Goal: Information Seeking & Learning: Find specific fact

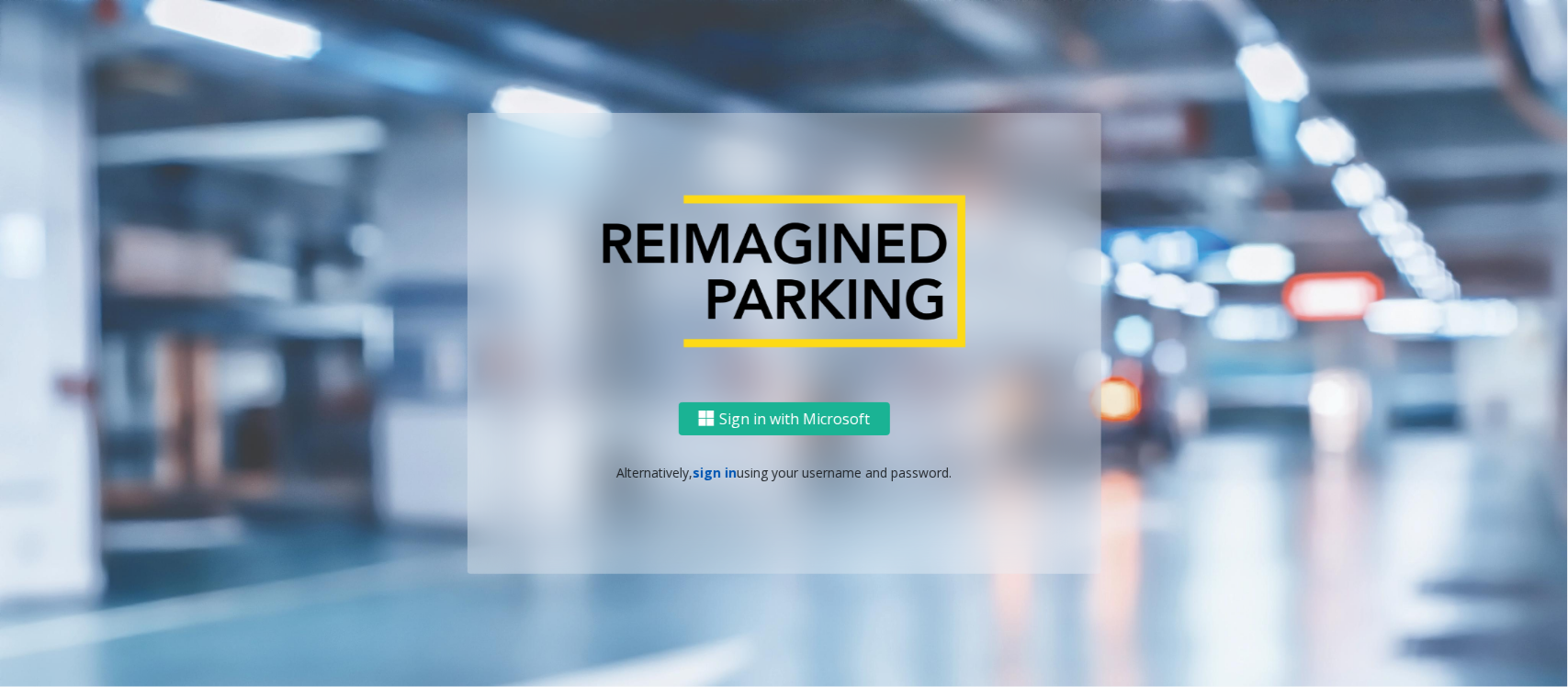
click at [727, 471] on link "sign in" at bounding box center [714, 472] width 44 height 18
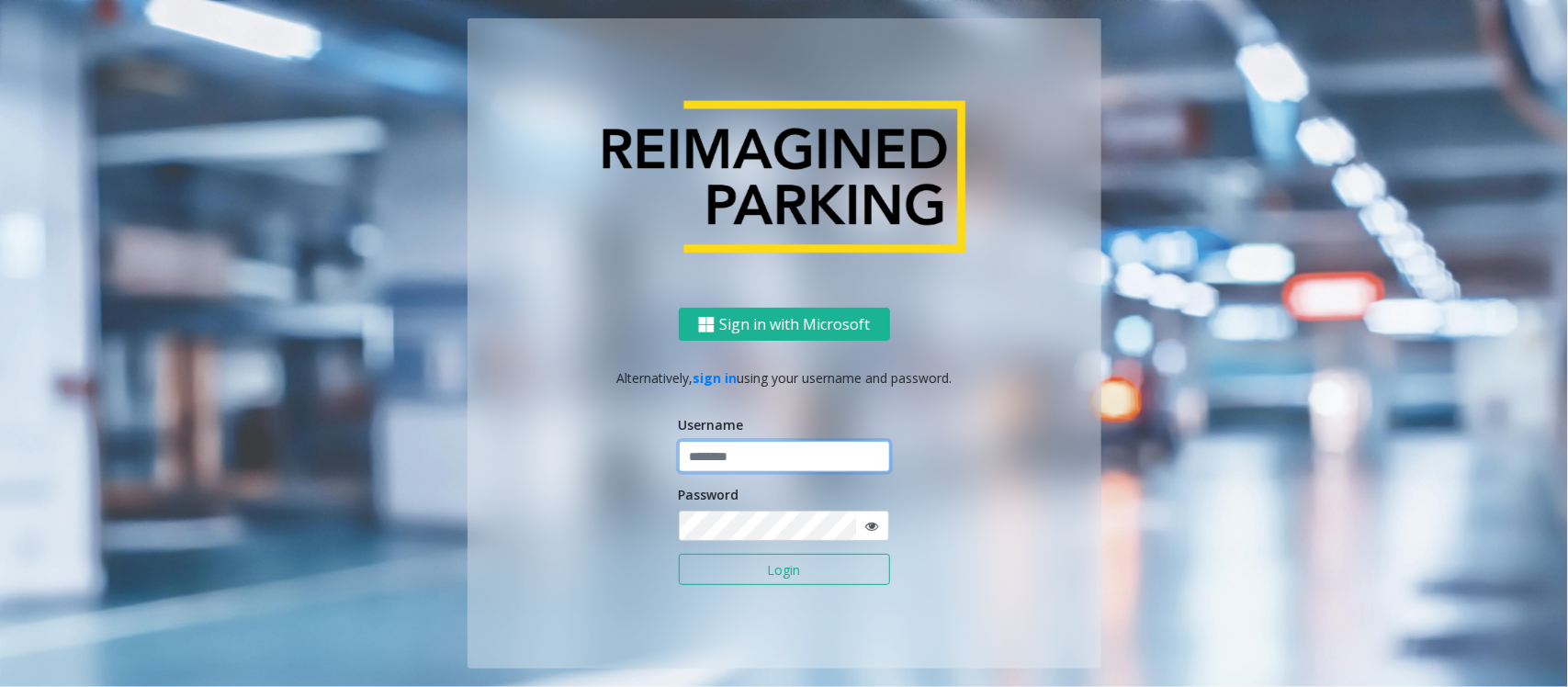
drag, startPoint x: 742, startPoint y: 467, endPoint x: 754, endPoint y: 476, distance: 15.0
click at [742, 467] on input "text" at bounding box center [784, 456] width 211 height 32
type input "**********"
click at [809, 569] on button "Login" at bounding box center [784, 569] width 211 height 32
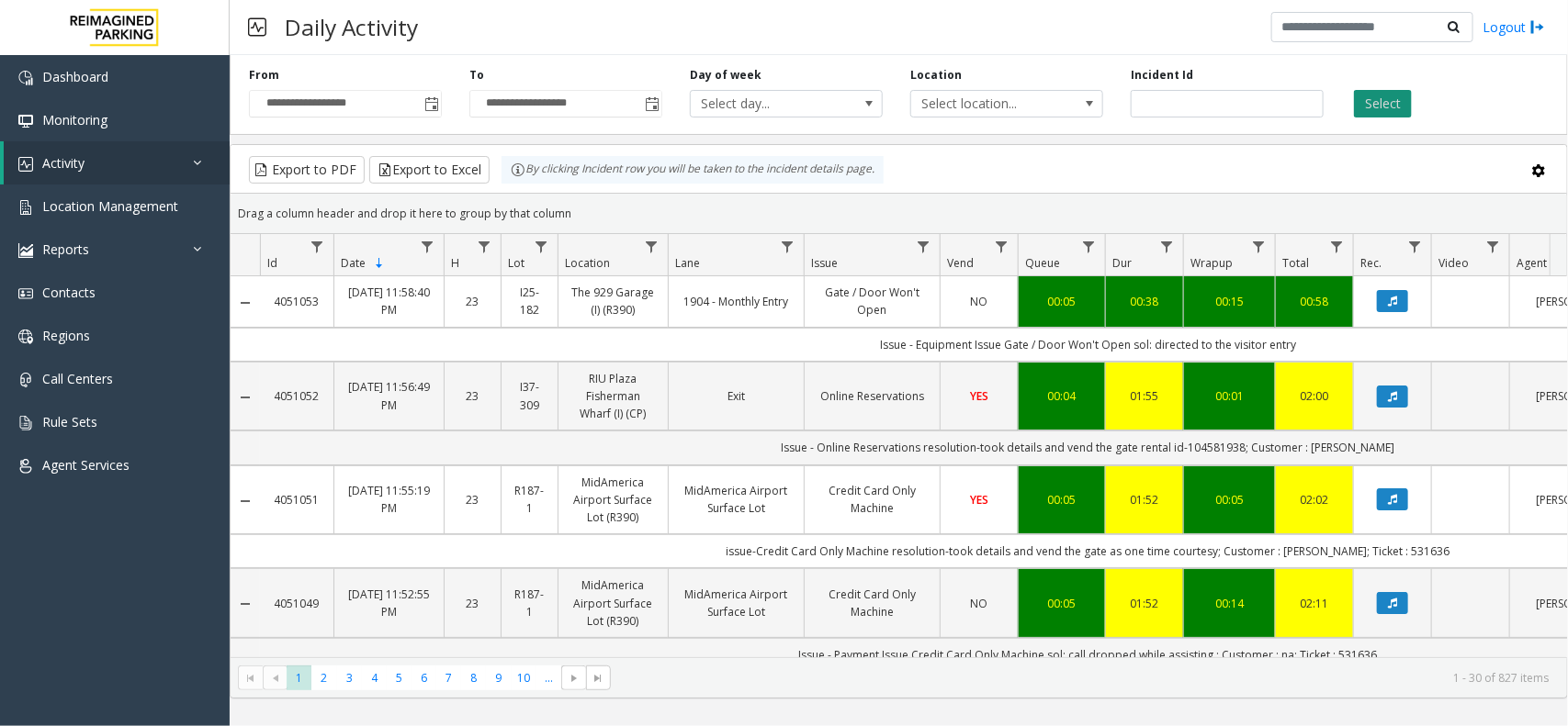
click at [1396, 104] on button "Select" at bounding box center [1383, 104] width 58 height 28
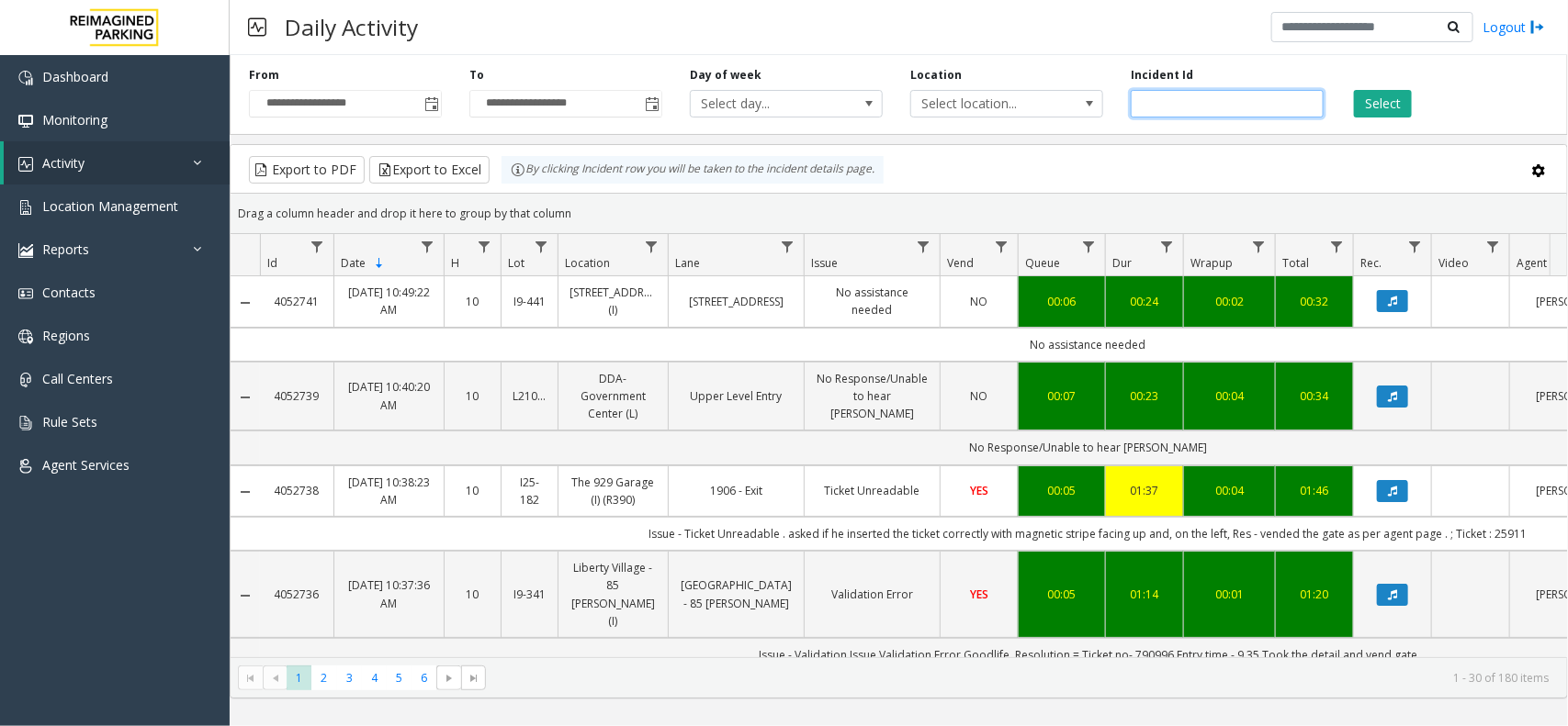
click at [1286, 116] on input "number" at bounding box center [1227, 104] width 193 height 28
paste input "*******"
type input "*******"
click at [1389, 104] on button "Select" at bounding box center [1383, 104] width 58 height 28
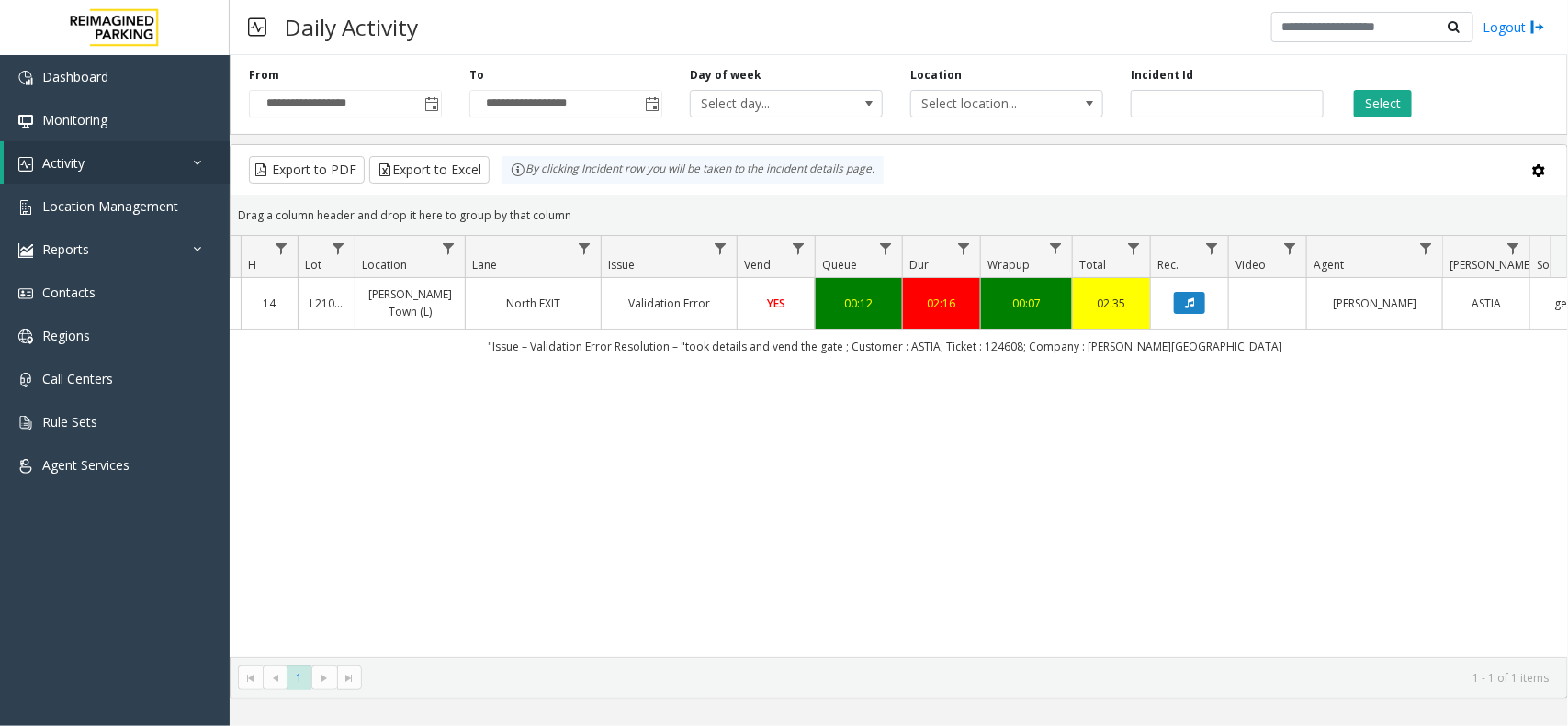
scroll to position [0, 283]
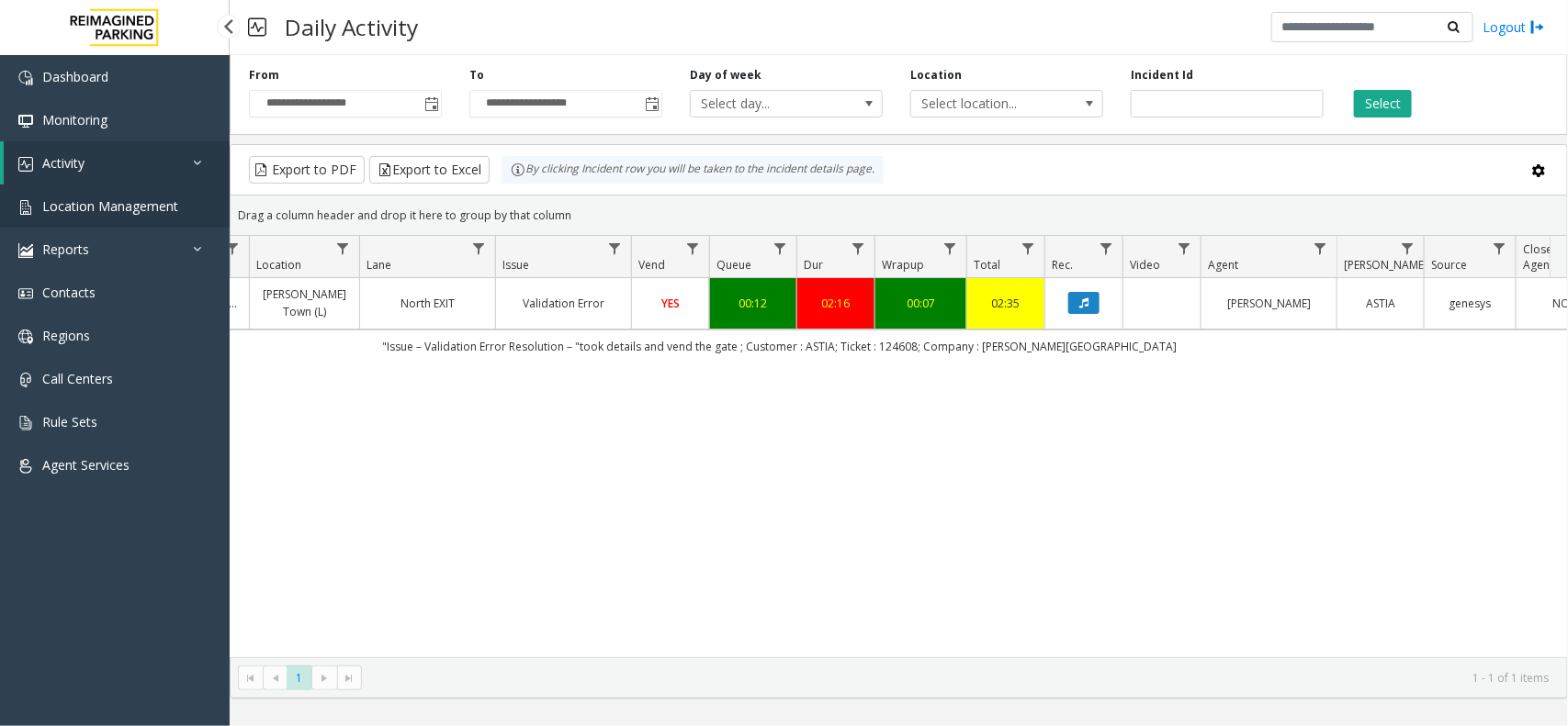
click at [124, 217] on link "Location Management" at bounding box center [114, 205] width 230 height 43
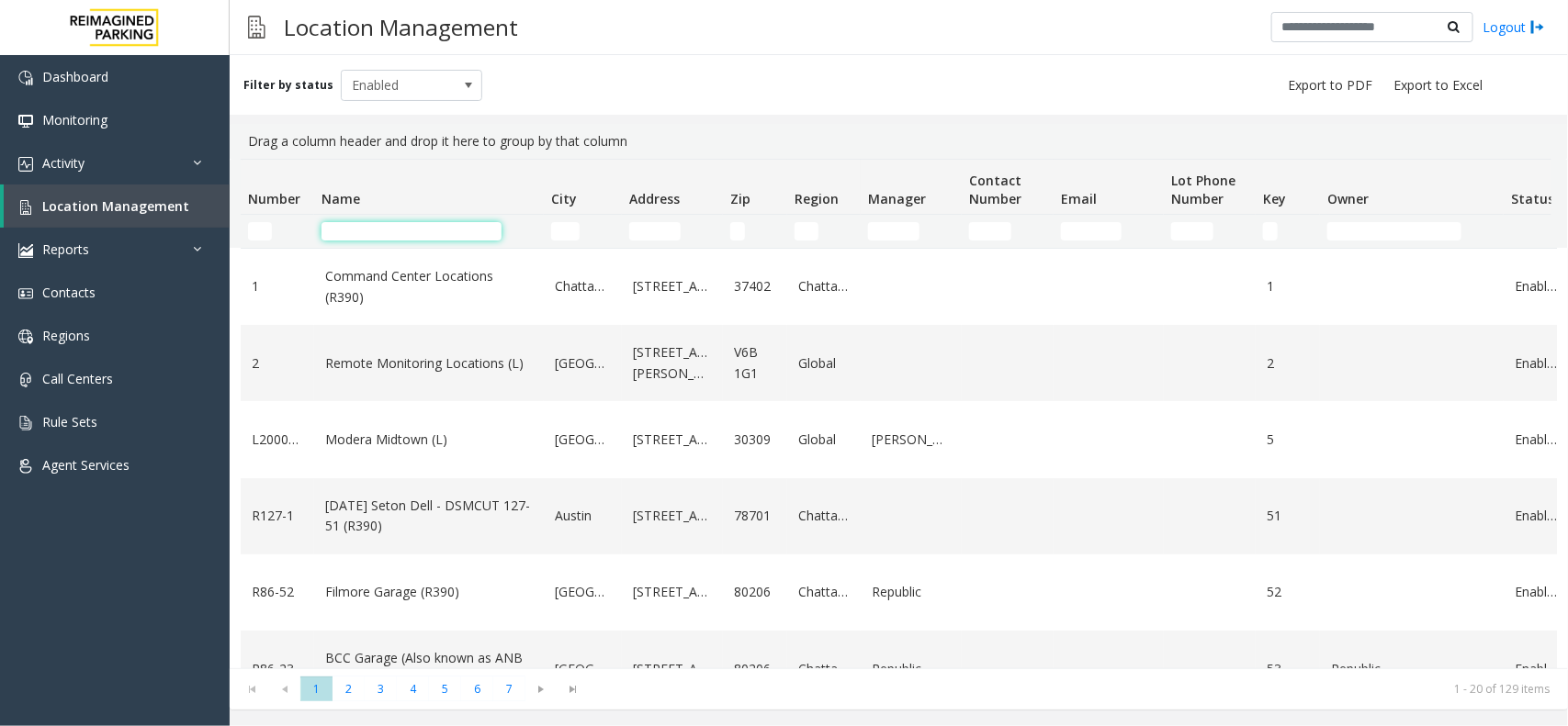
click at [414, 226] on input "Name Filter" at bounding box center [412, 231] width 180 height 19
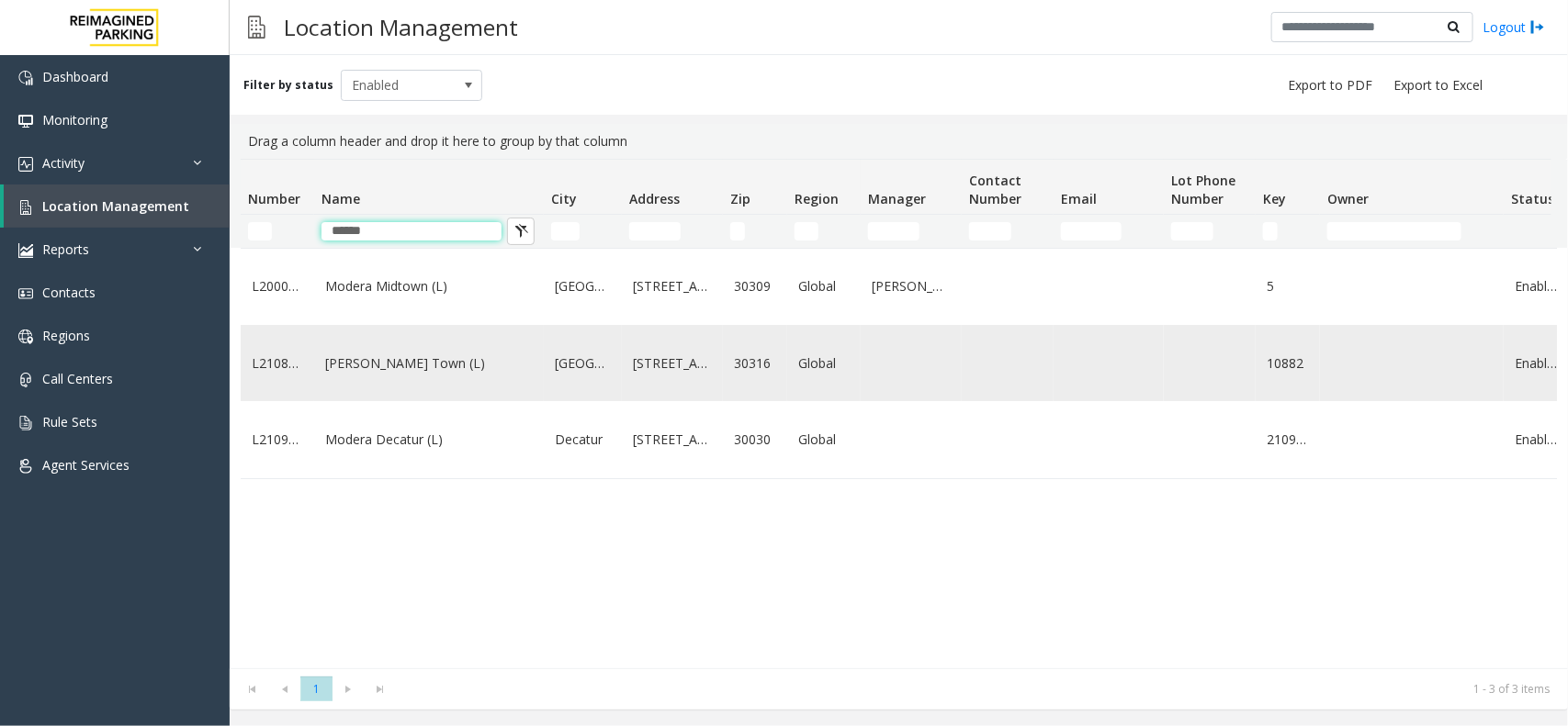
type input "******"
click at [501, 391] on td "Modera - Reynolds Town (L)" at bounding box center [429, 363] width 230 height 76
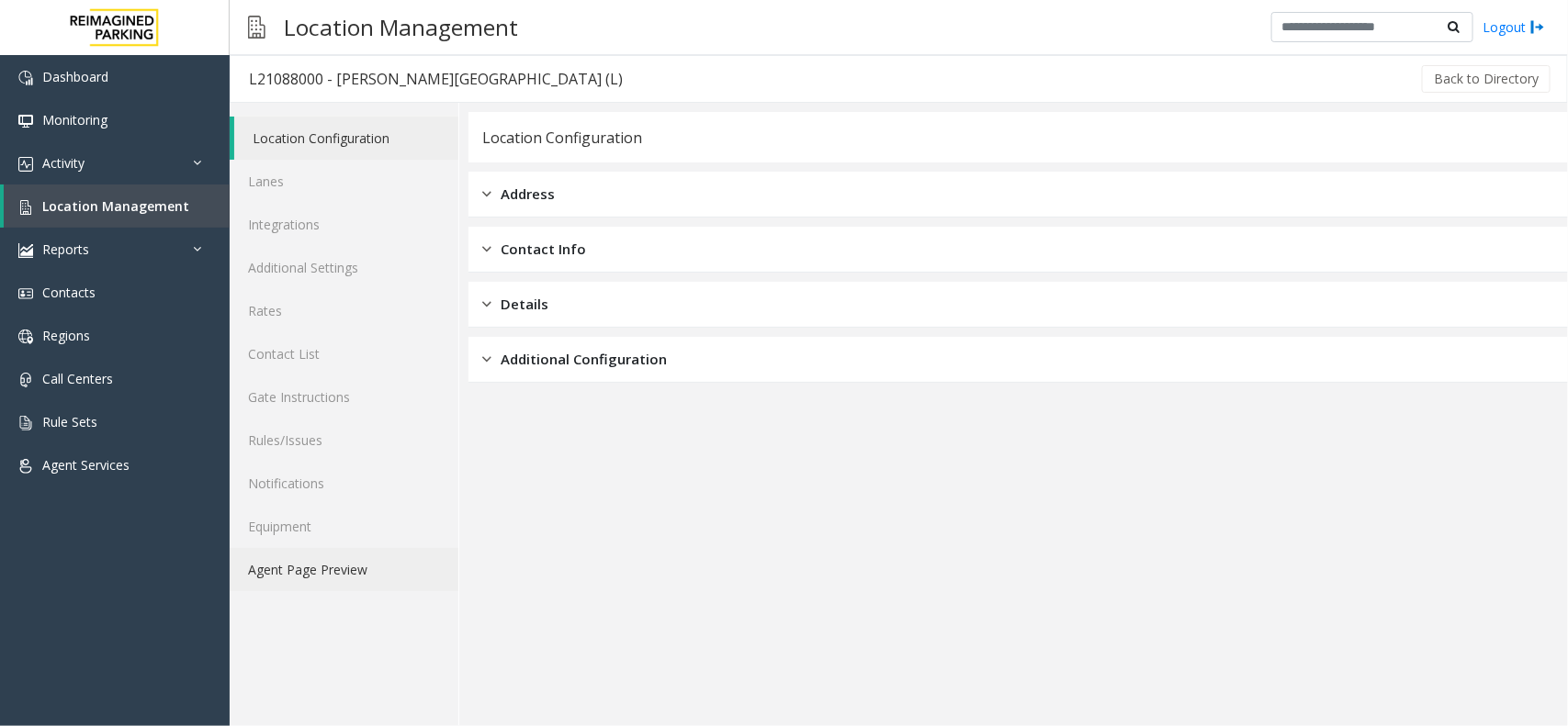
click at [344, 578] on link "Agent Page Preview" at bounding box center [344, 570] width 229 height 43
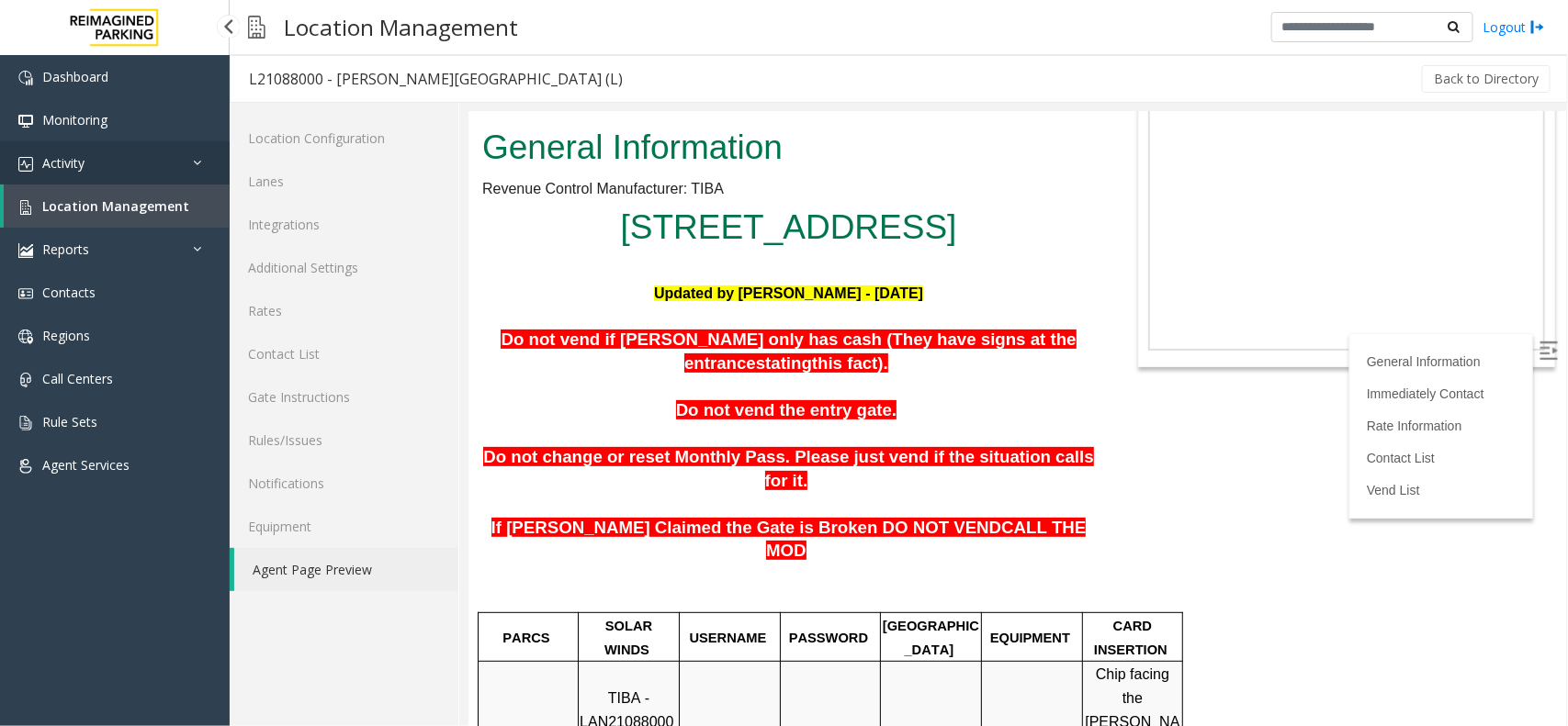
click at [76, 144] on link "Activity" at bounding box center [114, 163] width 230 height 43
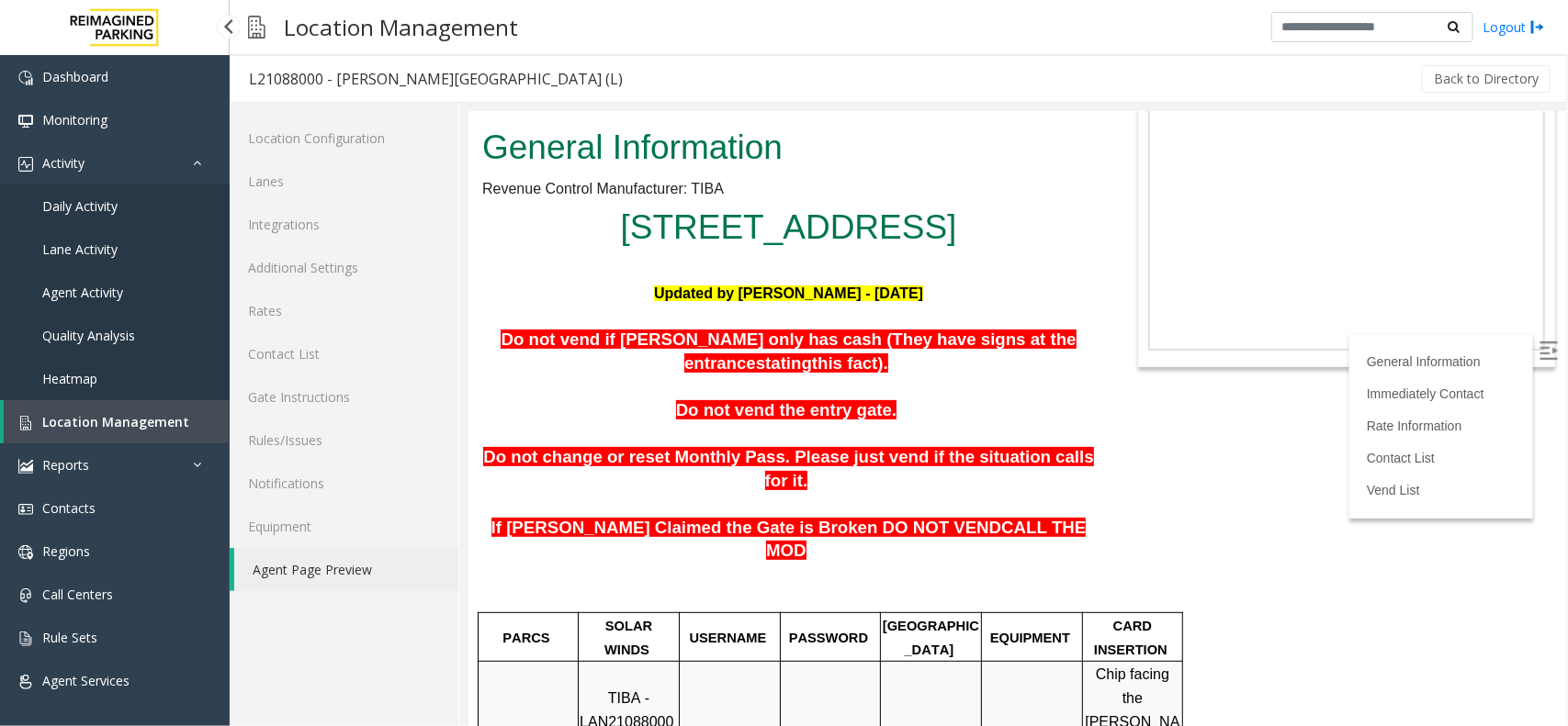
click at [100, 206] on span "Daily Activity" at bounding box center [79, 205] width 75 height 18
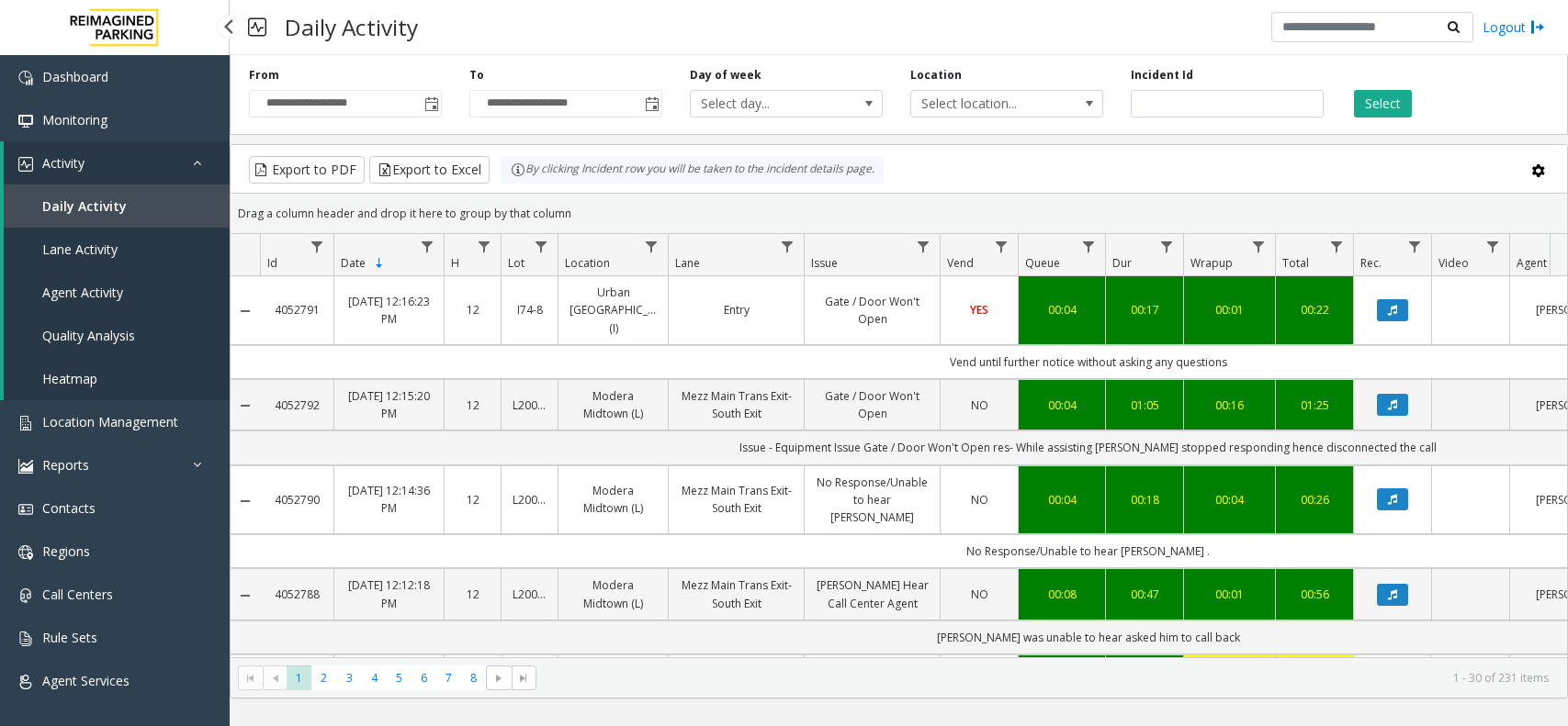
click at [79, 413] on span "Location Management" at bounding box center [110, 421] width 136 height 18
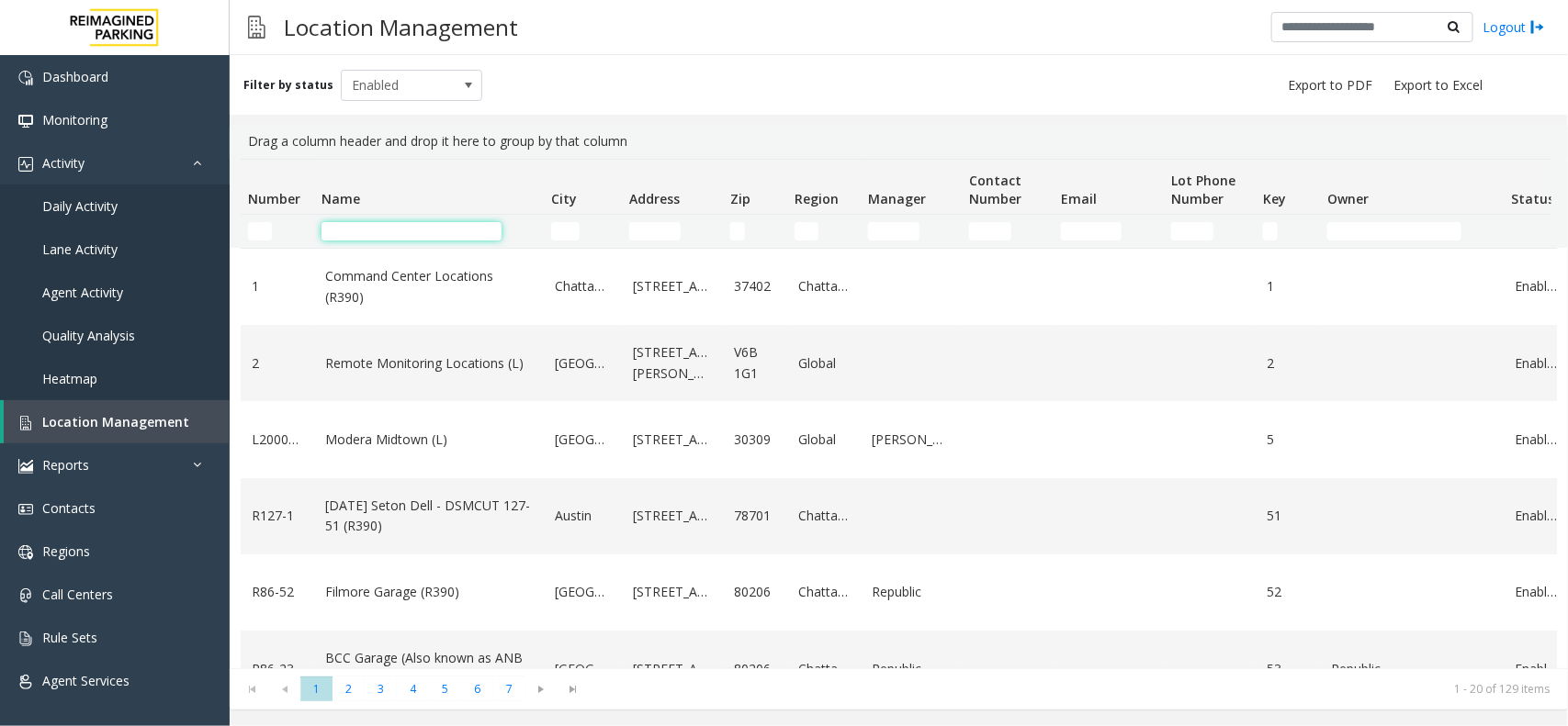
click at [368, 231] on input "Name Filter" at bounding box center [412, 231] width 180 height 19
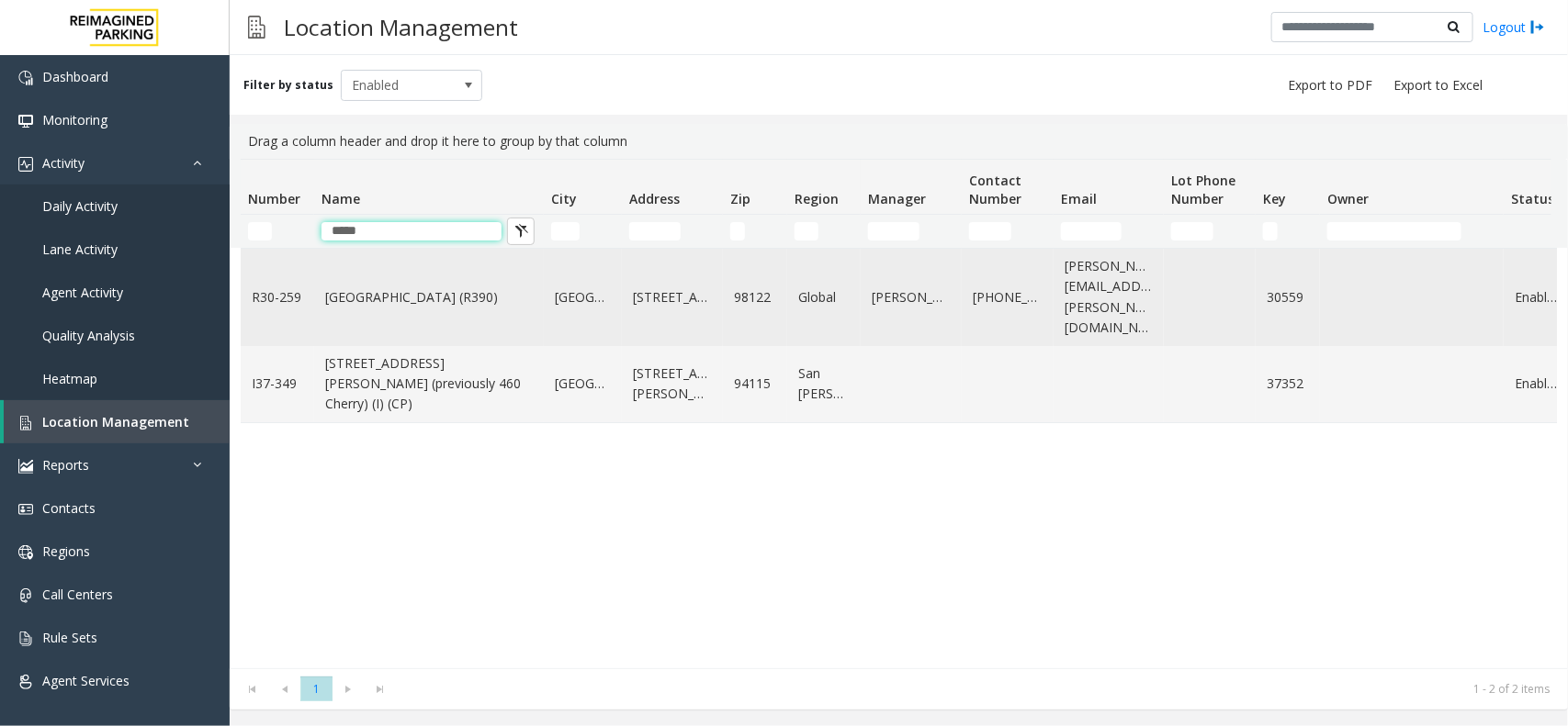
type input "*****"
click at [374, 287] on link "[GEOGRAPHIC_DATA] (R390)" at bounding box center [429, 297] width 207 height 20
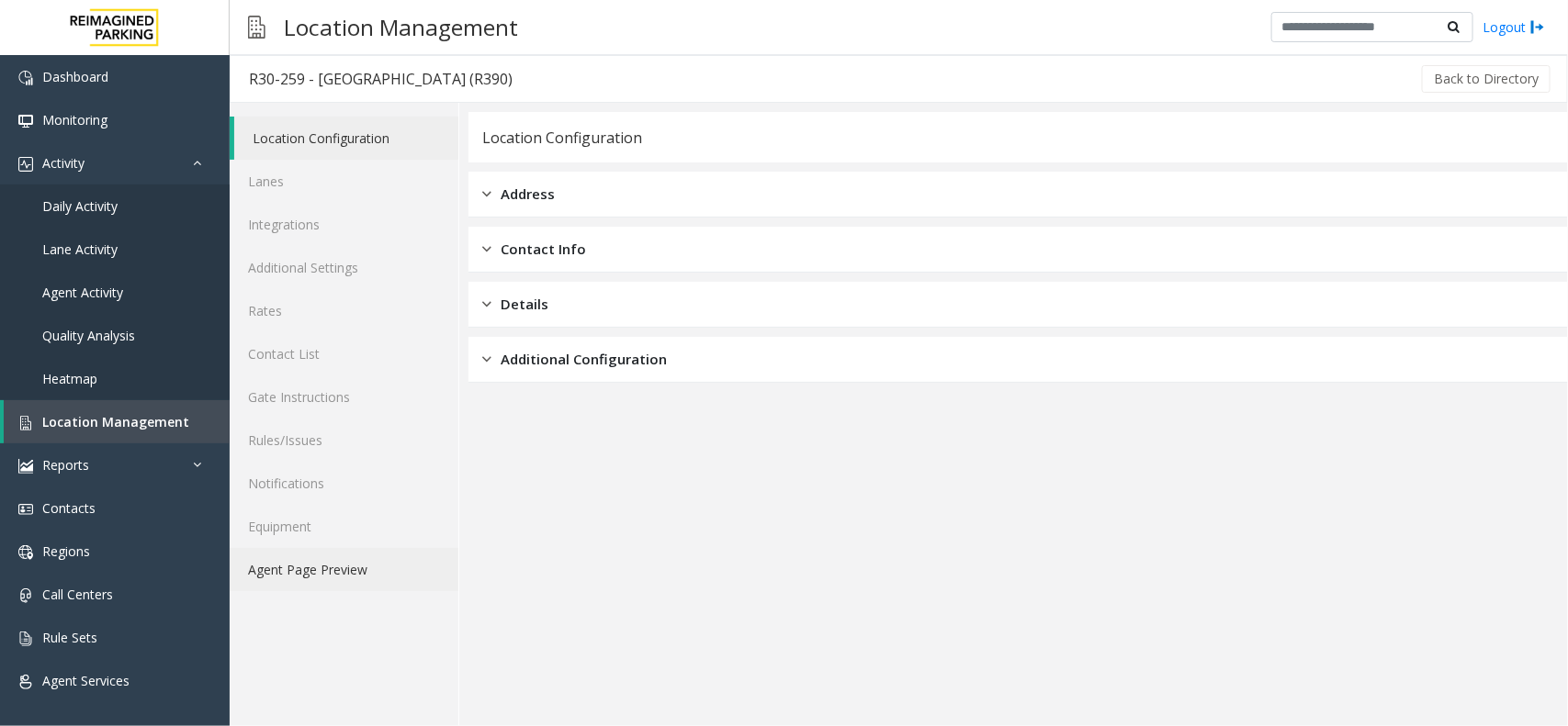
click at [277, 569] on link "Agent Page Preview" at bounding box center [344, 570] width 229 height 43
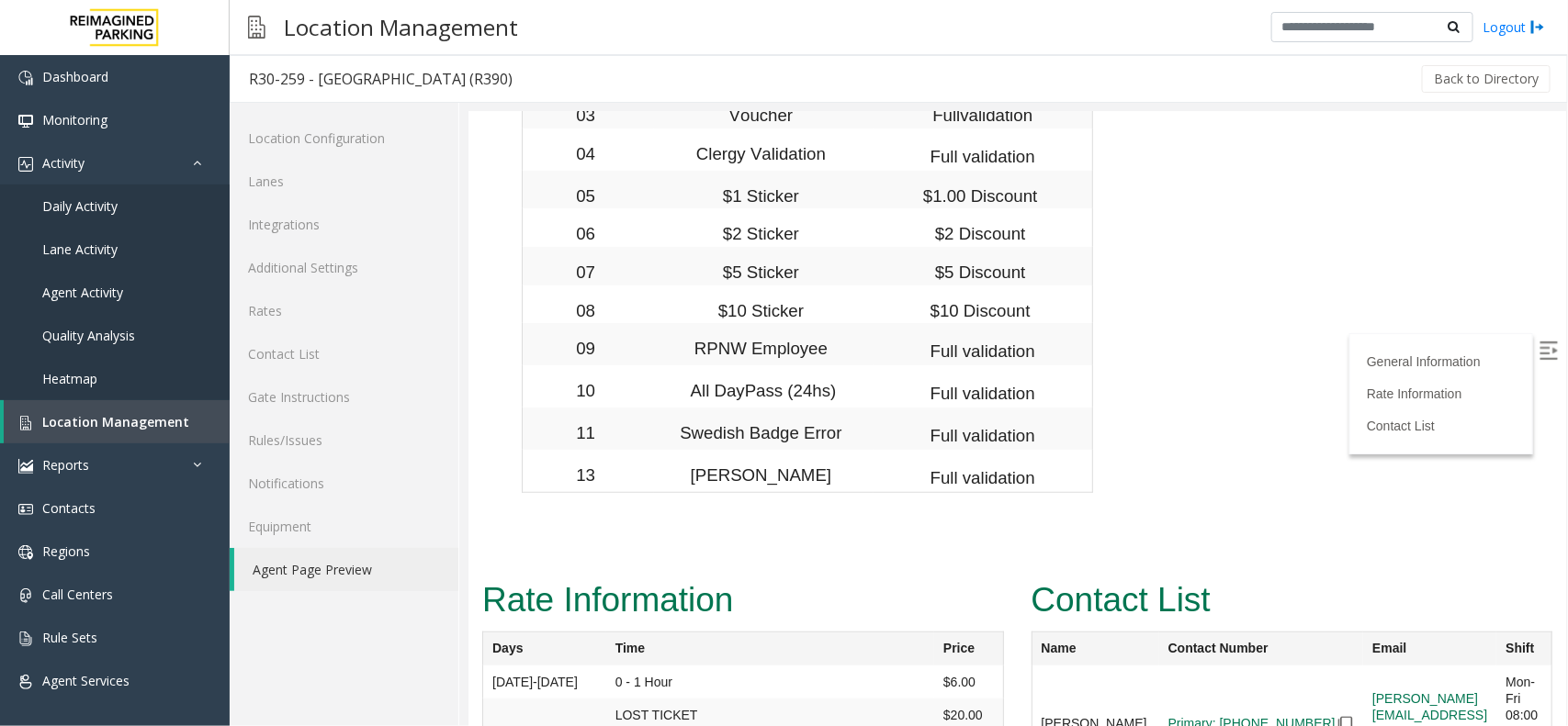
scroll to position [6633, 0]
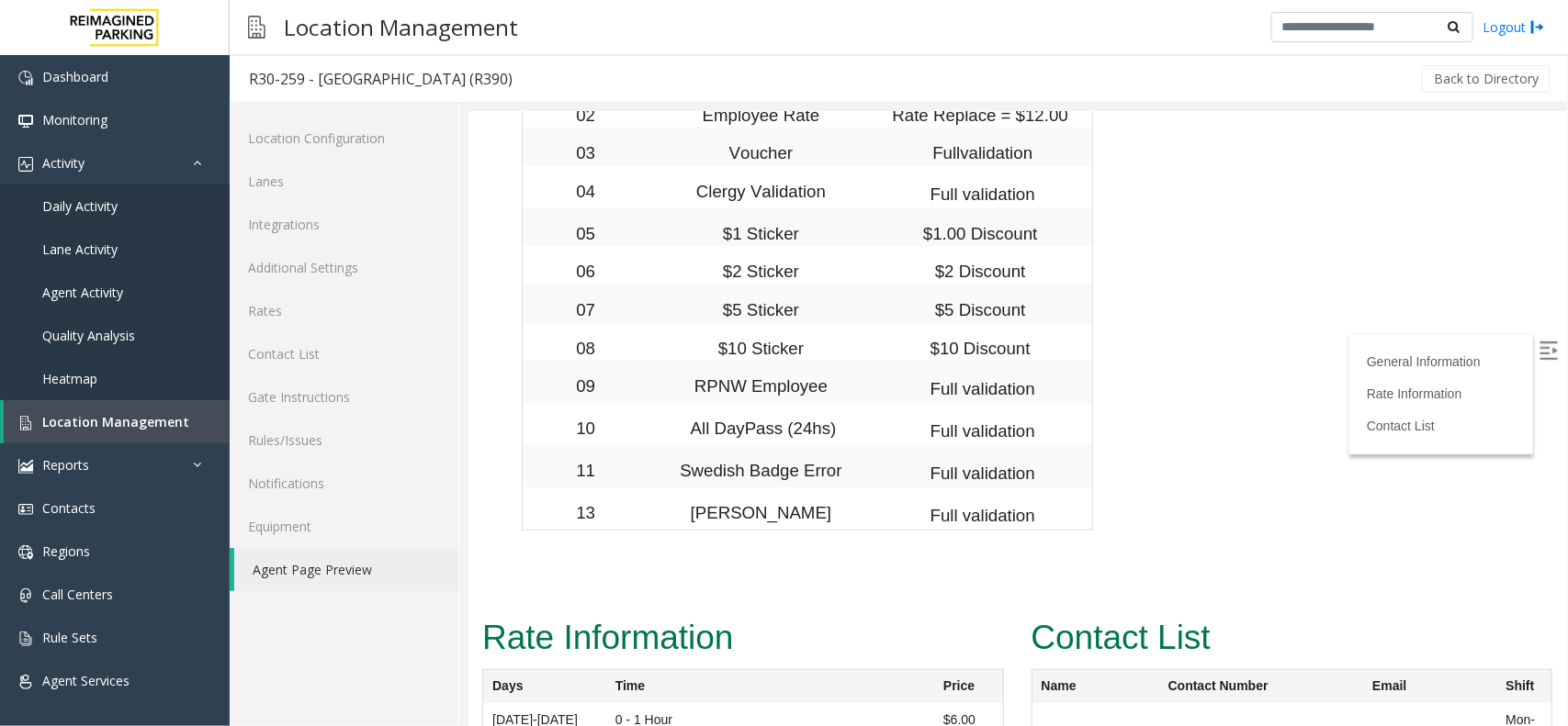
drag, startPoint x: 1530, startPoint y: 340, endPoint x: 1526, endPoint y: 350, distance: 10.8
click at [1538, 340] on img at bounding box center [1548, 350] width 19 height 19
copy span "(206) 491-9657"
drag, startPoint x: 1262, startPoint y: 356, endPoint x: 1175, endPoint y: 401, distance: 97.9
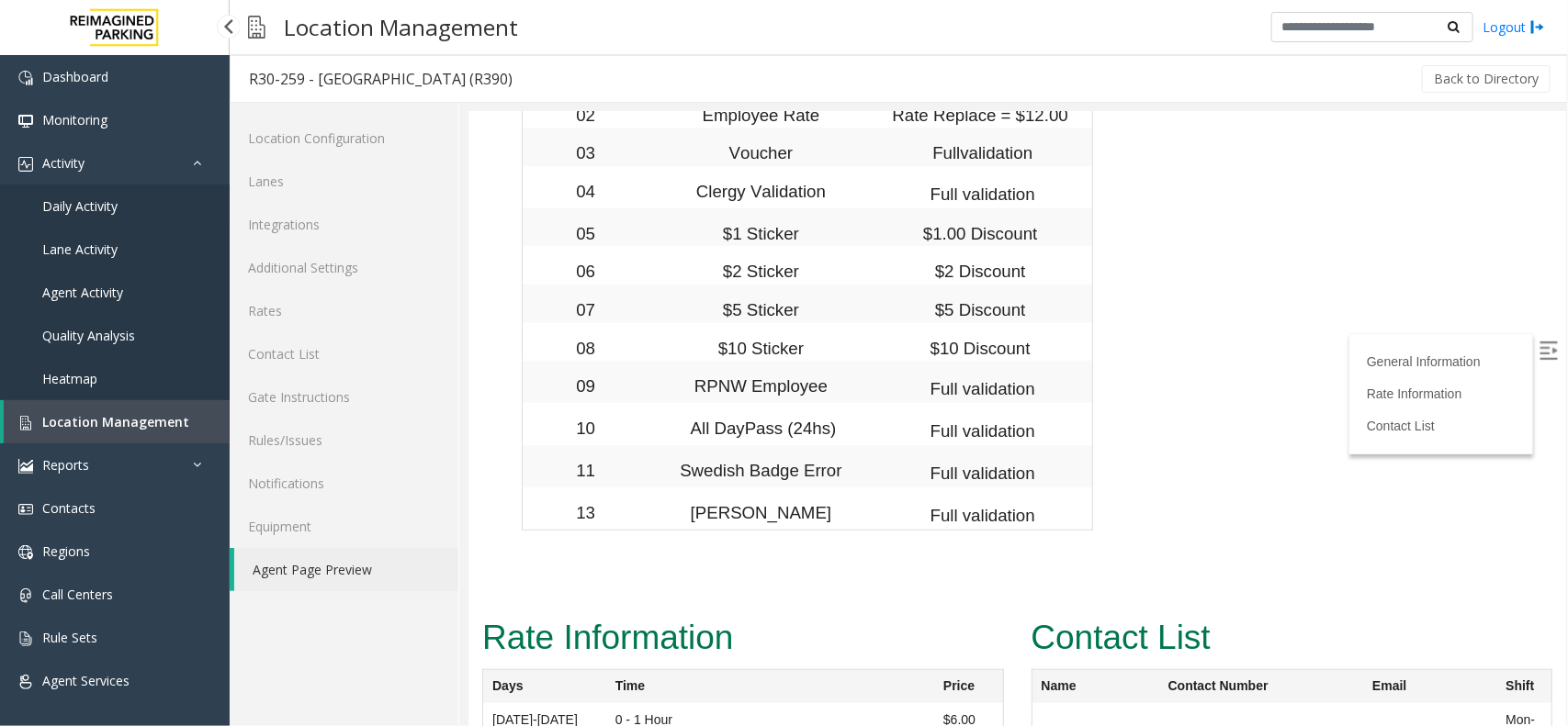
click at [79, 209] on span "Daily Activity" at bounding box center [79, 205] width 75 height 18
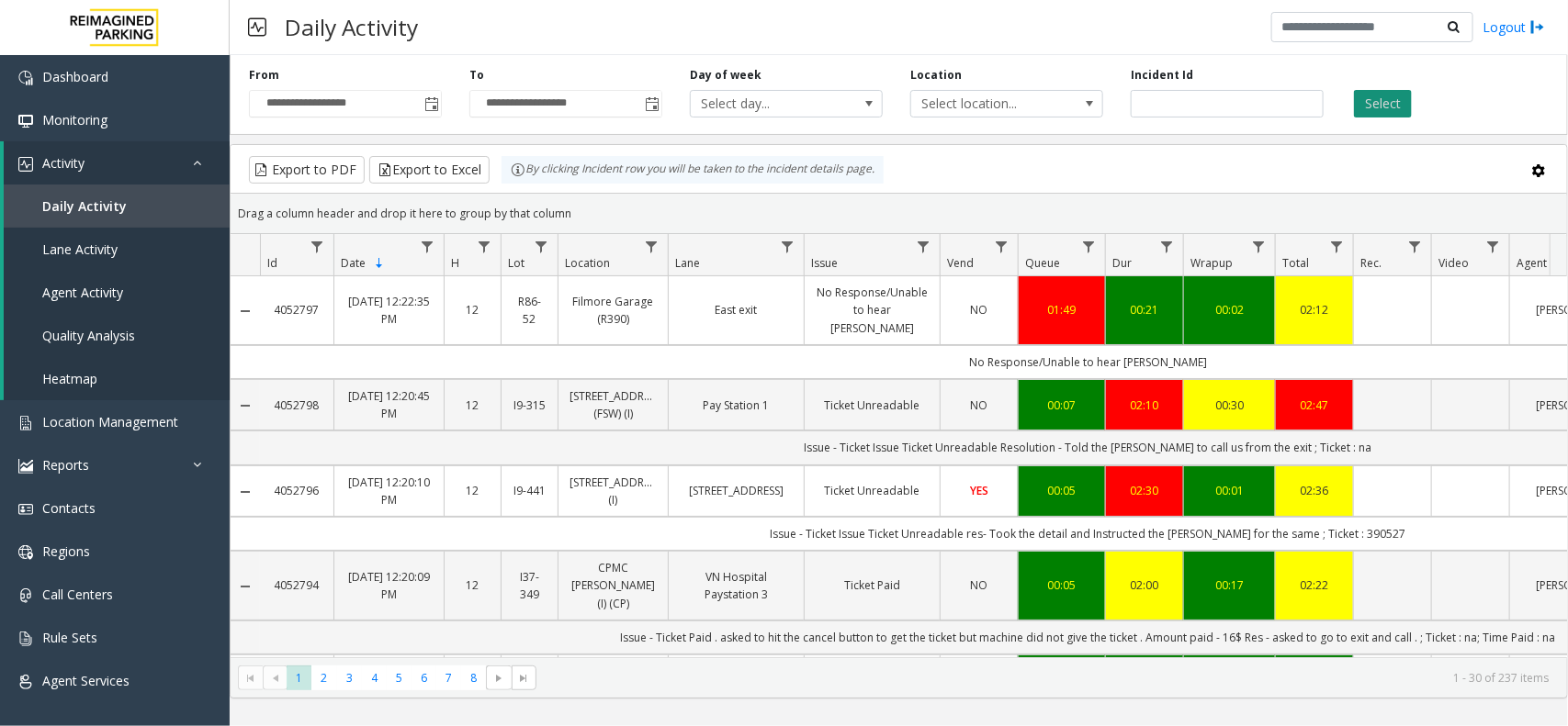
click at [1383, 107] on button "Select" at bounding box center [1383, 104] width 58 height 28
click at [71, 429] on link "Location Management" at bounding box center [114, 422] width 230 height 43
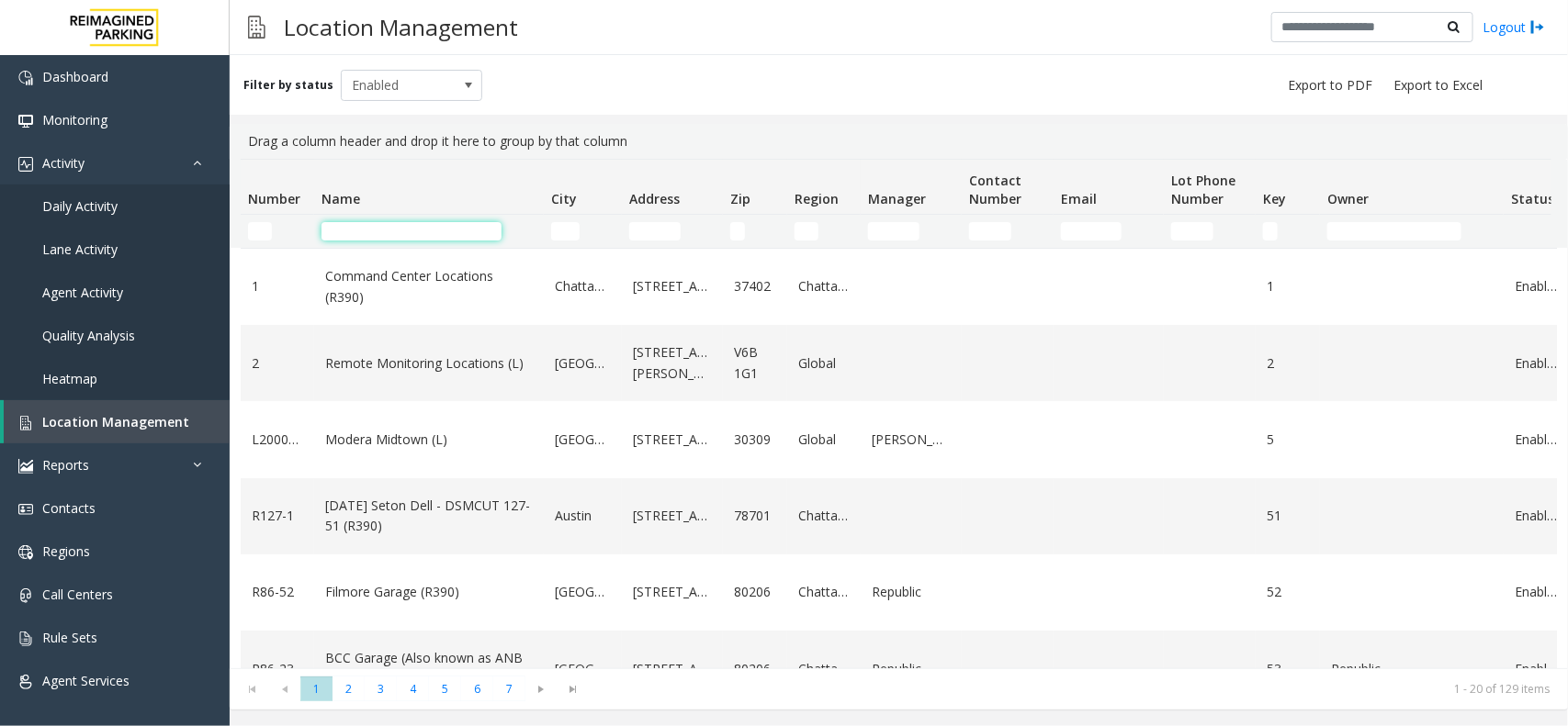
click at [408, 228] on input "Name Filter" at bounding box center [412, 231] width 180 height 19
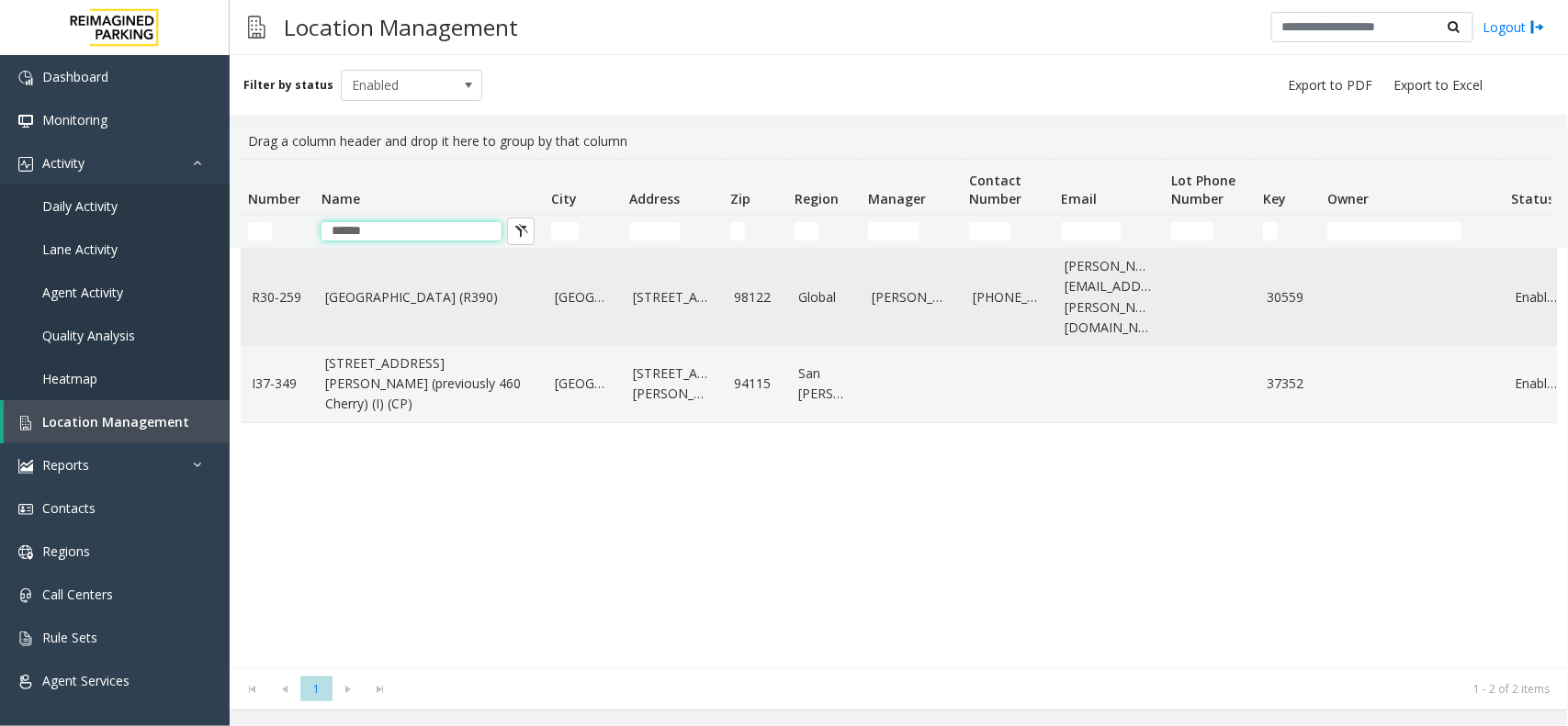
type input "******"
click at [432, 299] on td "[GEOGRAPHIC_DATA] (R390)" at bounding box center [429, 297] width 230 height 98
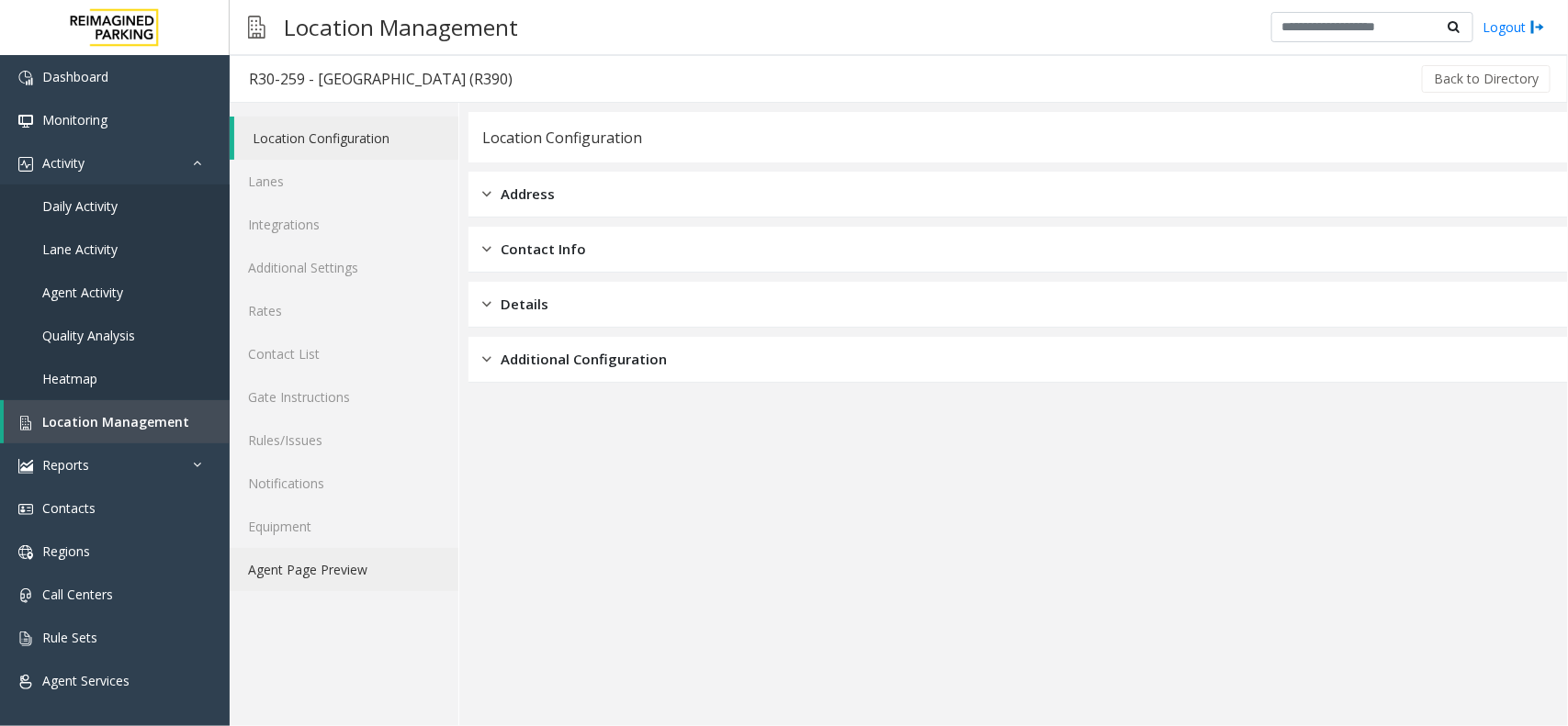
click at [304, 576] on link "Agent Page Preview" at bounding box center [344, 570] width 229 height 43
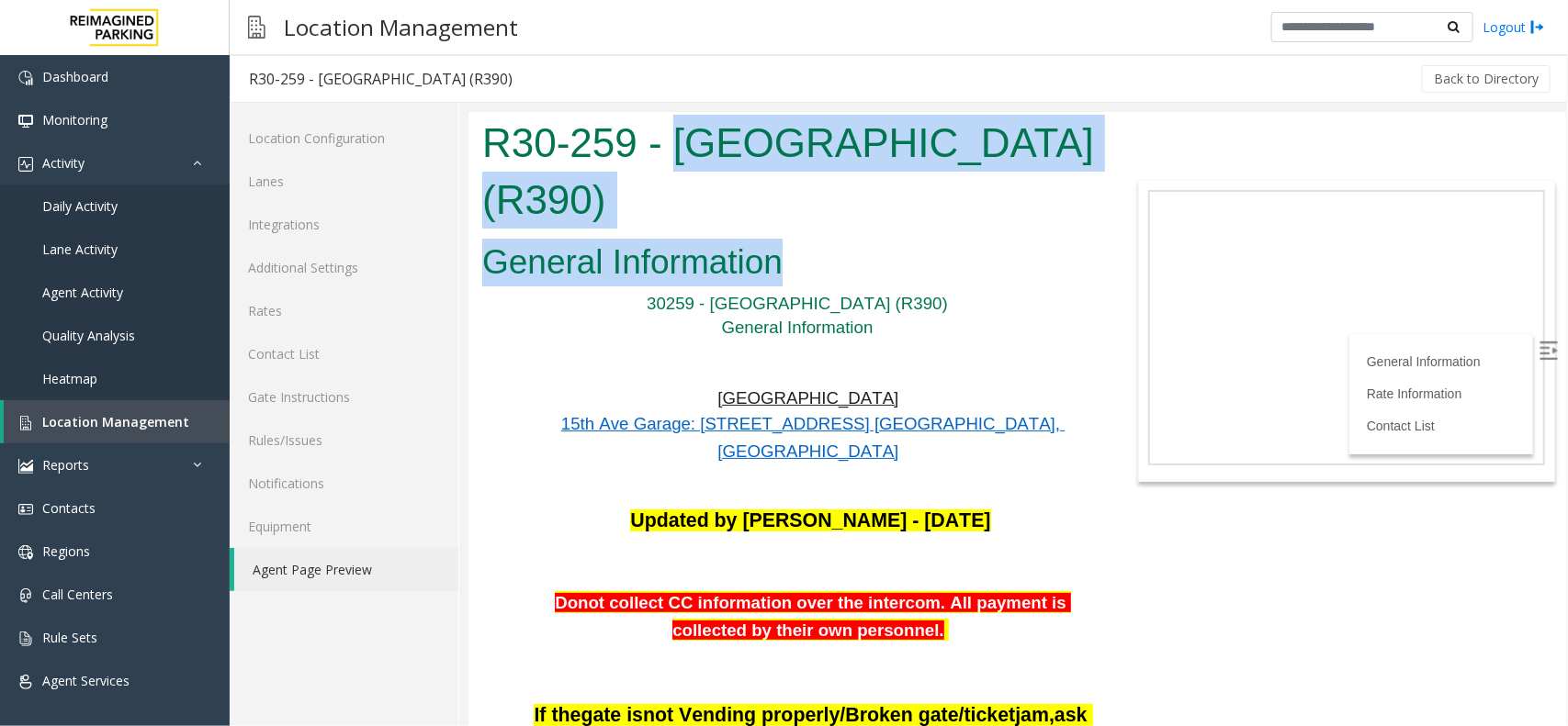
drag, startPoint x: 672, startPoint y: 151, endPoint x: 848, endPoint y: 187, distance: 179.6
click at [848, 187] on body "R30-259 - Cherry Hill (R390) General Information 30259 - Cherry Hill (R390) Gen…" at bounding box center [1017, 417] width 1097 height 614
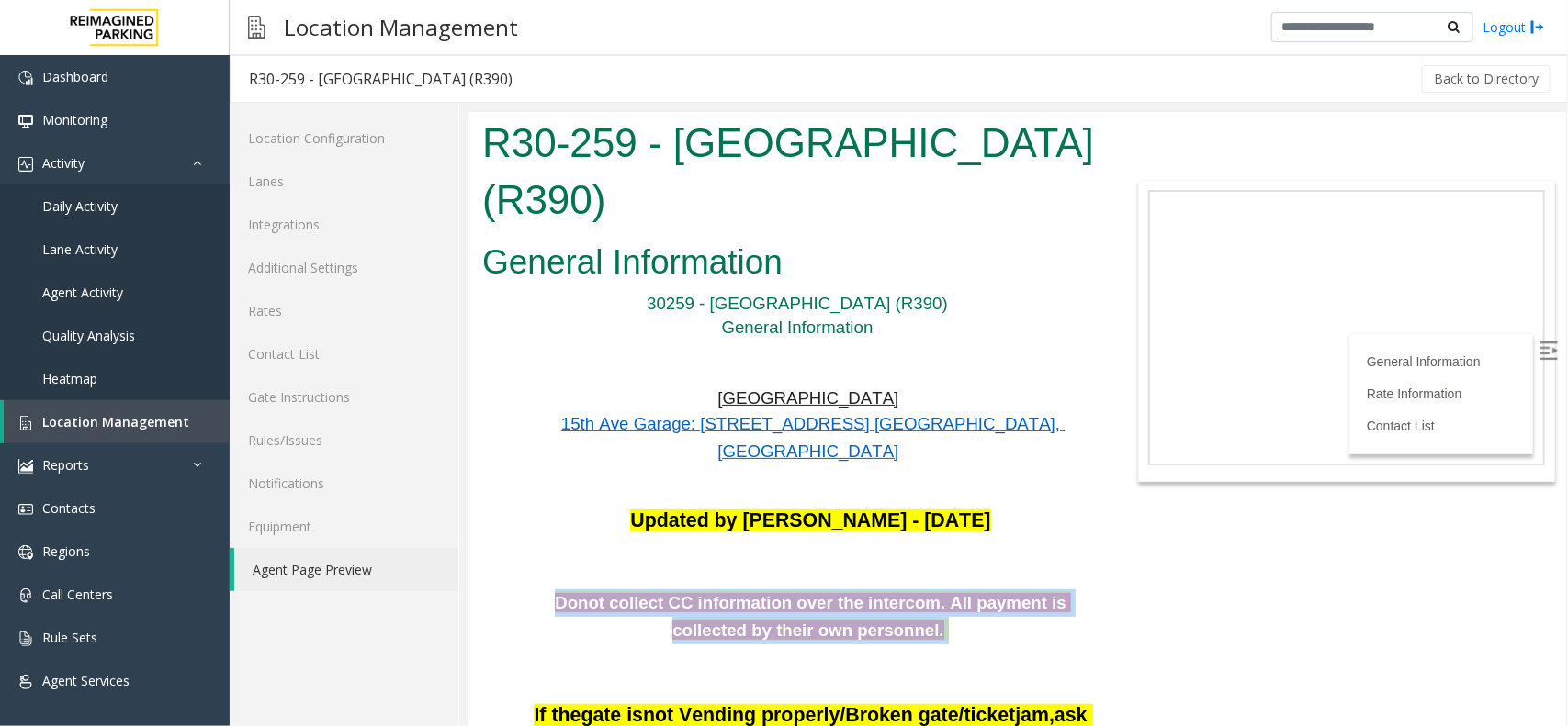
drag, startPoint x: 534, startPoint y: 513, endPoint x: 890, endPoint y: 556, distance: 358.6
click at [890, 588] on p "Donot collect CC information over the intercom. All payment is collected by the…" at bounding box center [809, 615] width 568 height 55
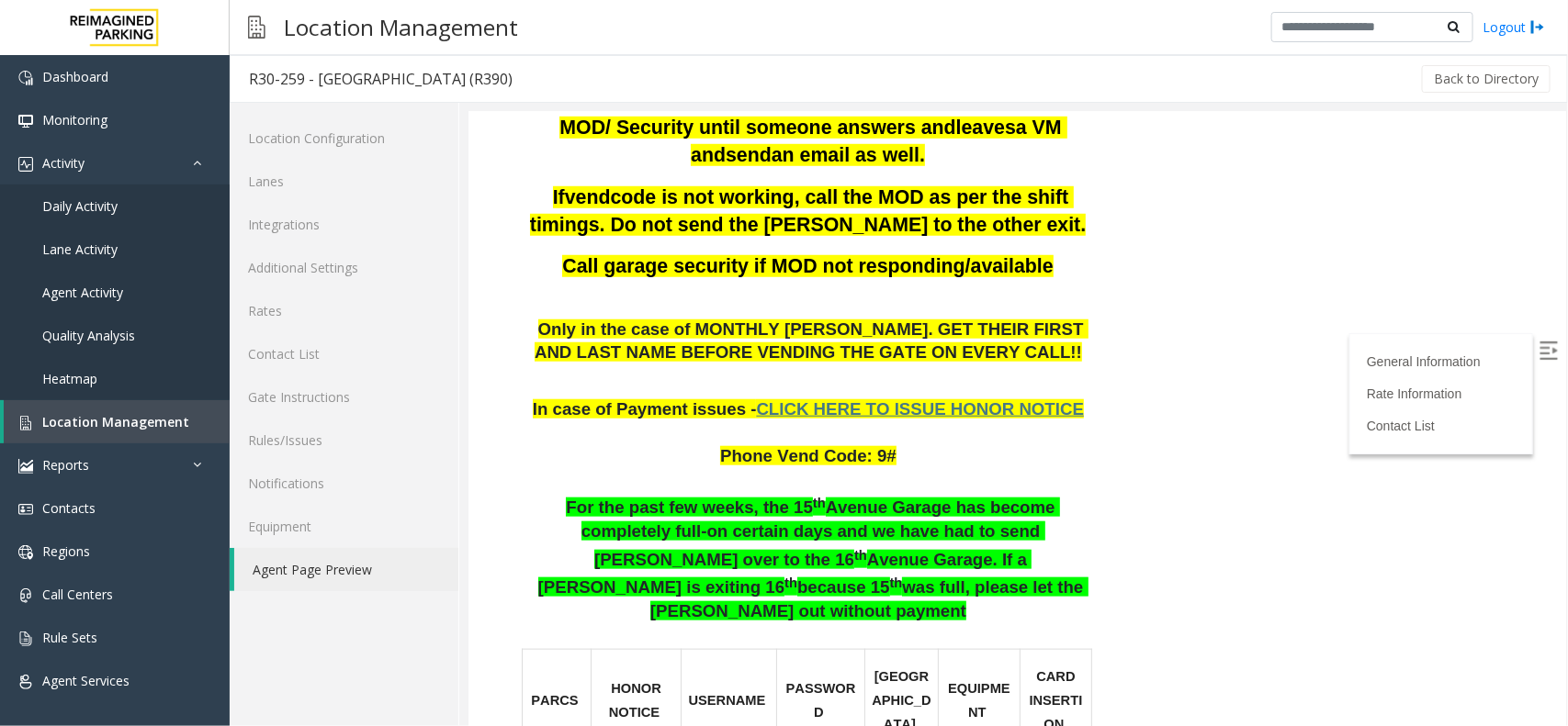
scroll to position [689, 0]
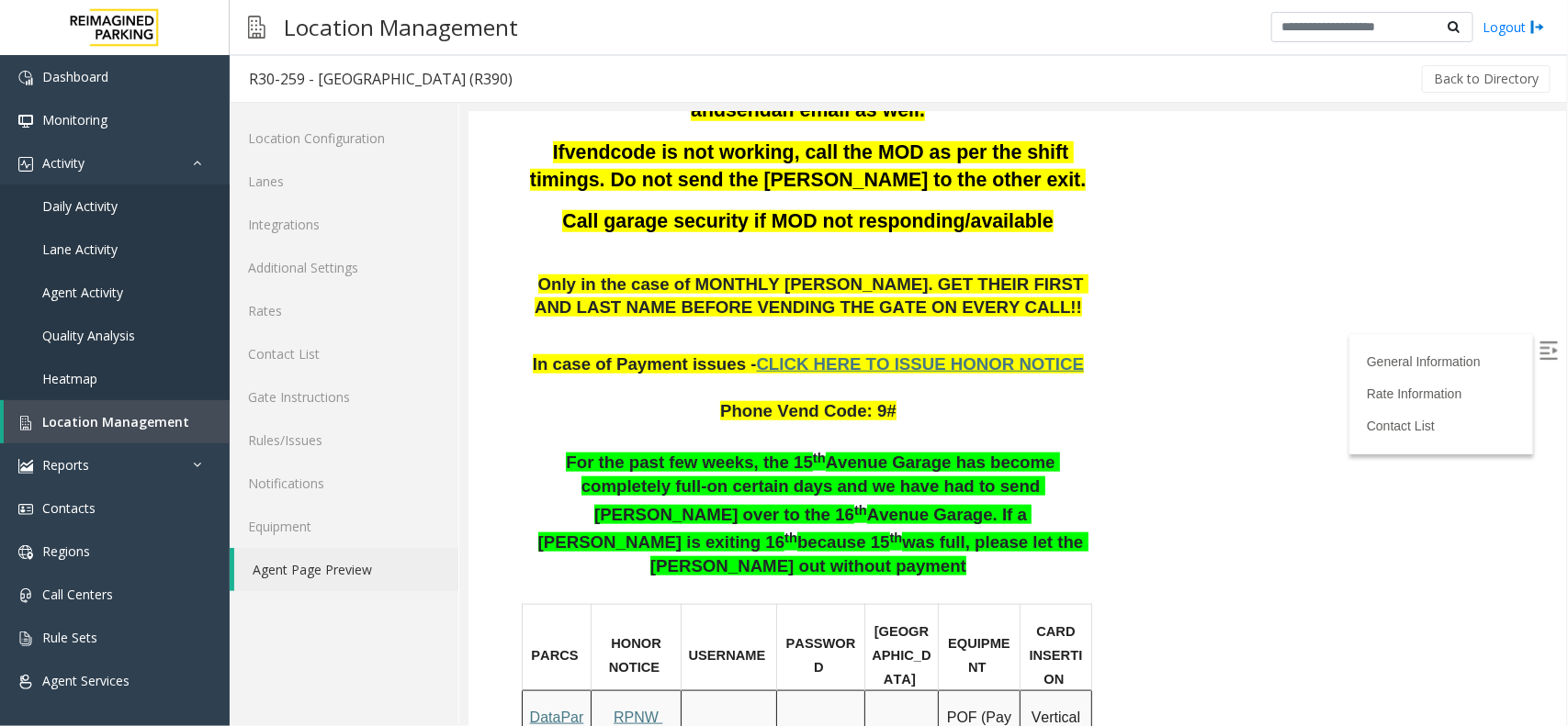
click at [1538, 350] on img at bounding box center [1548, 350] width 19 height 19
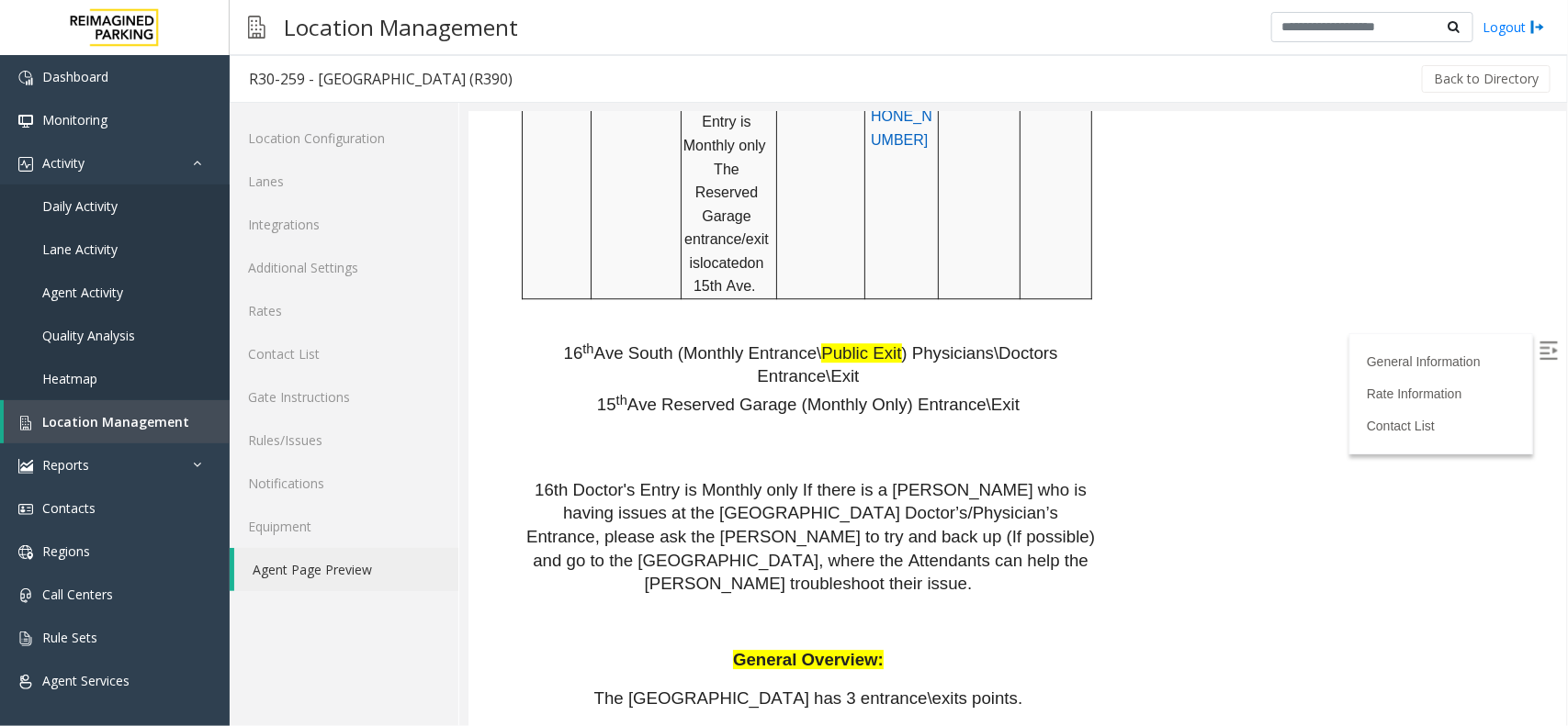
scroll to position [2180, 0]
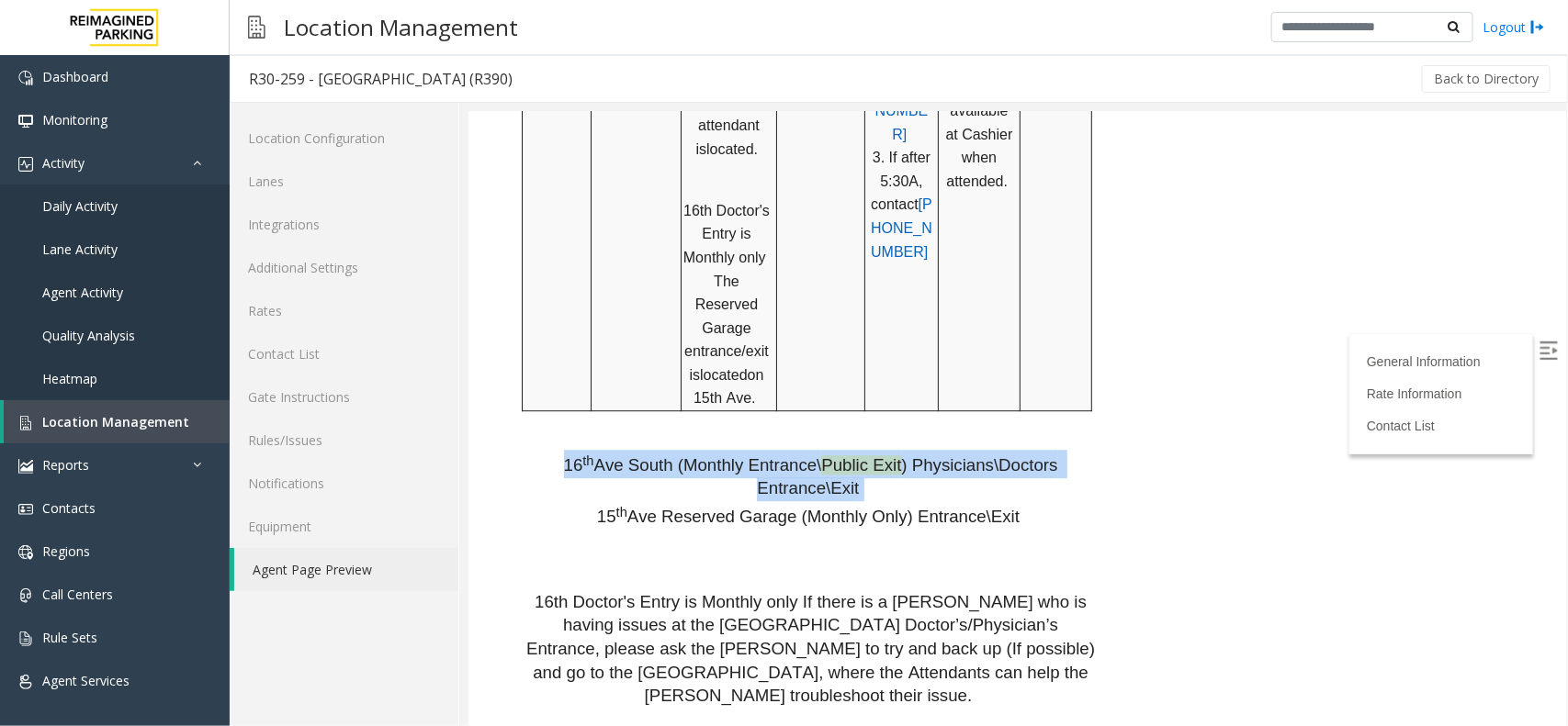
drag, startPoint x: 565, startPoint y: 163, endPoint x: 1005, endPoint y: 227, distance: 444.6
click at [1052, 425] on p "16 th Ave South (Monthly Entrance\ Public Exit ) Physicians\Doctors Entrance\Ex…" at bounding box center [809, 500] width 568 height 151
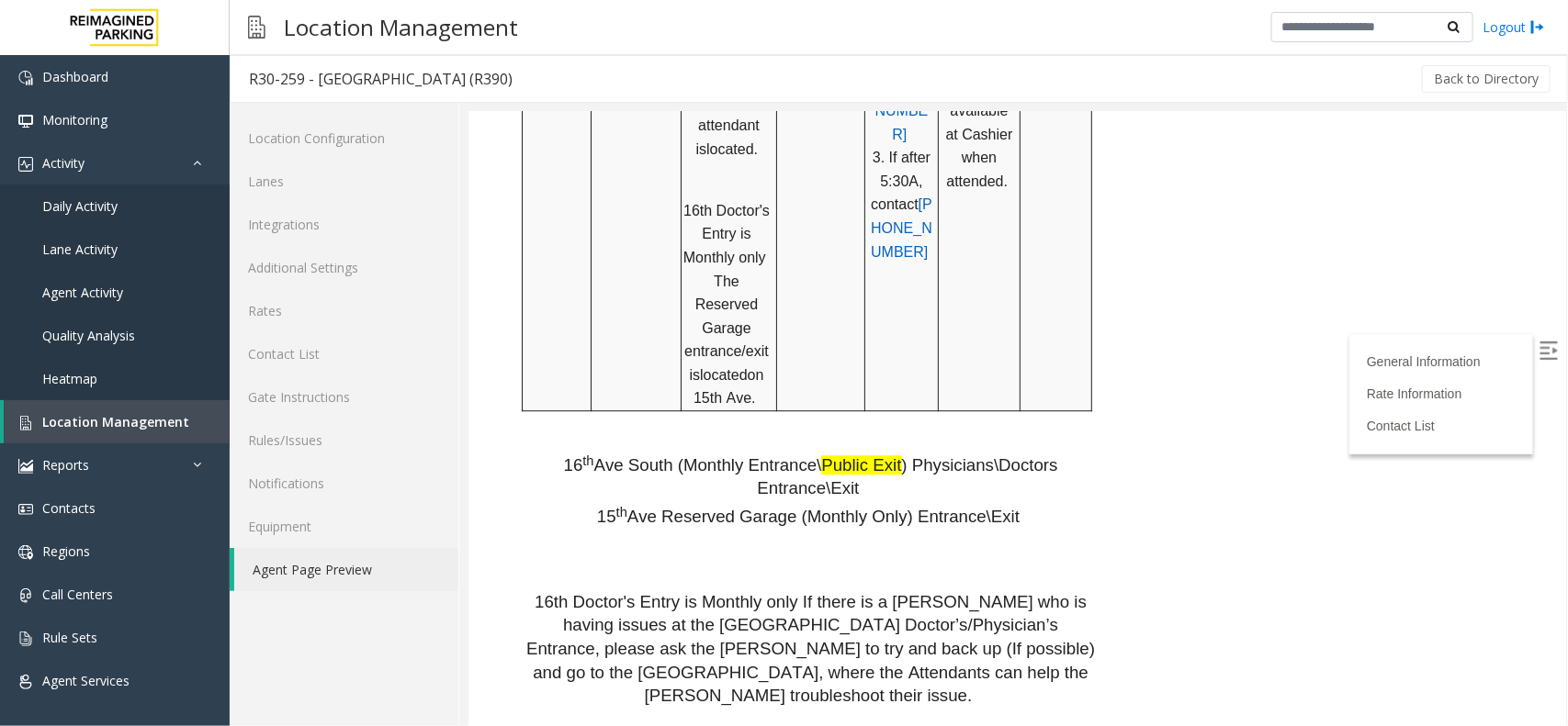
click at [824, 506] on span "Ave Reserved Garage (Monthly Only) Entrance\Exit" at bounding box center [822, 515] width 392 height 20
click at [804, 455] on span "Ave South (Monthly Entrance\" at bounding box center [707, 464] width 228 height 20
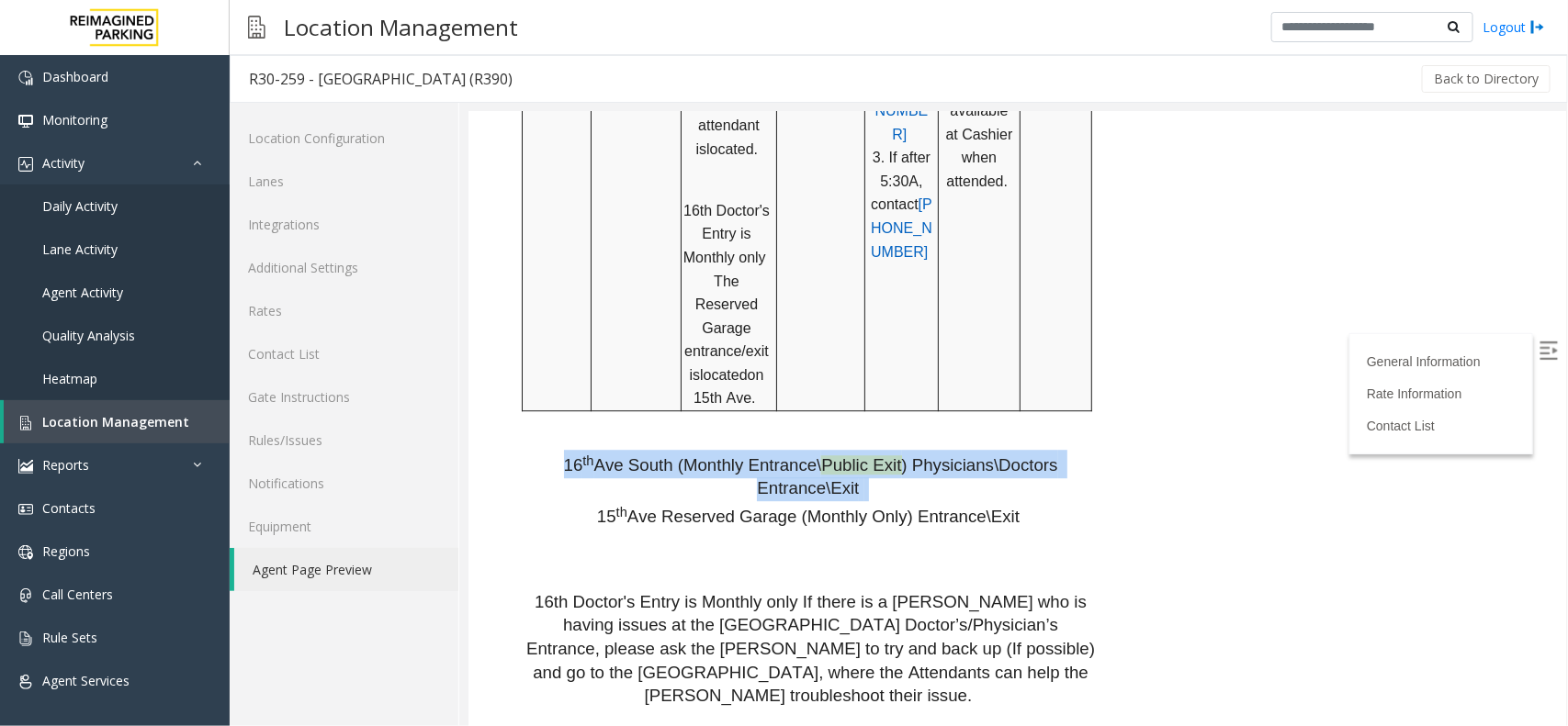
click at [804, 455] on span "Ave South (Monthly Entrance\" at bounding box center [707, 464] width 228 height 20
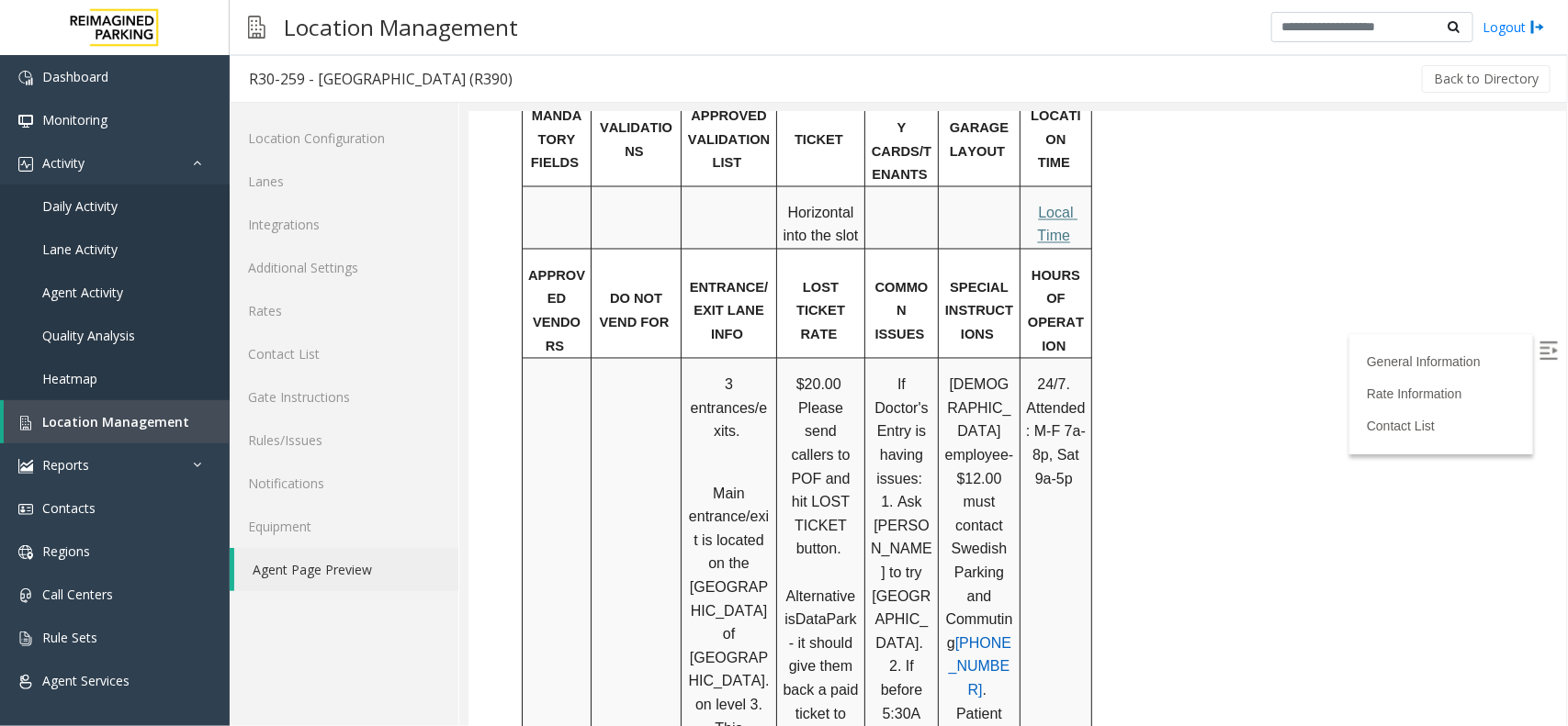
scroll to position [803, 0]
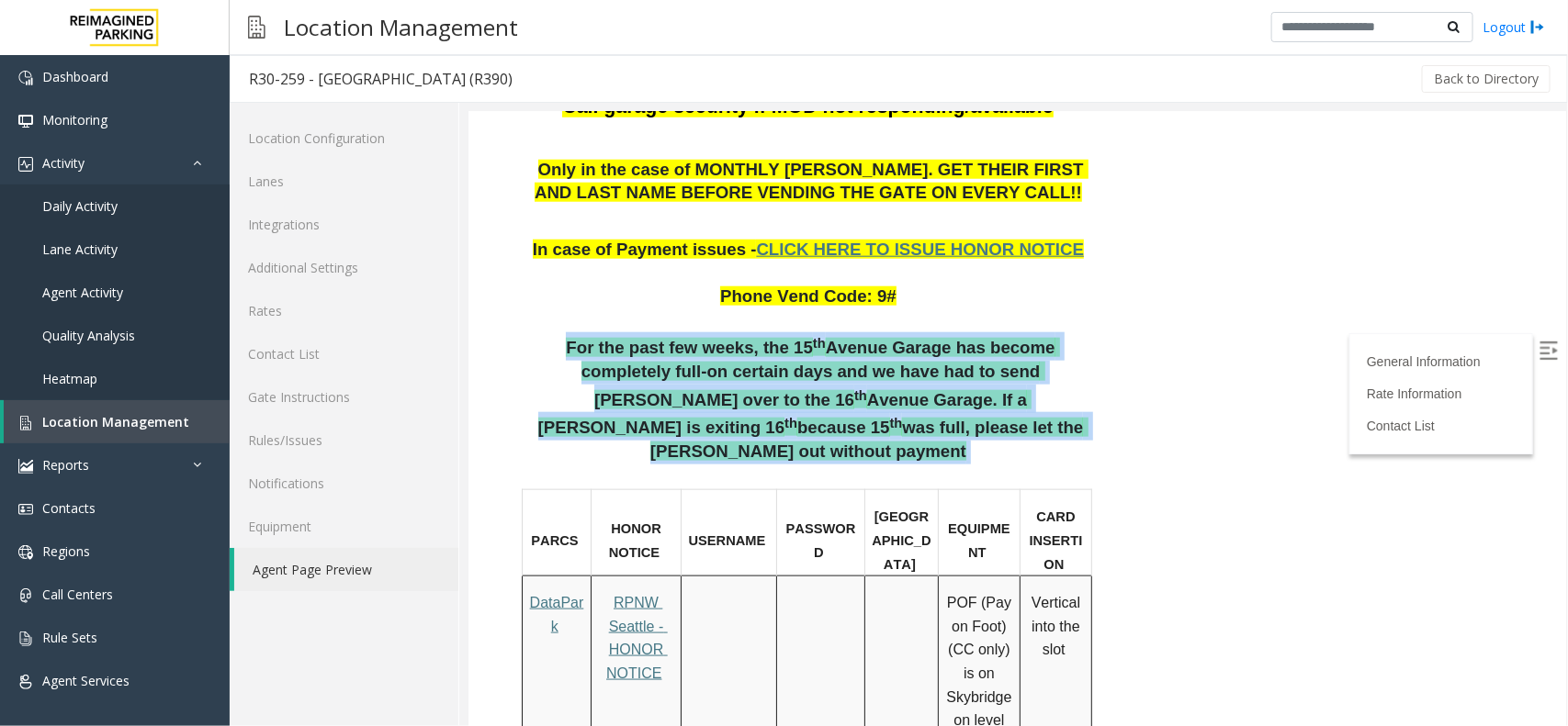
drag, startPoint x: 626, startPoint y: 256, endPoint x: 922, endPoint y: 311, distance: 301.1
click at [922, 331] on p "For the past few weeks, the 15 th Avenue Garage has become completely full-on c…" at bounding box center [809, 408] width 568 height 155
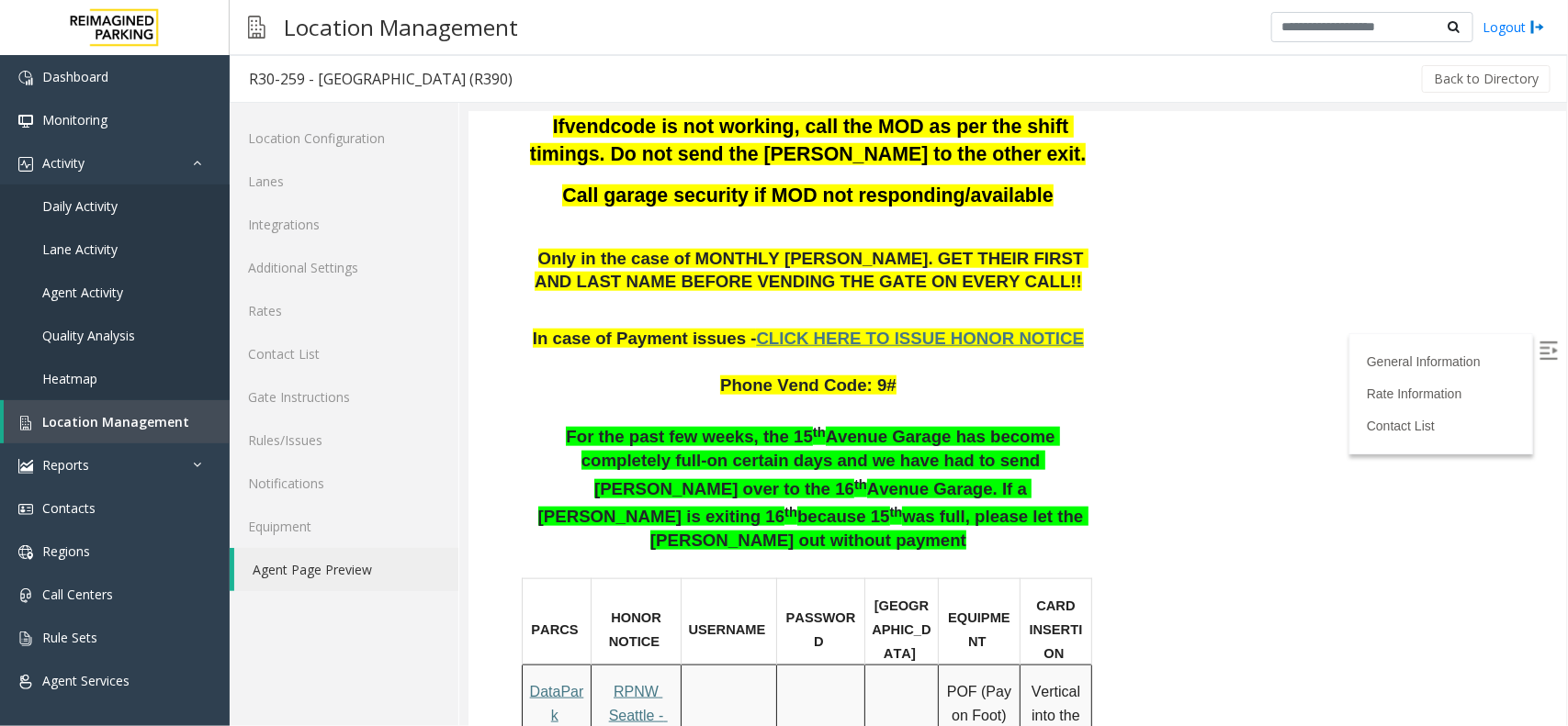
scroll to position [459, 0]
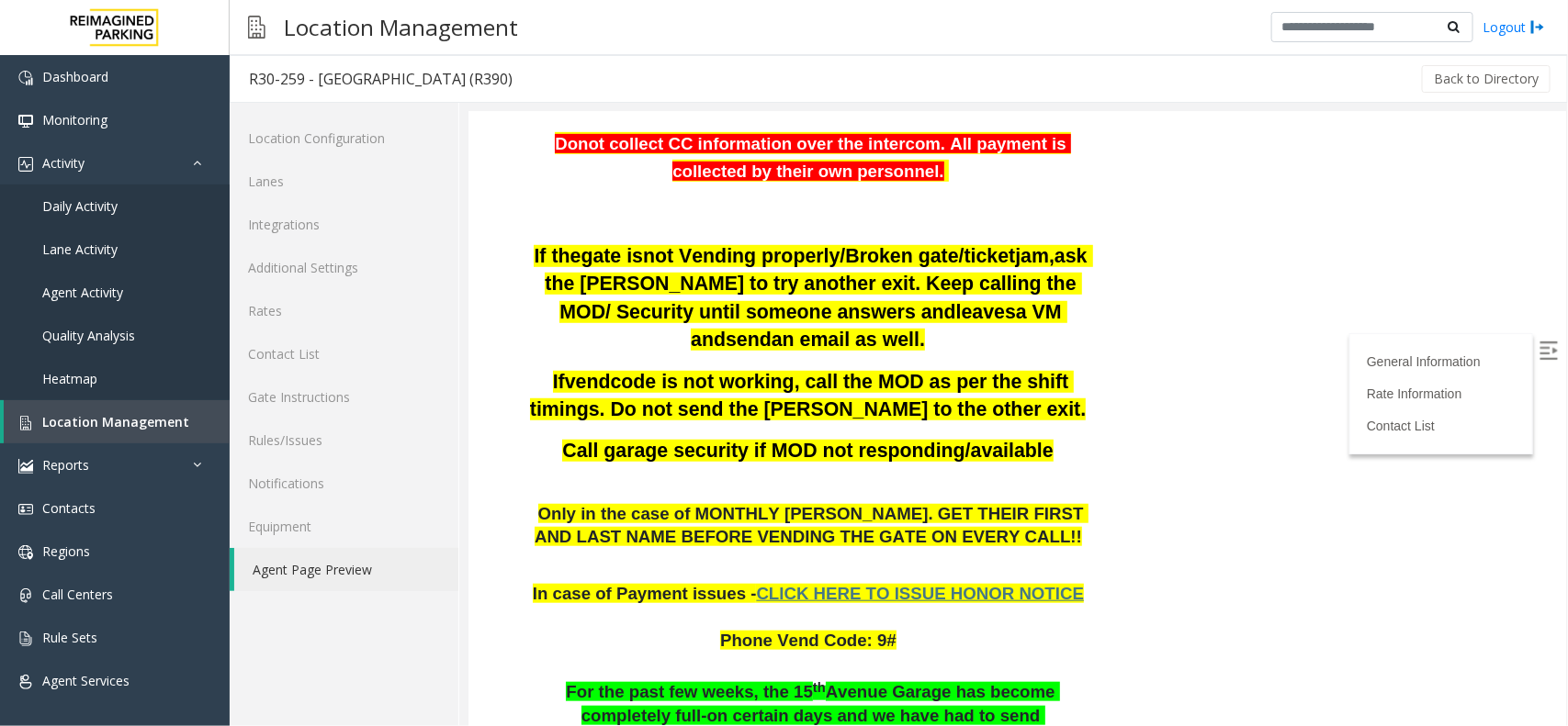
drag, startPoint x: 537, startPoint y: 174, endPoint x: 1056, endPoint y: 223, distance: 521.3
click at [1056, 242] on p "If the gate is not Vending properly/Broken gate/ticket jam, ask the parker to t…" at bounding box center [809, 297] width 568 height 111
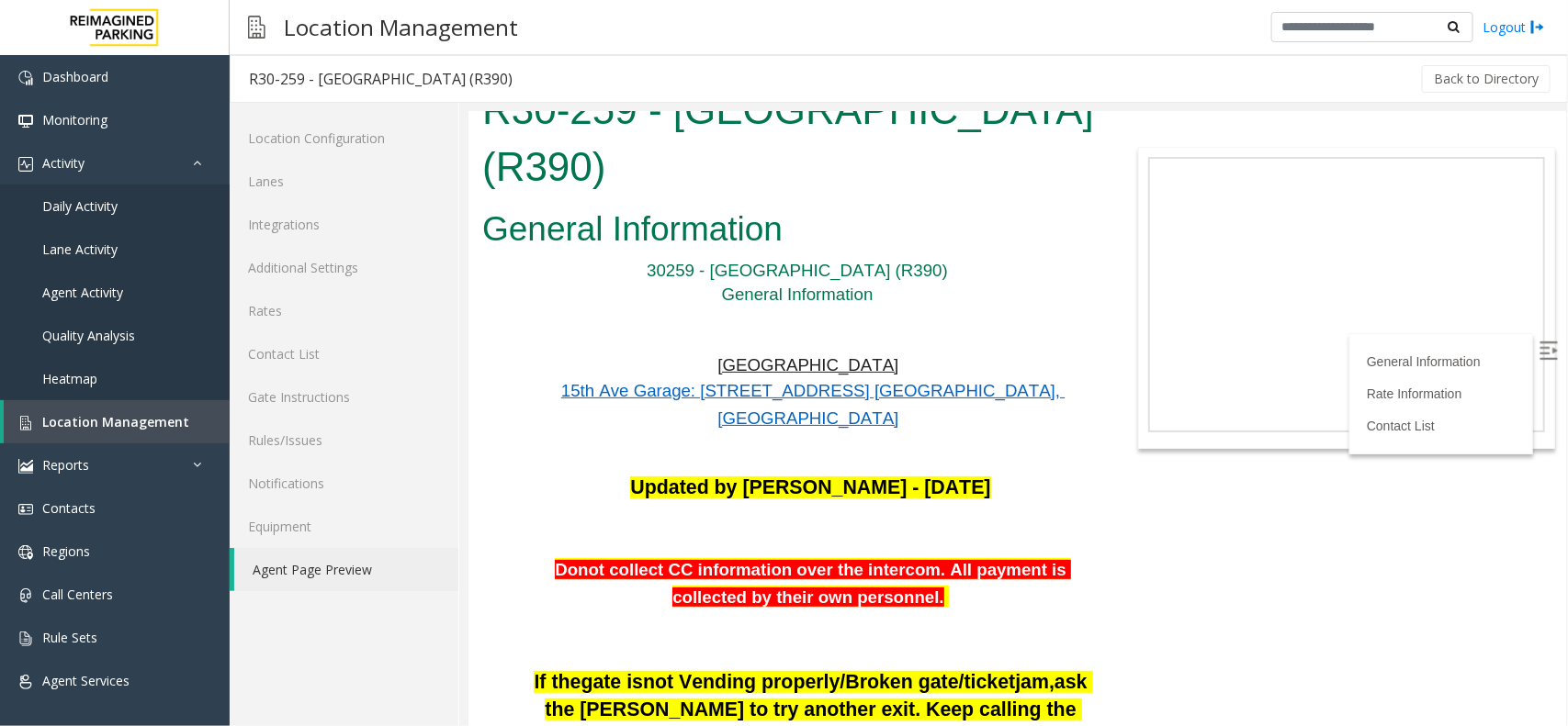
scroll to position [0, 0]
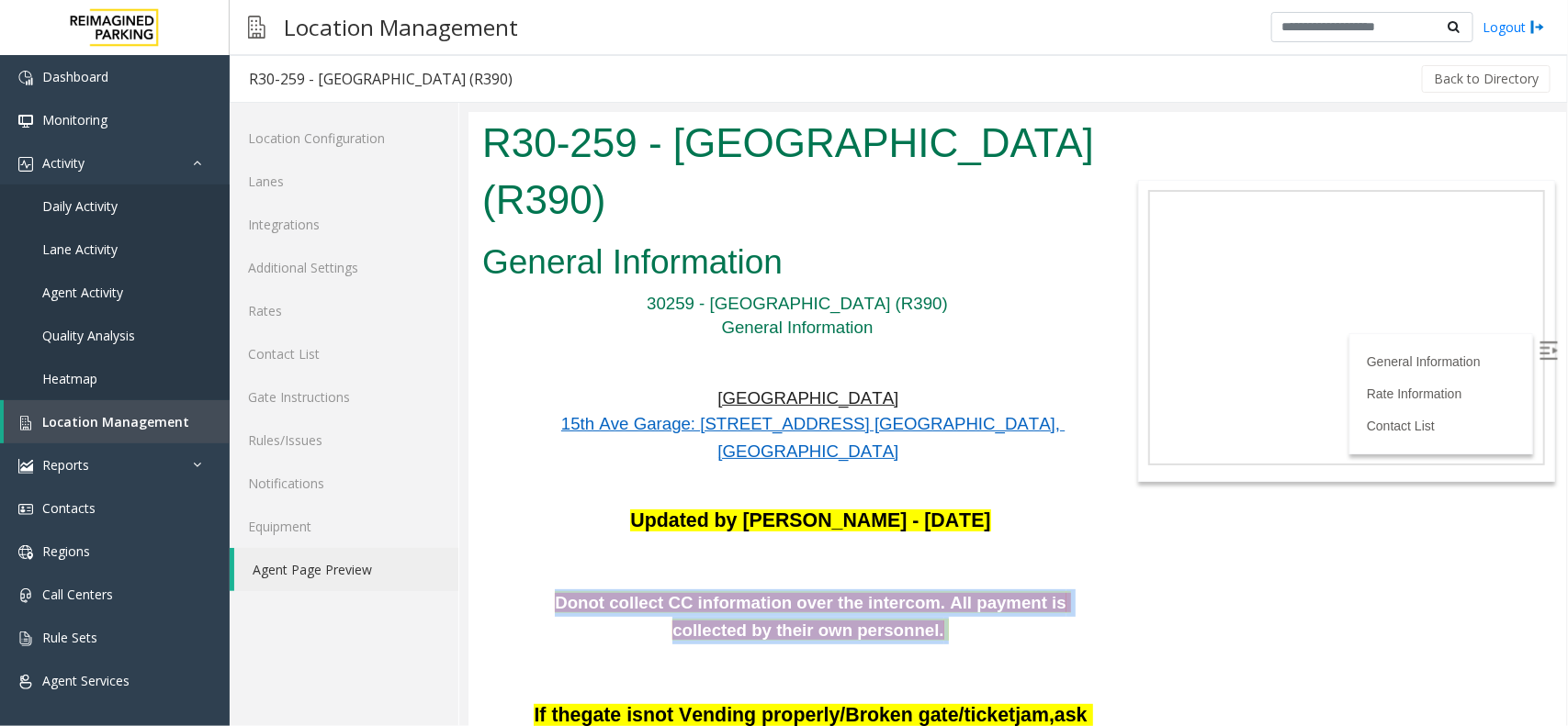
drag, startPoint x: 535, startPoint y: 522, endPoint x: 897, endPoint y: 552, distance: 363.2
click at [897, 588] on p "Donot collect CC information over the intercom. All payment is collected by the…" at bounding box center [809, 615] width 568 height 55
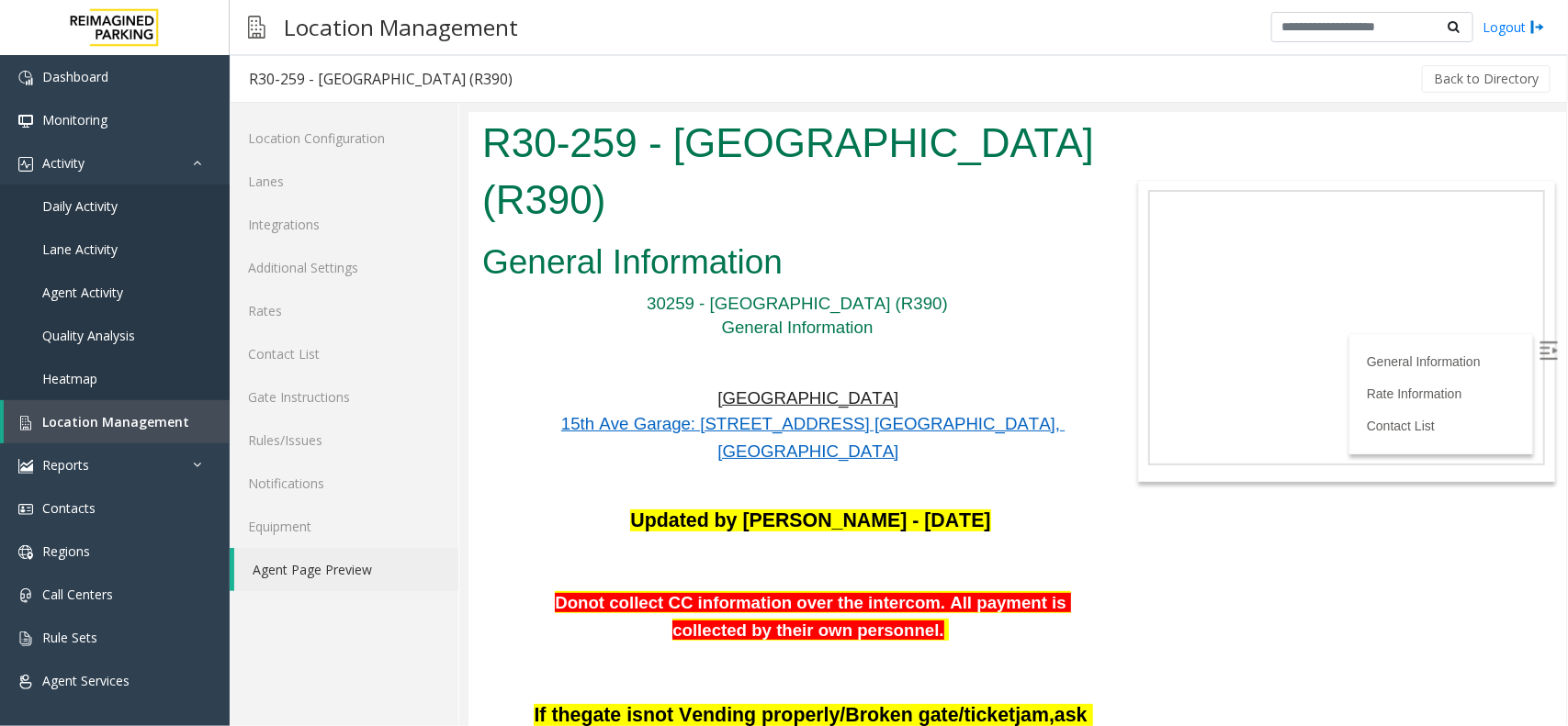
click at [859, 548] on p at bounding box center [809, 561] width 568 height 27
click at [856, 508] on span "Updated by Jeetendra - 30th April 2025" at bounding box center [808, 520] width 360 height 22
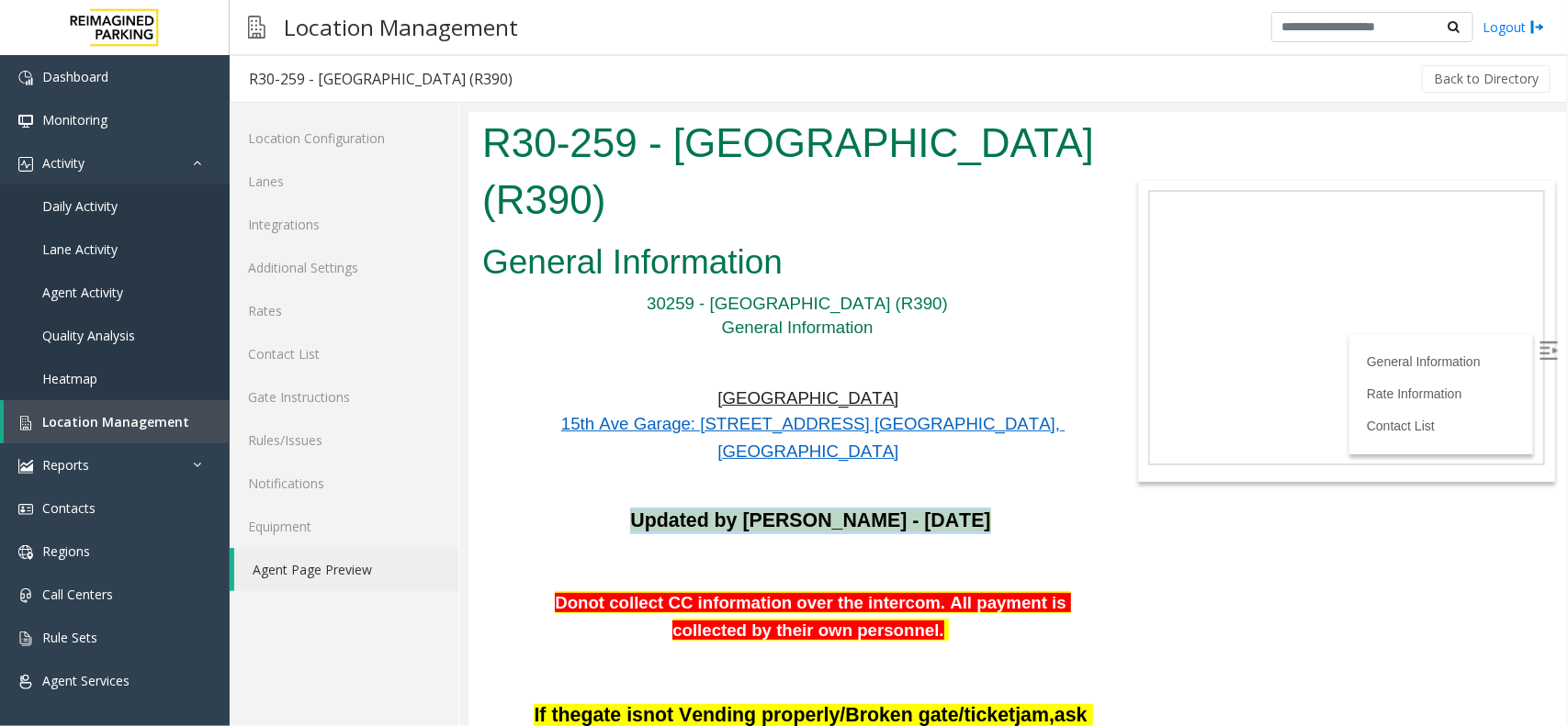
click at [856, 508] on span "Updated by Jeetendra - 30th April 2025" at bounding box center [808, 520] width 360 height 22
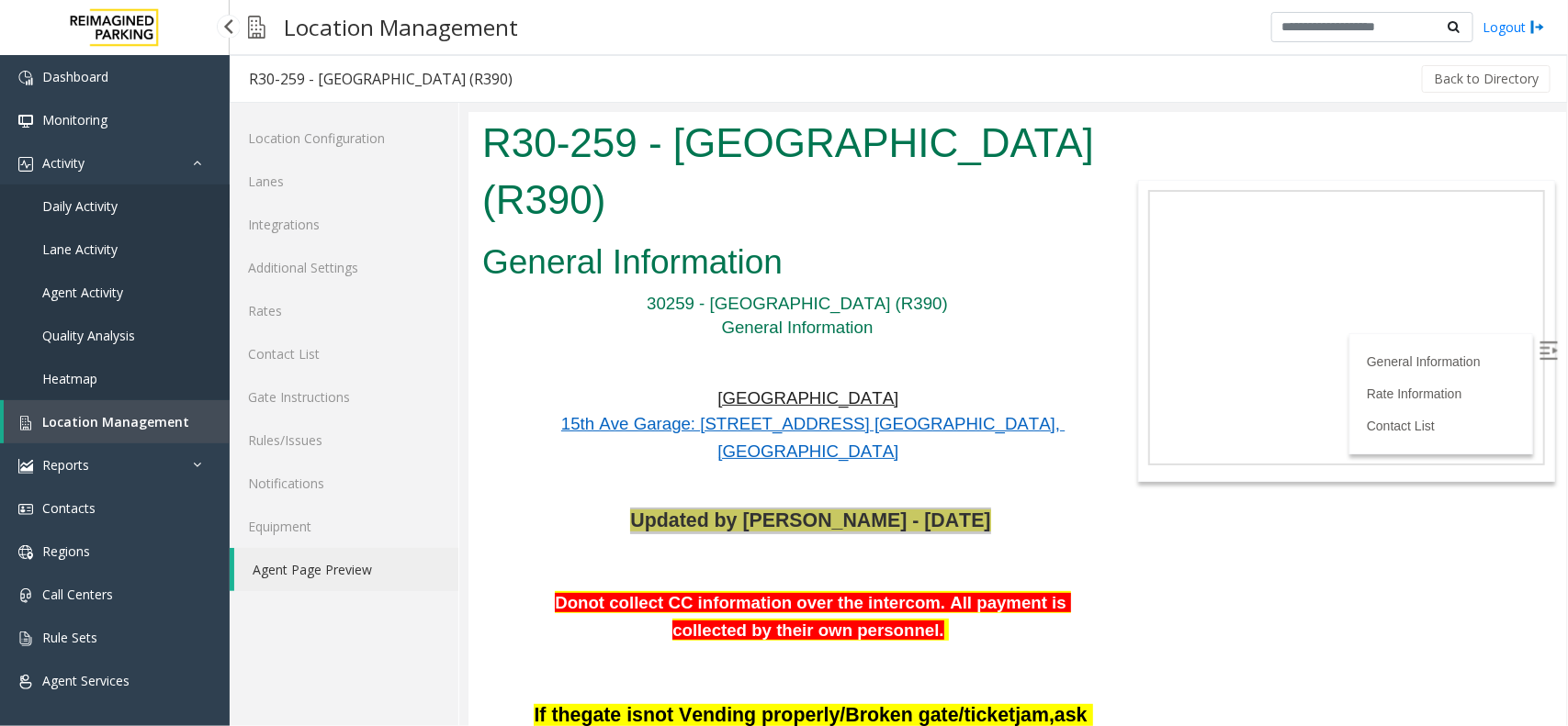
click at [88, 218] on link "Daily Activity" at bounding box center [114, 205] width 230 height 43
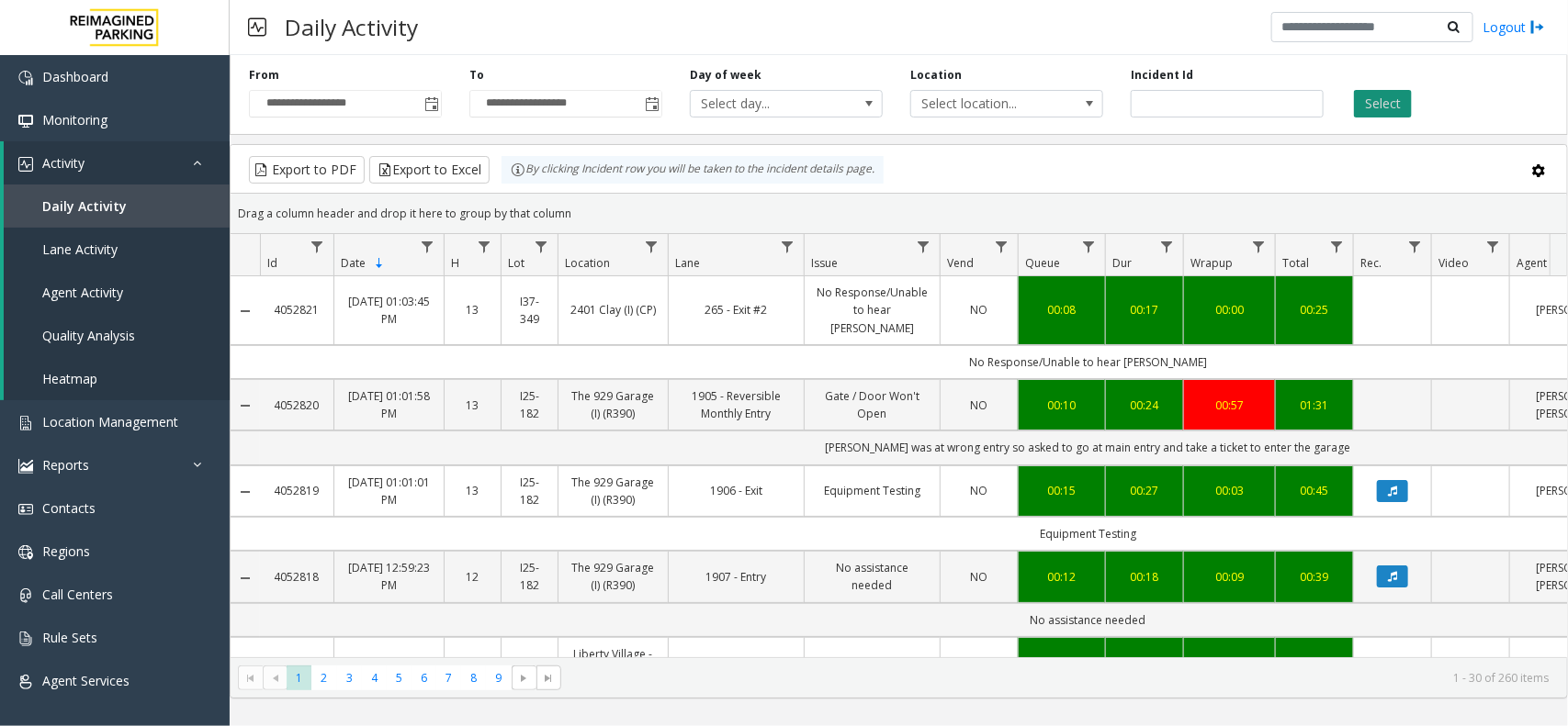
click at [1388, 104] on button "Select" at bounding box center [1383, 104] width 58 height 28
drag, startPoint x: 952, startPoint y: 656, endPoint x: 1070, endPoint y: 657, distance: 118.0
click at [1070, 657] on kendo-pager "* * * * * * * * * 1 2 3 4 5 6 7 8 9 1 - 30 of 260 items" at bounding box center [898, 678] width 1336 height 41
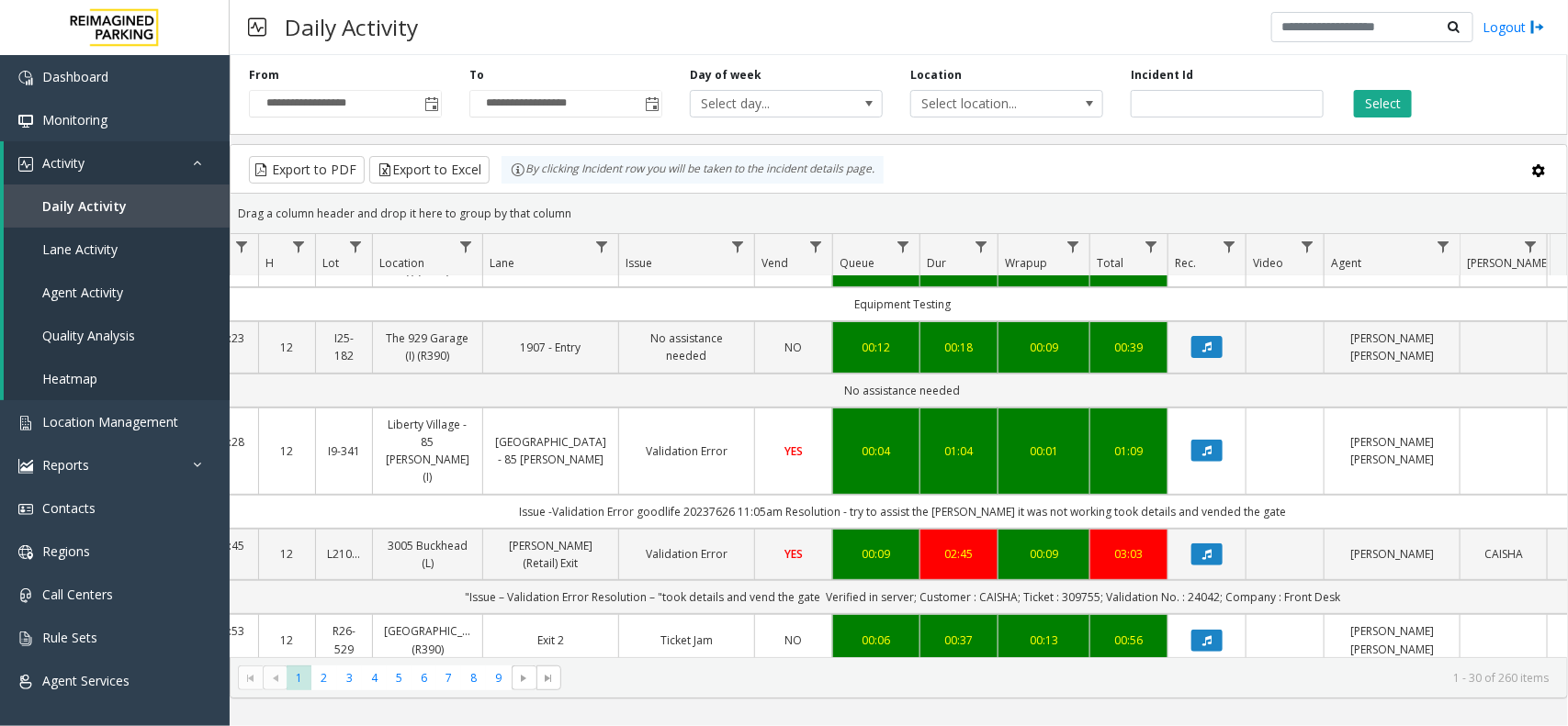
scroll to position [0, 185]
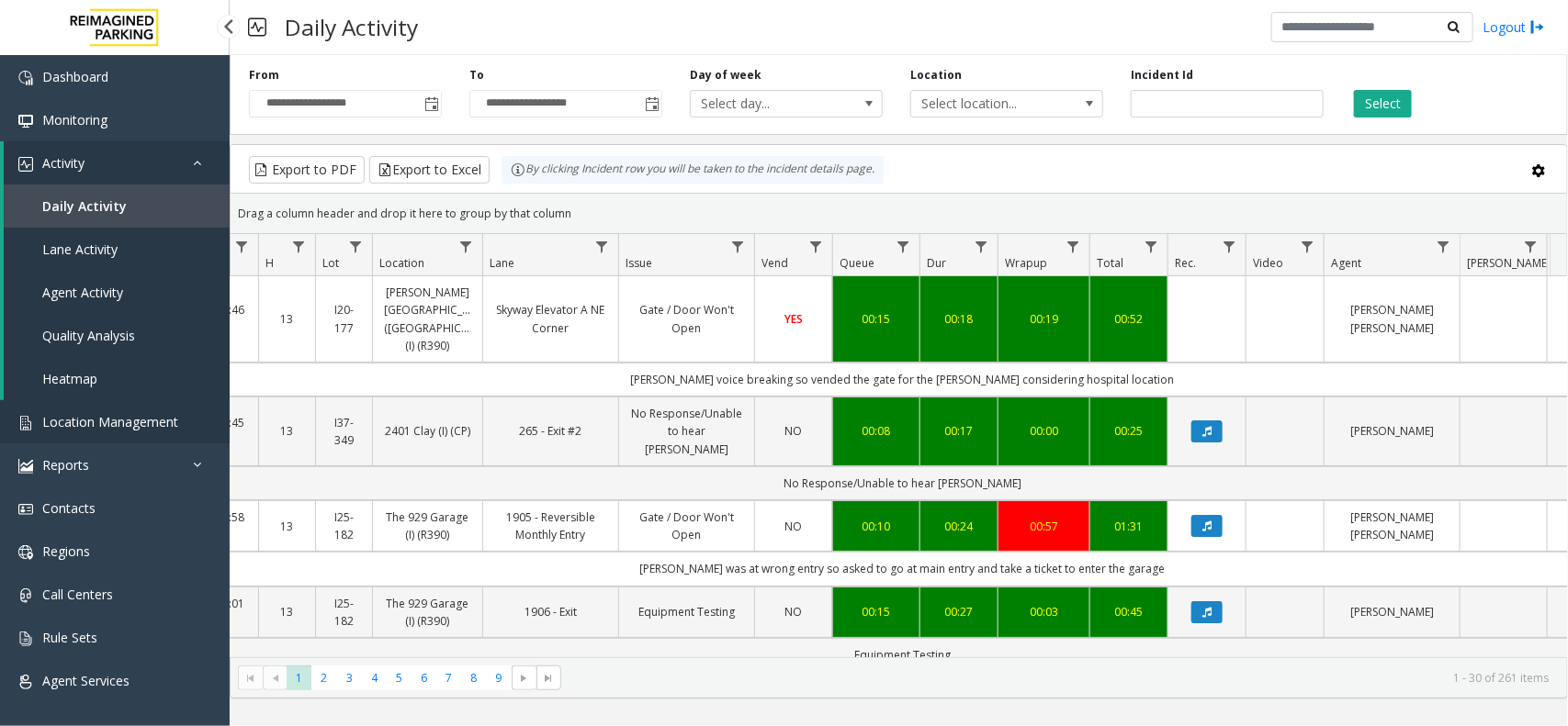
click at [112, 420] on span "Location Management" at bounding box center [110, 421] width 136 height 18
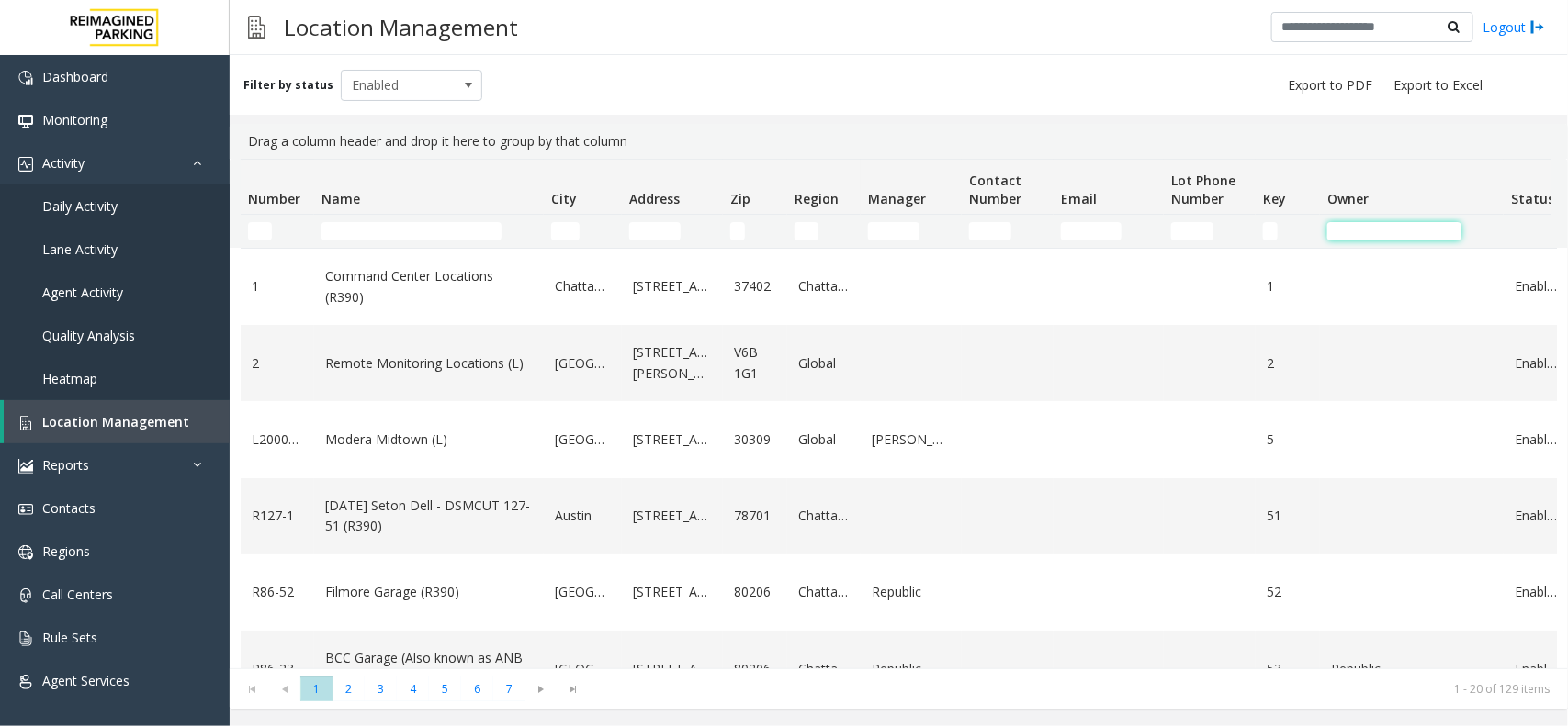
click at [1350, 226] on input "Owner Filter" at bounding box center [1394, 231] width 134 height 19
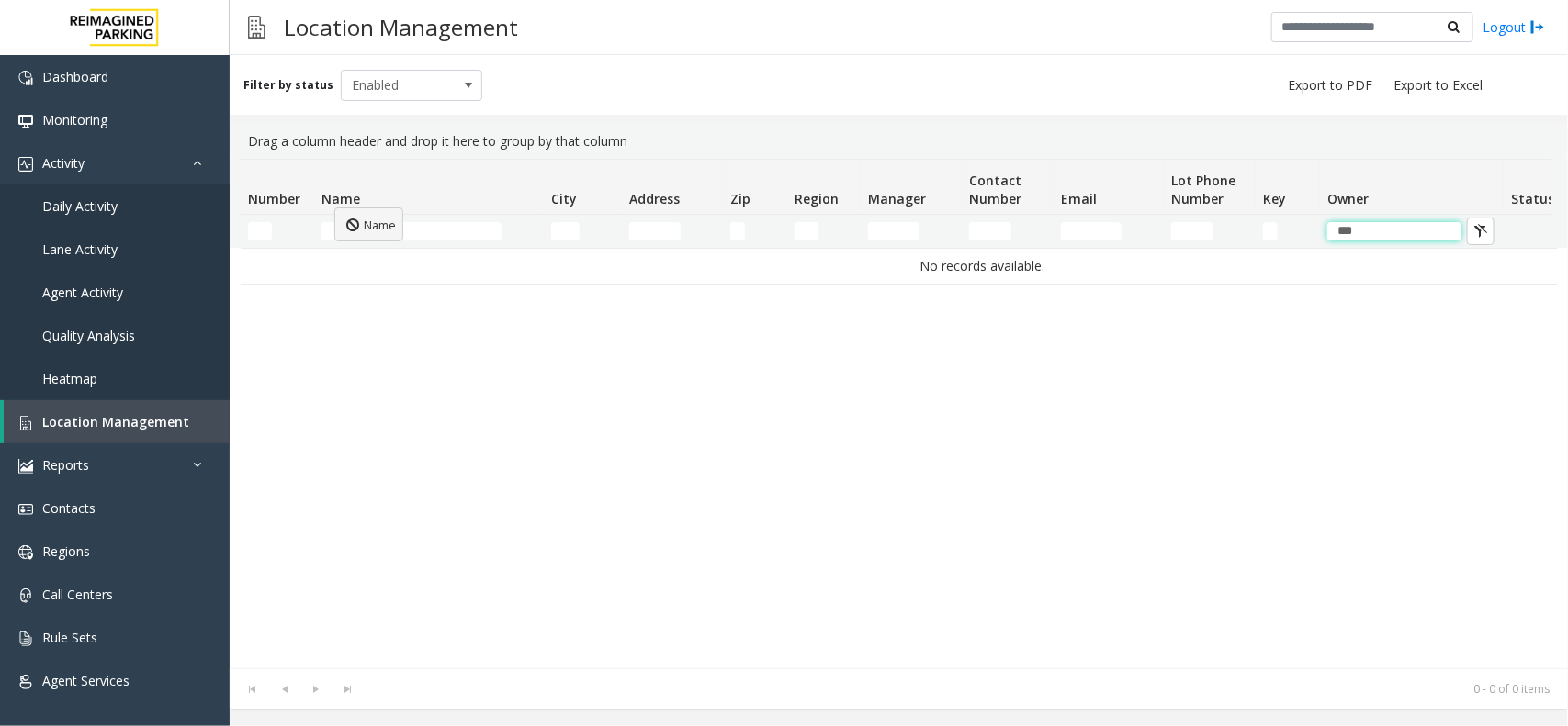
click at [329, 209] on body "Dashboard Monitoring Activity Daily Activity Lane Activity Agent Activity Quali…" at bounding box center [784, 363] width 1568 height 726
click at [393, 204] on body "Dashboard Monitoring Activity Daily Activity Lane Activity Agent Activity Quali…" at bounding box center [784, 363] width 1568 height 726
type input "***"
click at [795, 95] on div "Filter by status Enabled" at bounding box center [898, 85] width 1338 height 59
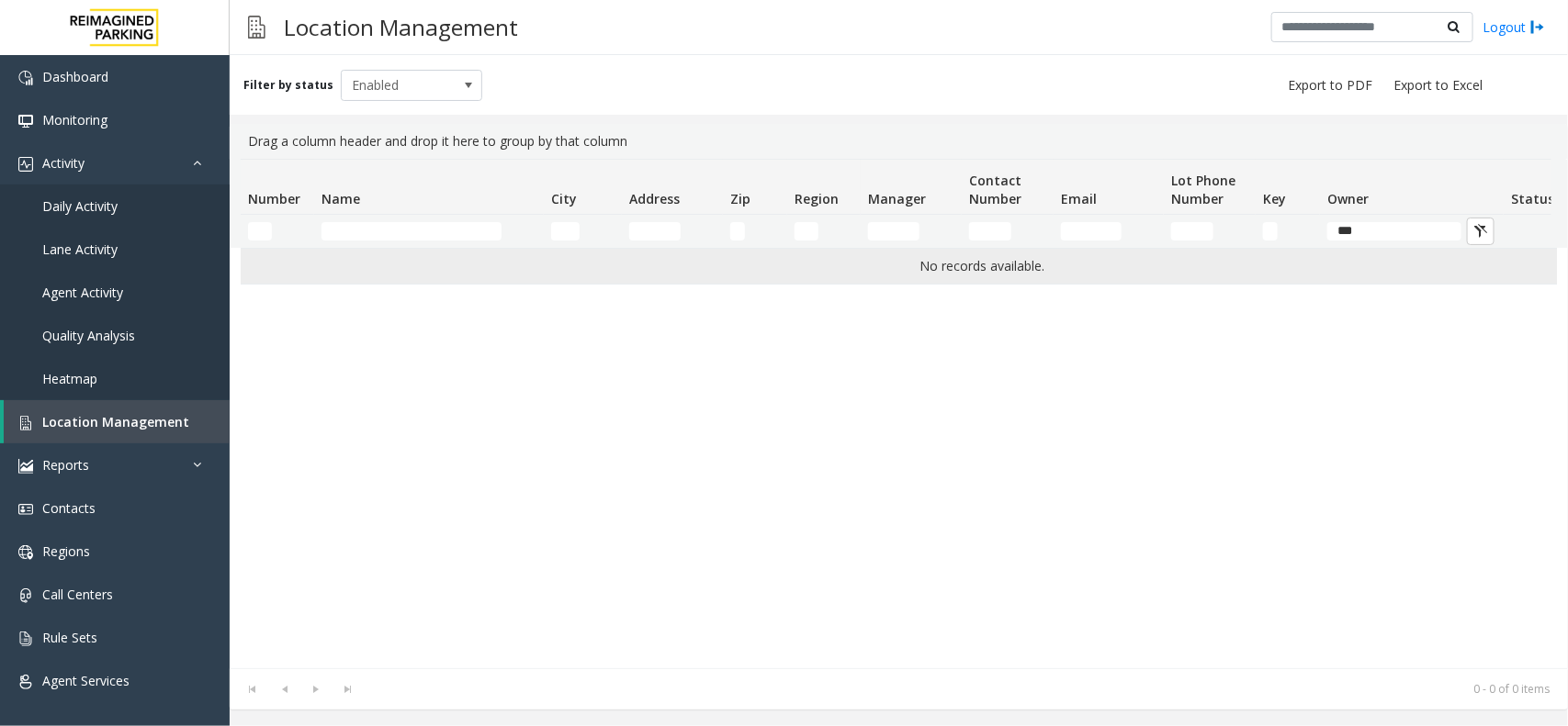
drag, startPoint x: 897, startPoint y: 266, endPoint x: 1053, endPoint y: 263, distance: 156.0
click at [1053, 263] on td "No records available." at bounding box center [982, 267] width 1483 height 35
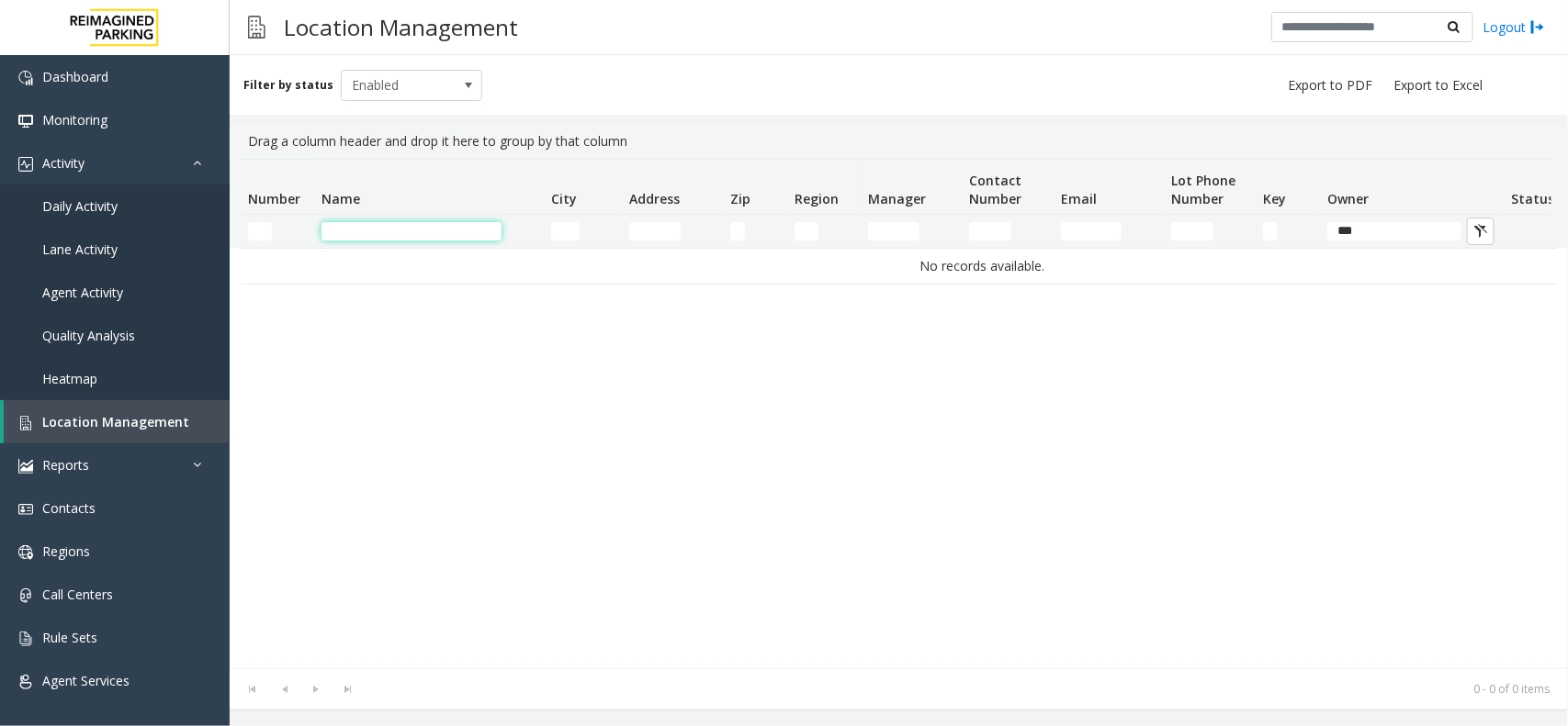
click at [393, 231] on input "Name Filter" at bounding box center [412, 231] width 180 height 19
click at [384, 231] on input "*****" at bounding box center [412, 231] width 180 height 19
type input "*"
type input "*****"
click at [415, 78] on span "Enabled" at bounding box center [397, 86] width 112 height 30
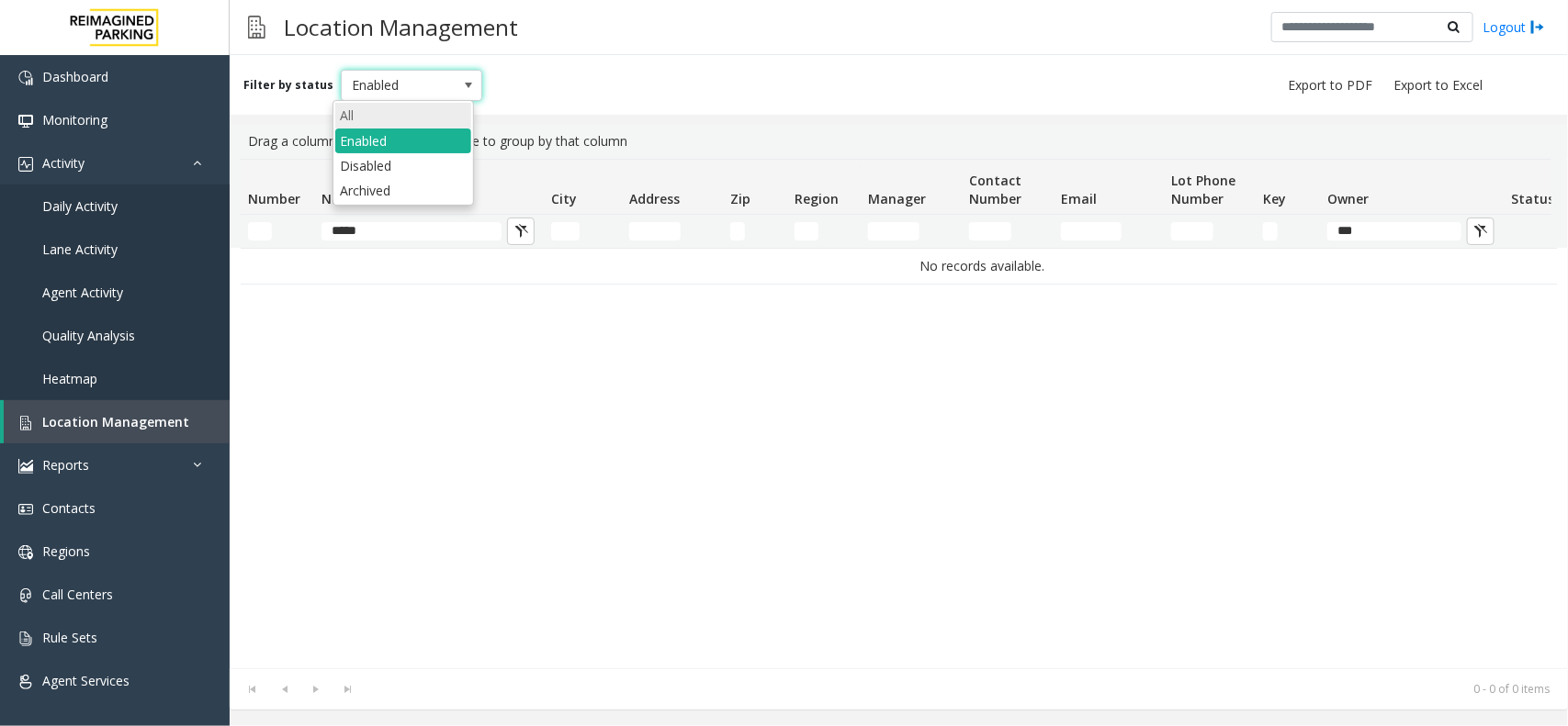
click at [392, 115] on li "All" at bounding box center [403, 115] width 136 height 25
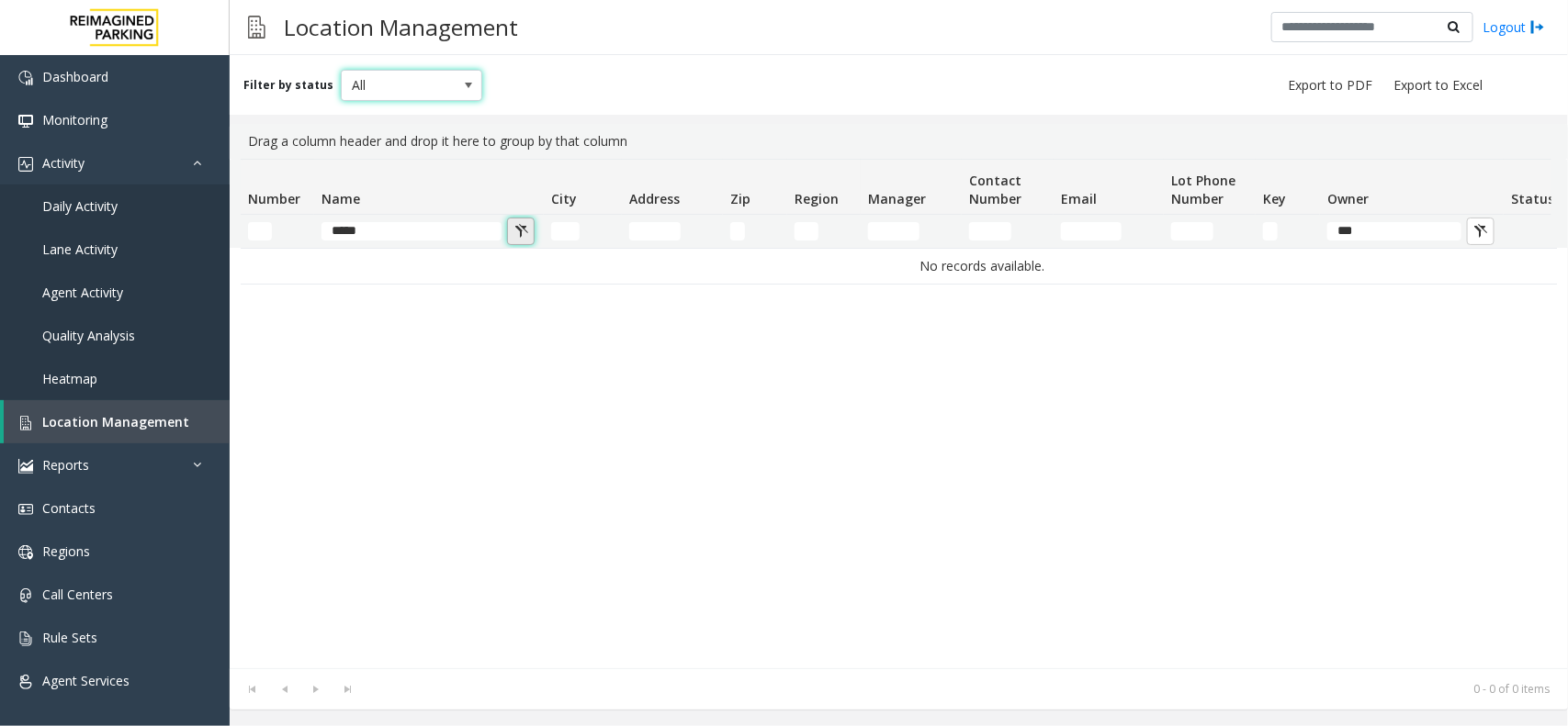
click at [514, 228] on button "Name Filter" at bounding box center [521, 231] width 28 height 28
click at [330, 232] on input "Name Filter" at bounding box center [412, 231] width 180 height 19
type input "******"
click at [525, 223] on button "Name Filter" at bounding box center [521, 231] width 28 height 28
click at [427, 232] on input "Name Filter" at bounding box center [412, 231] width 180 height 19
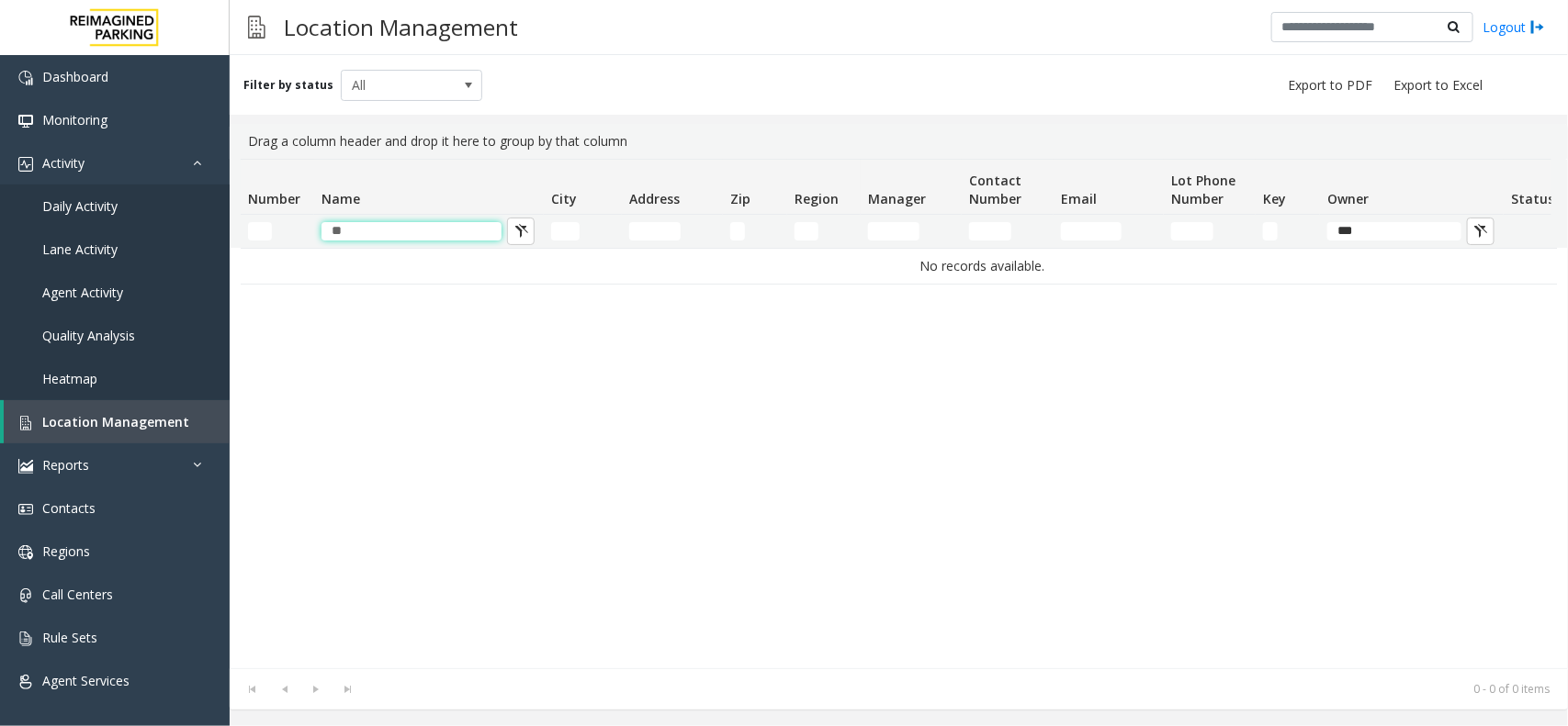
type input "*"
click at [139, 221] on link "Daily Activity" at bounding box center [114, 205] width 230 height 43
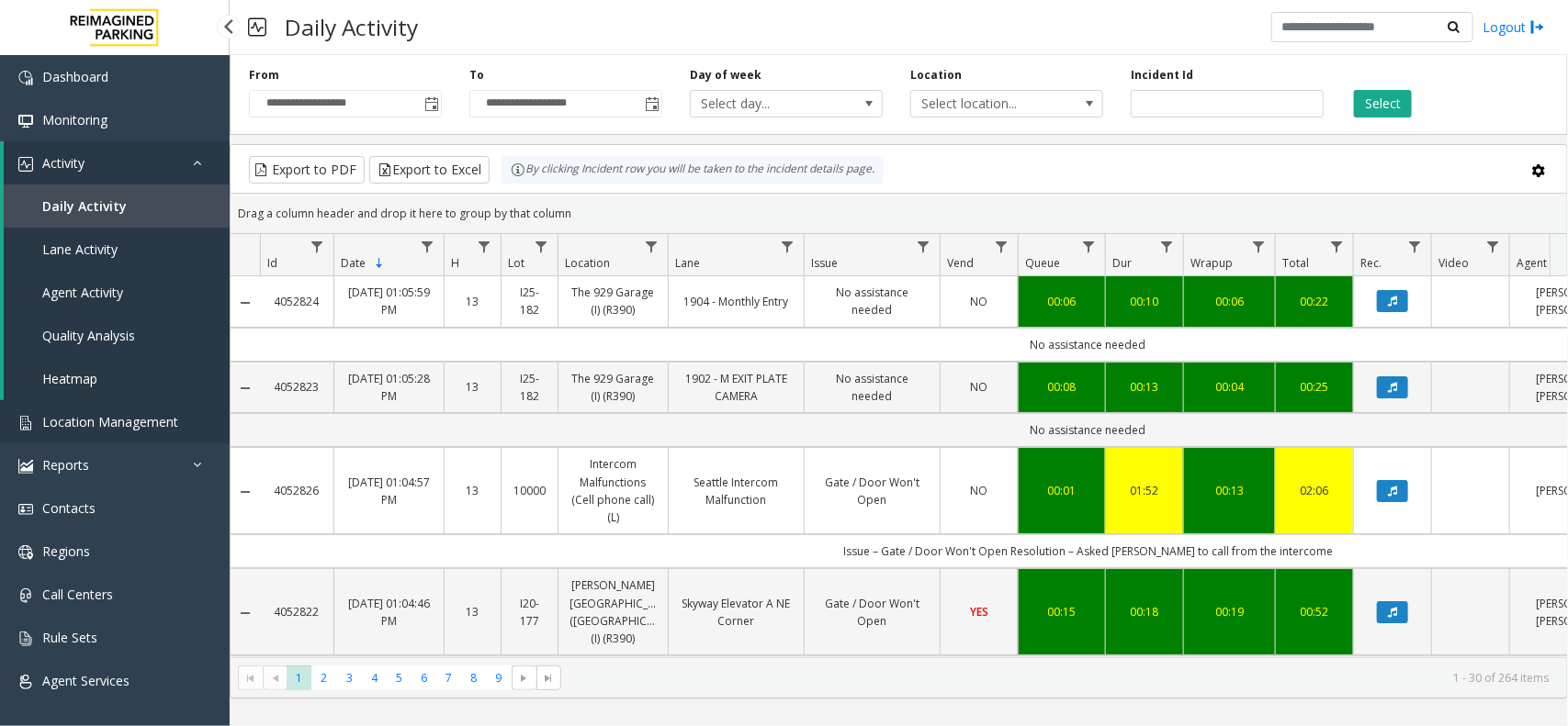
click at [130, 429] on link "Location Management" at bounding box center [114, 422] width 230 height 43
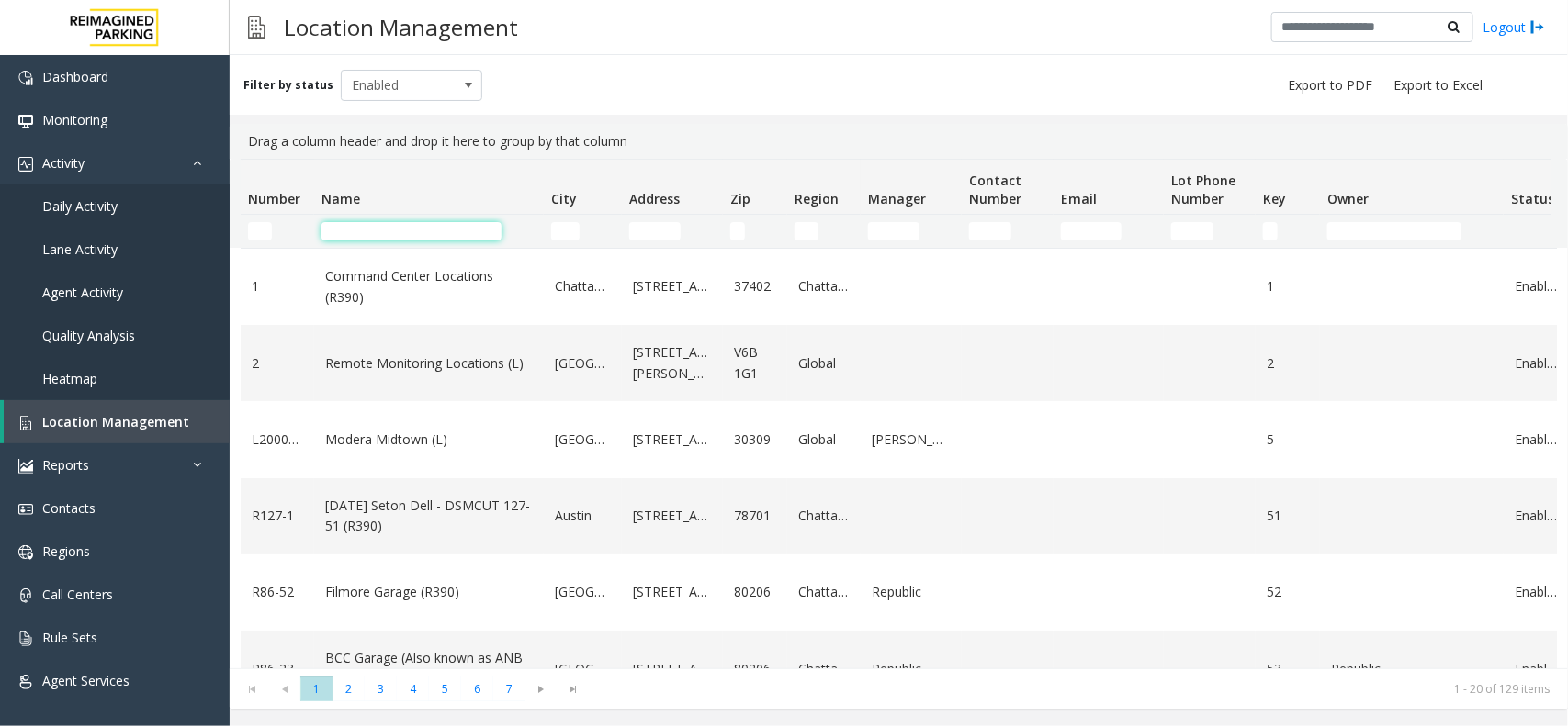
click at [382, 225] on input "Name Filter" at bounding box center [412, 231] width 180 height 19
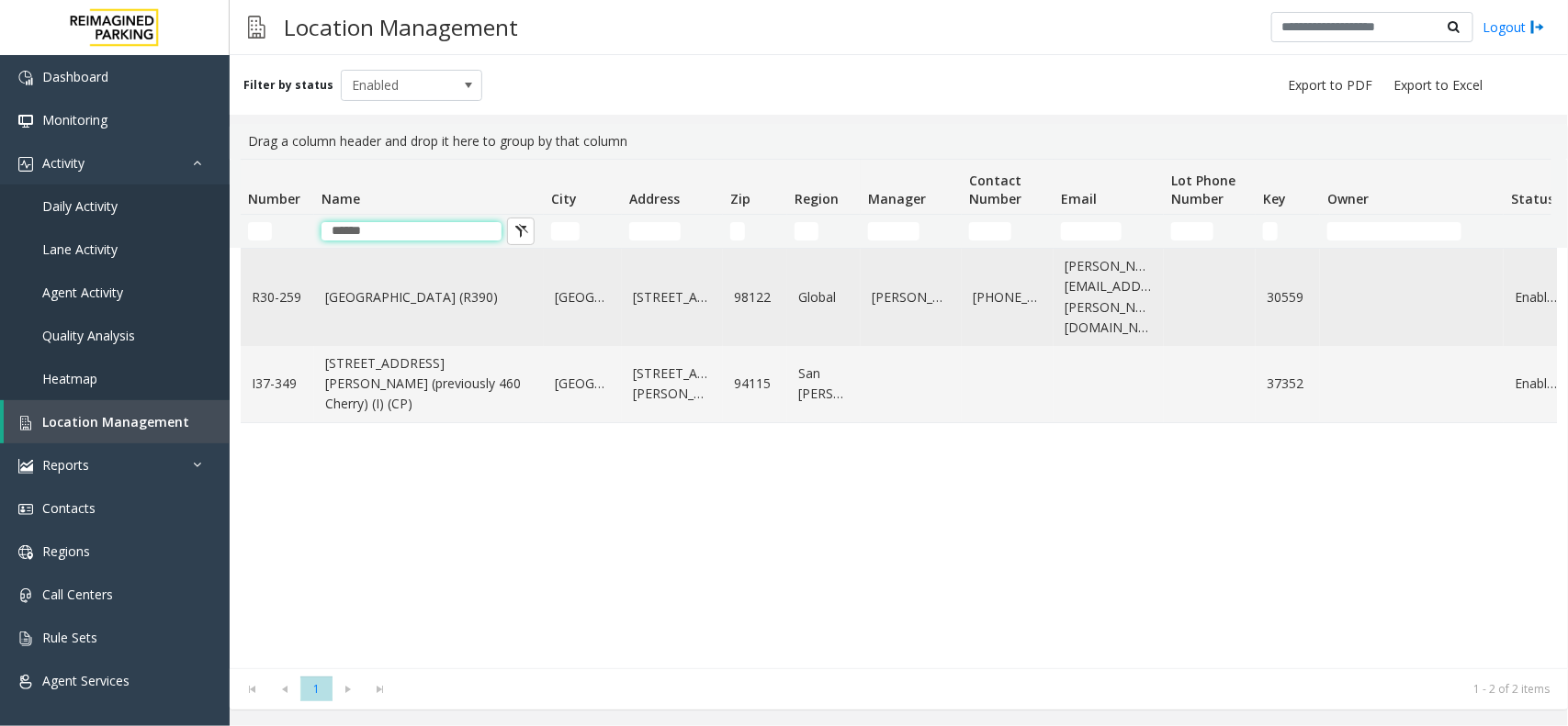
type input "******"
click at [464, 269] on td "[GEOGRAPHIC_DATA] (R390)" at bounding box center [429, 297] width 230 height 98
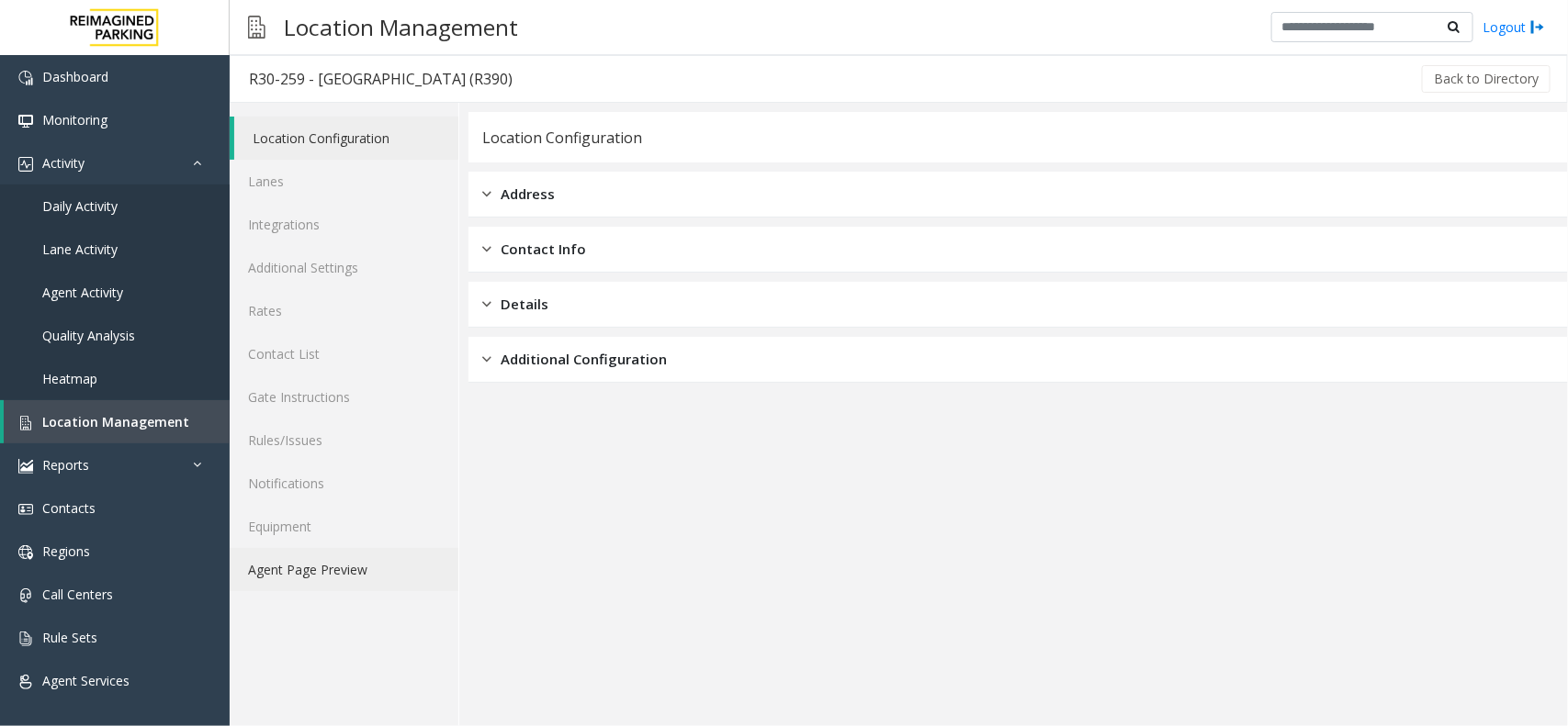
drag, startPoint x: 356, startPoint y: 570, endPoint x: 373, endPoint y: 574, distance: 17.5
click at [353, 574] on link "Agent Page Preview" at bounding box center [344, 570] width 229 height 43
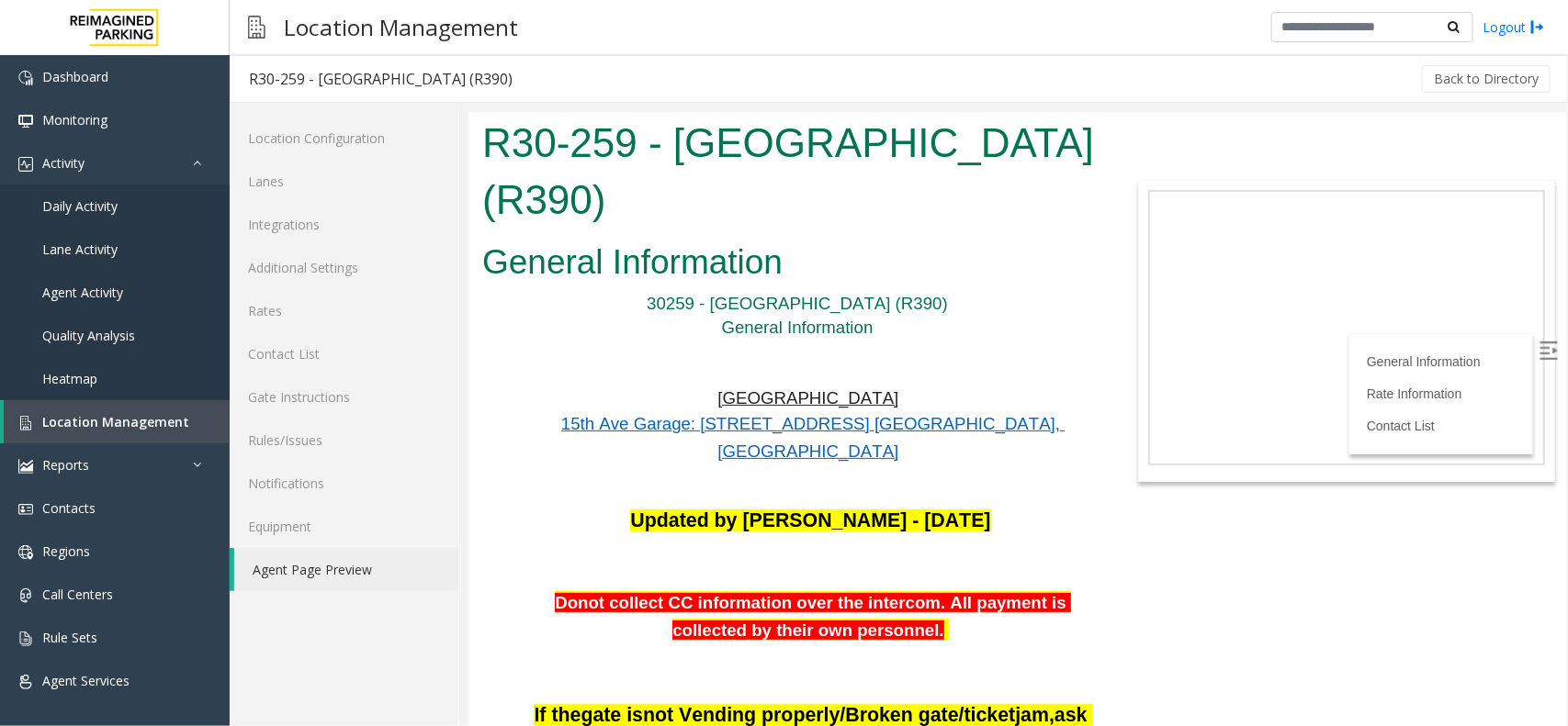
scroll to position [1262, 0]
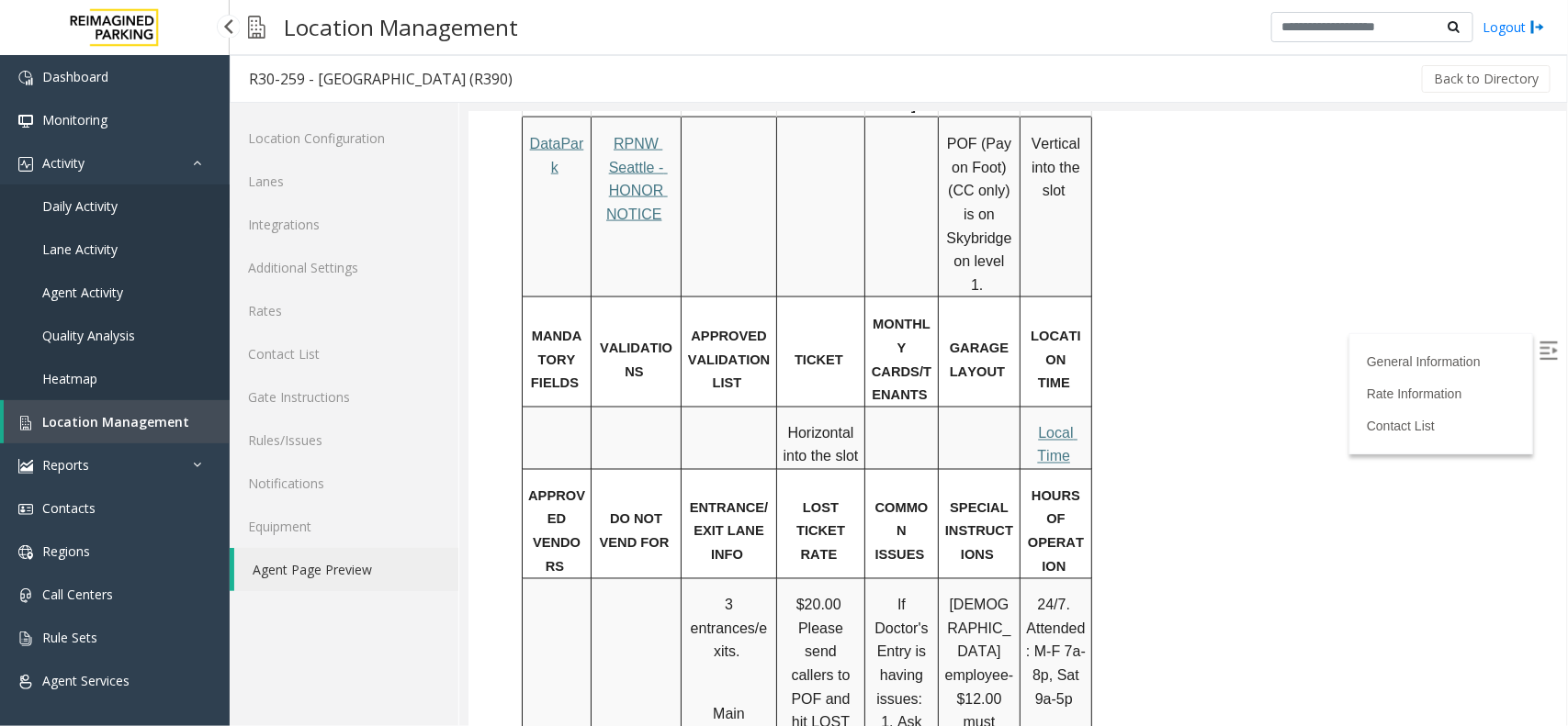
click at [97, 204] on span "Daily Activity" at bounding box center [79, 205] width 75 height 18
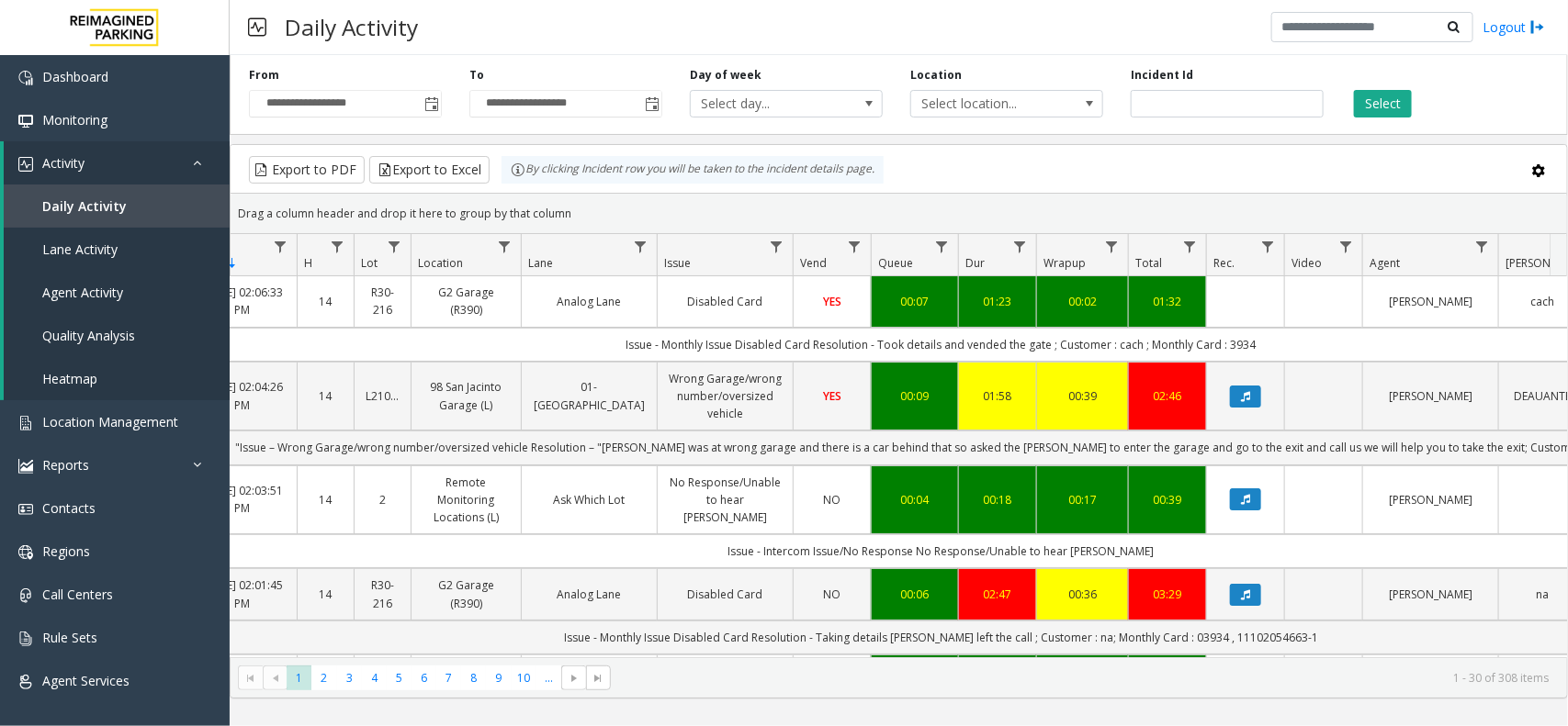
scroll to position [0, 365]
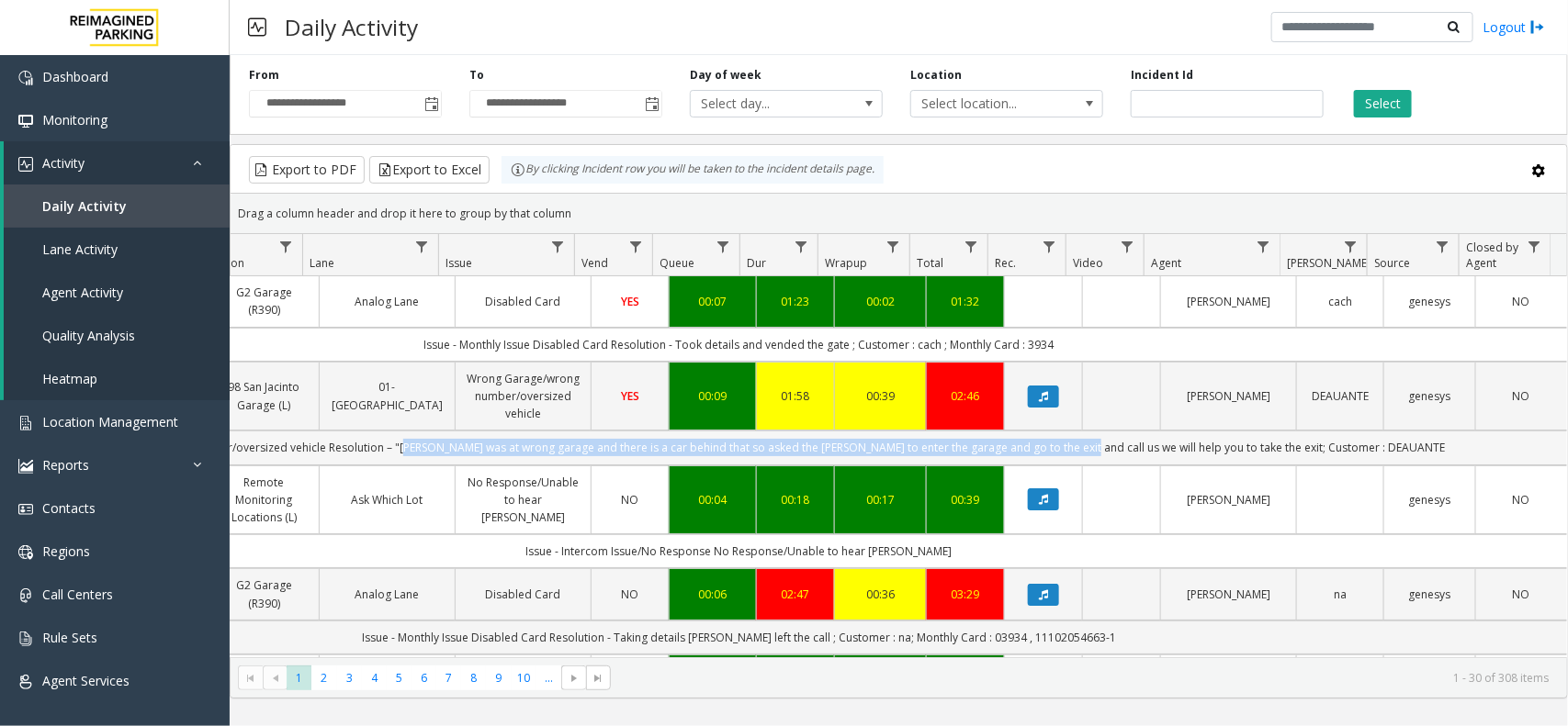
drag, startPoint x: 434, startPoint y: 452, endPoint x: 1090, endPoint y: 455, distance: 656.0
click at [1090, 455] on td ""Issue – Wrong Garage/wrong number/oversized vehicle Resolution – "[PERSON_NAME…" at bounding box center [738, 447] width 1655 height 34
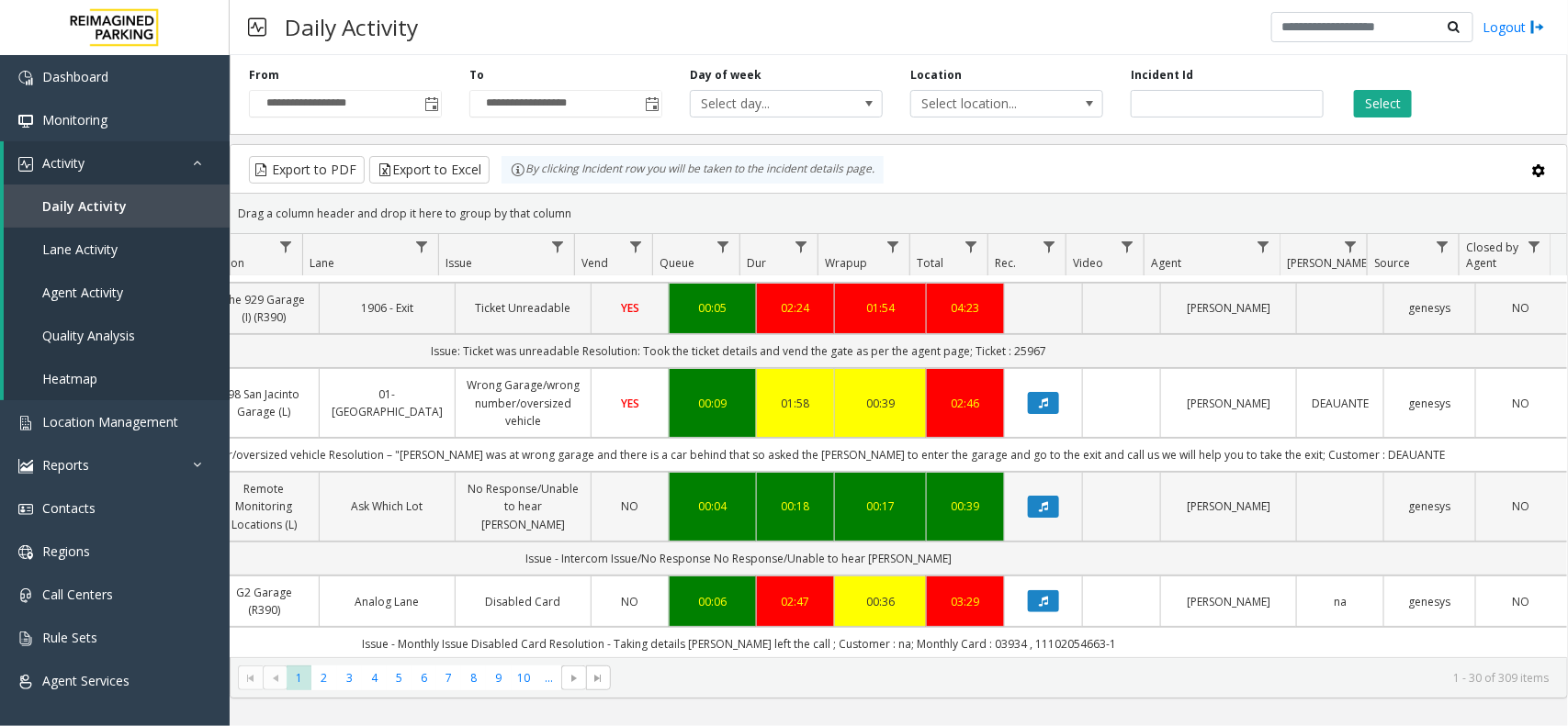
scroll to position [114, 365]
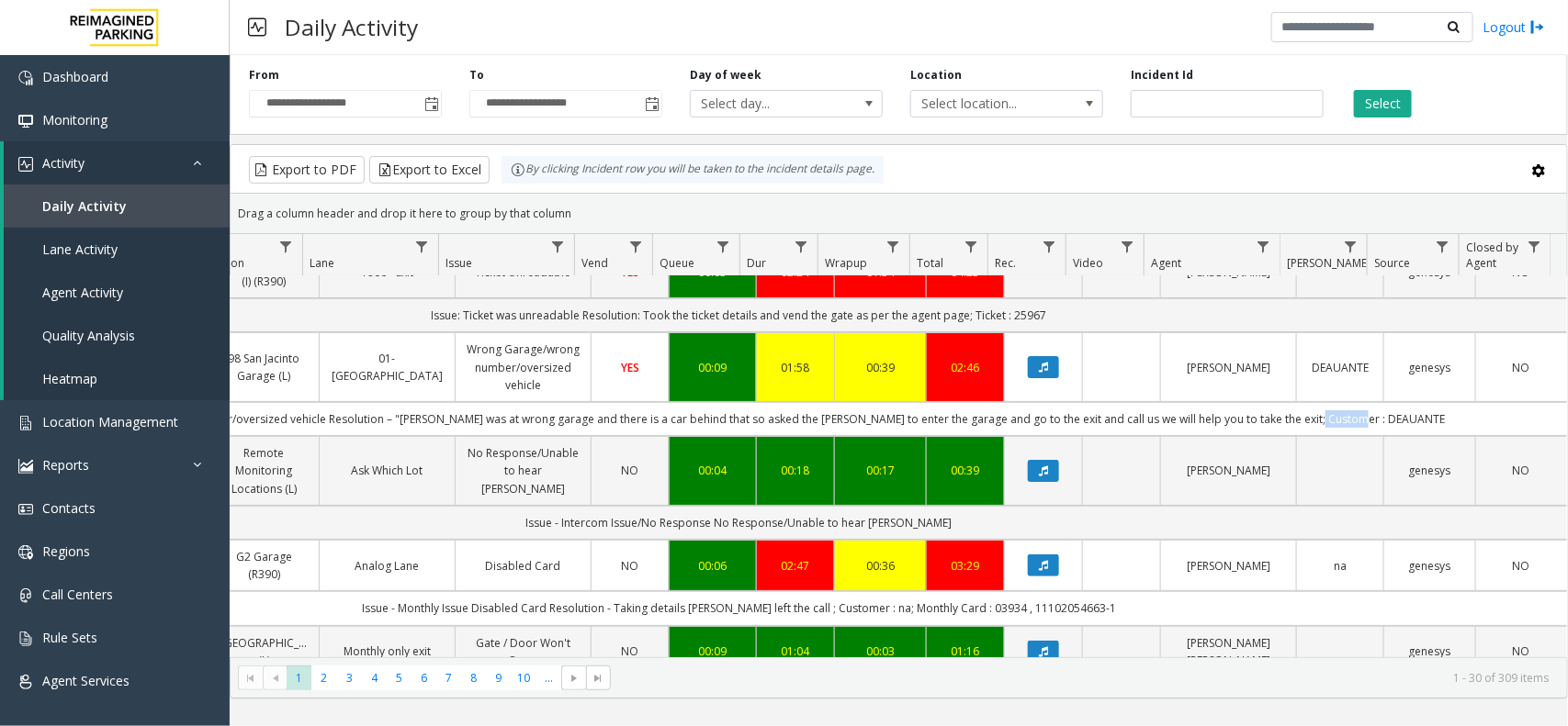
copy td "EAUANTE"
copy td "DEAUANTE"
drag, startPoint x: 1377, startPoint y: 418, endPoint x: 1315, endPoint y: 432, distance: 63.6
click at [1315, 432] on td ""Issue – Wrong Garage/wrong number/oversized vehicle Resolution – "[PERSON_NAME…" at bounding box center [738, 419] width 1655 height 34
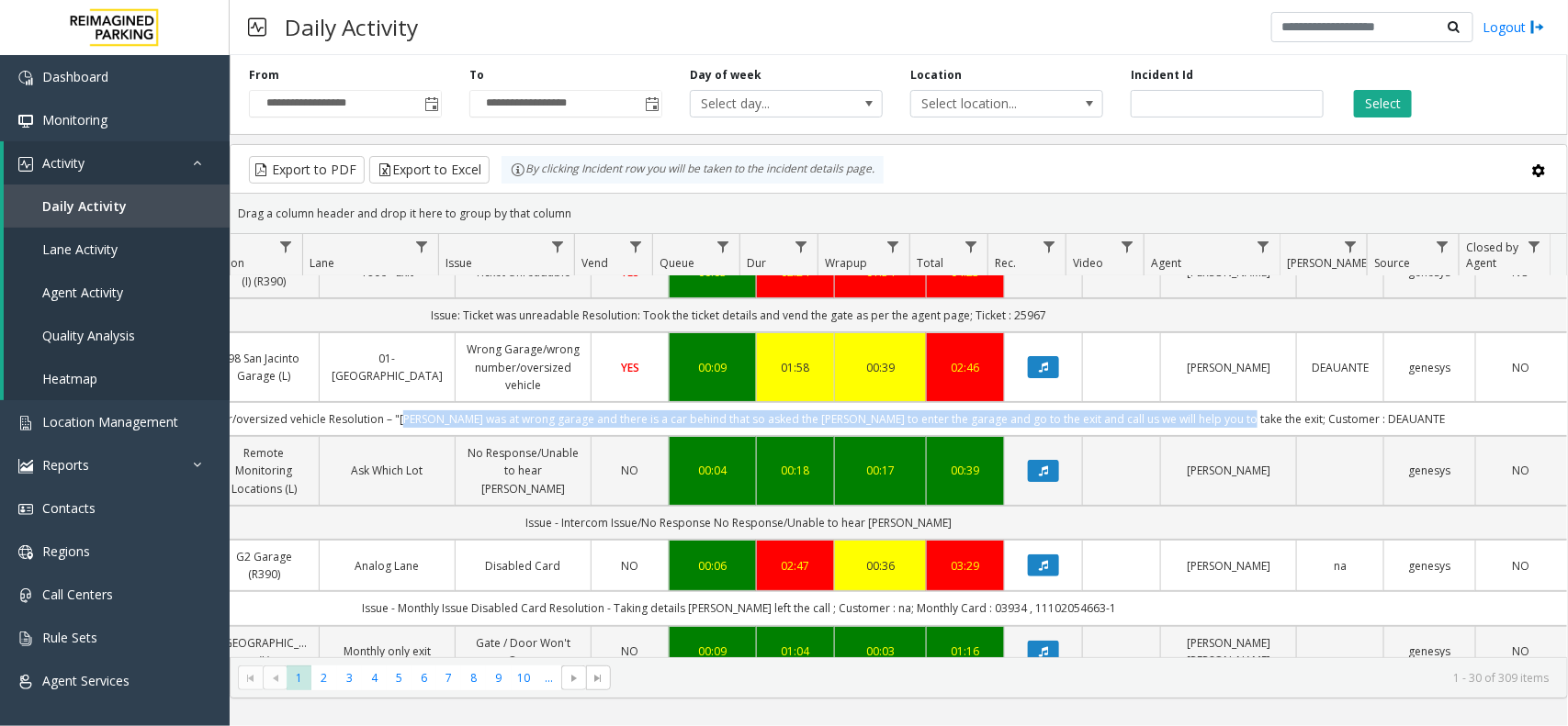
drag, startPoint x: 1246, startPoint y: 422, endPoint x: 433, endPoint y: 425, distance: 813.0
click at [433, 425] on td ""Issue – Wrong Garage/wrong number/oversized vehicle Resolution – "[PERSON_NAME…" at bounding box center [738, 419] width 1655 height 34
copy td "[PERSON_NAME] was at wrong garage and there is a car behind that so asked the […"
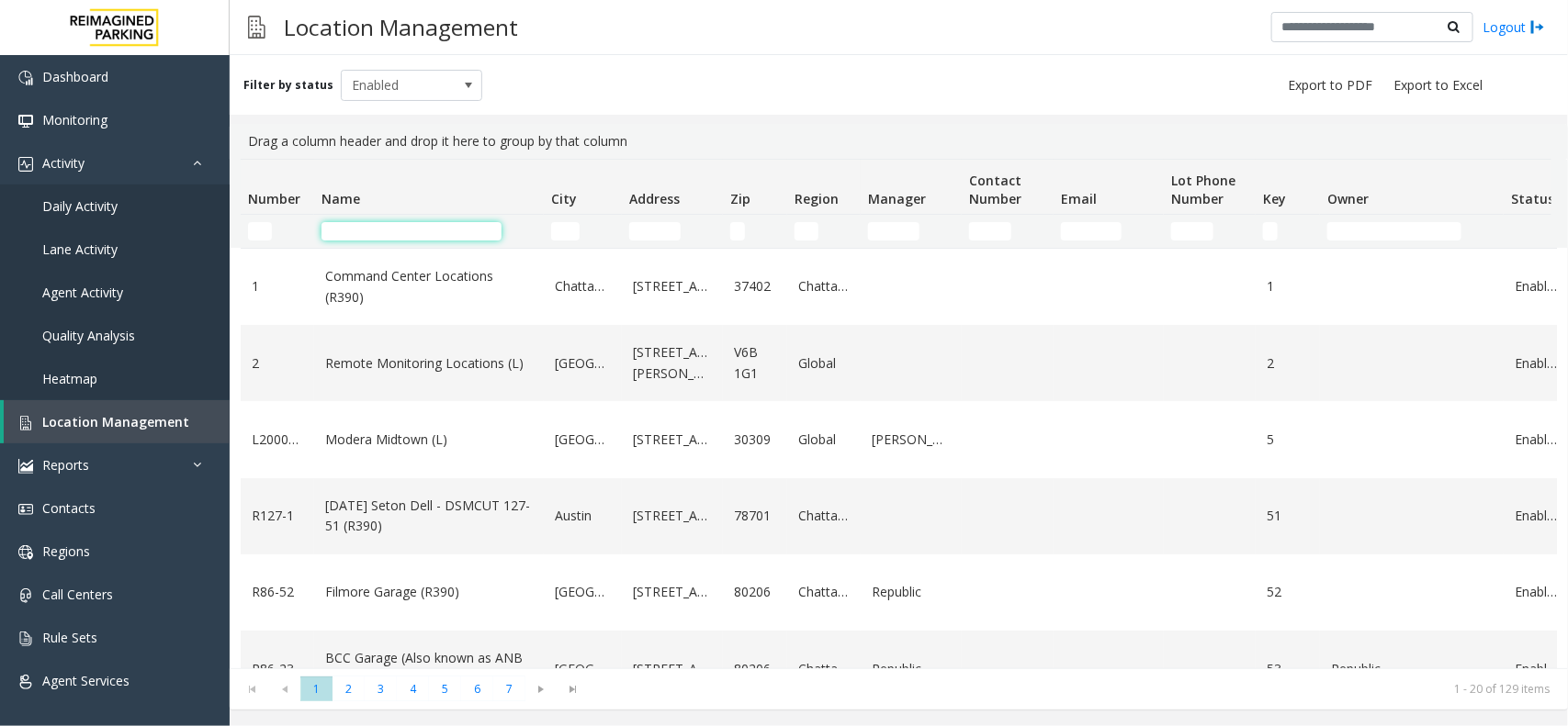
click at [392, 222] on input "Name Filter" at bounding box center [412, 231] width 180 height 19
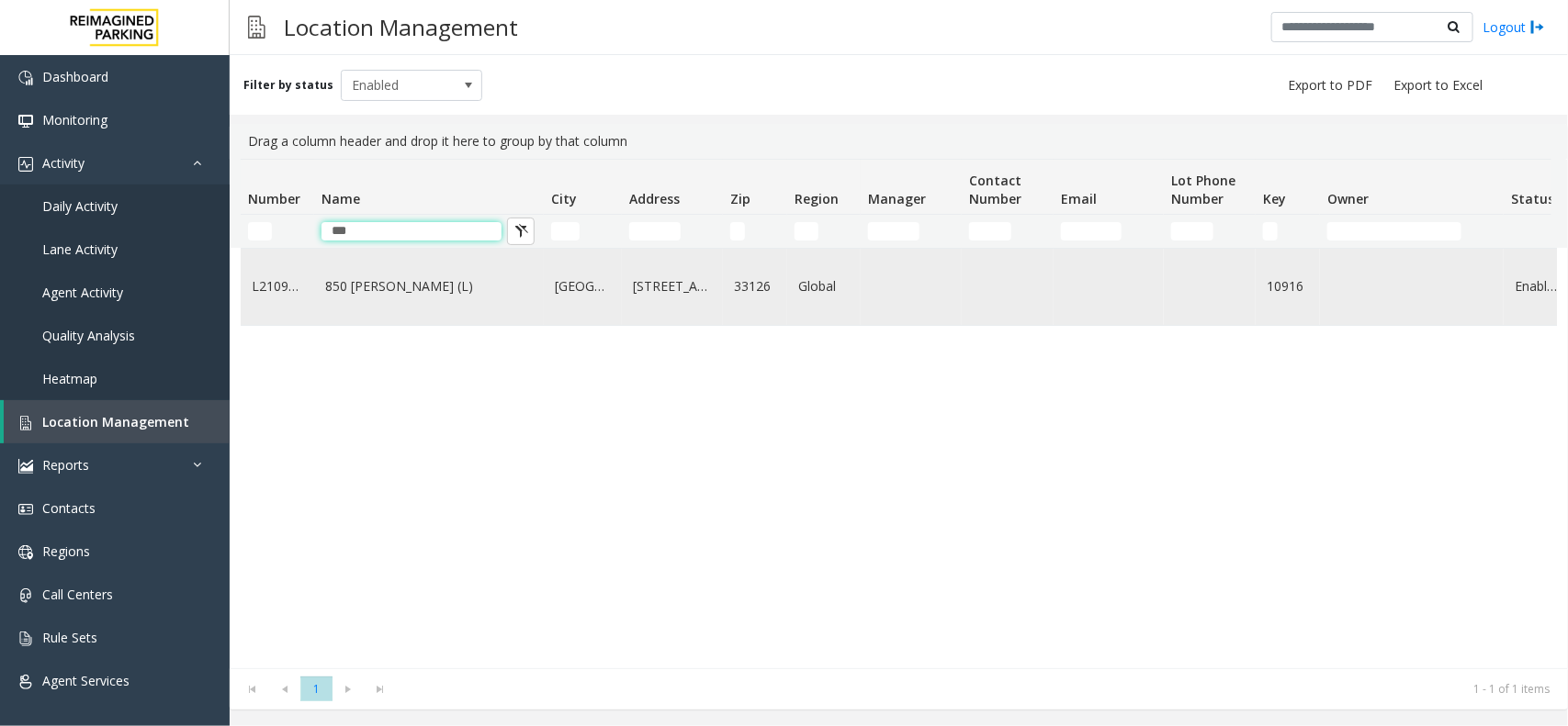
type input "***"
click at [486, 290] on link "850 [PERSON_NAME] (L)" at bounding box center [429, 286] width 207 height 20
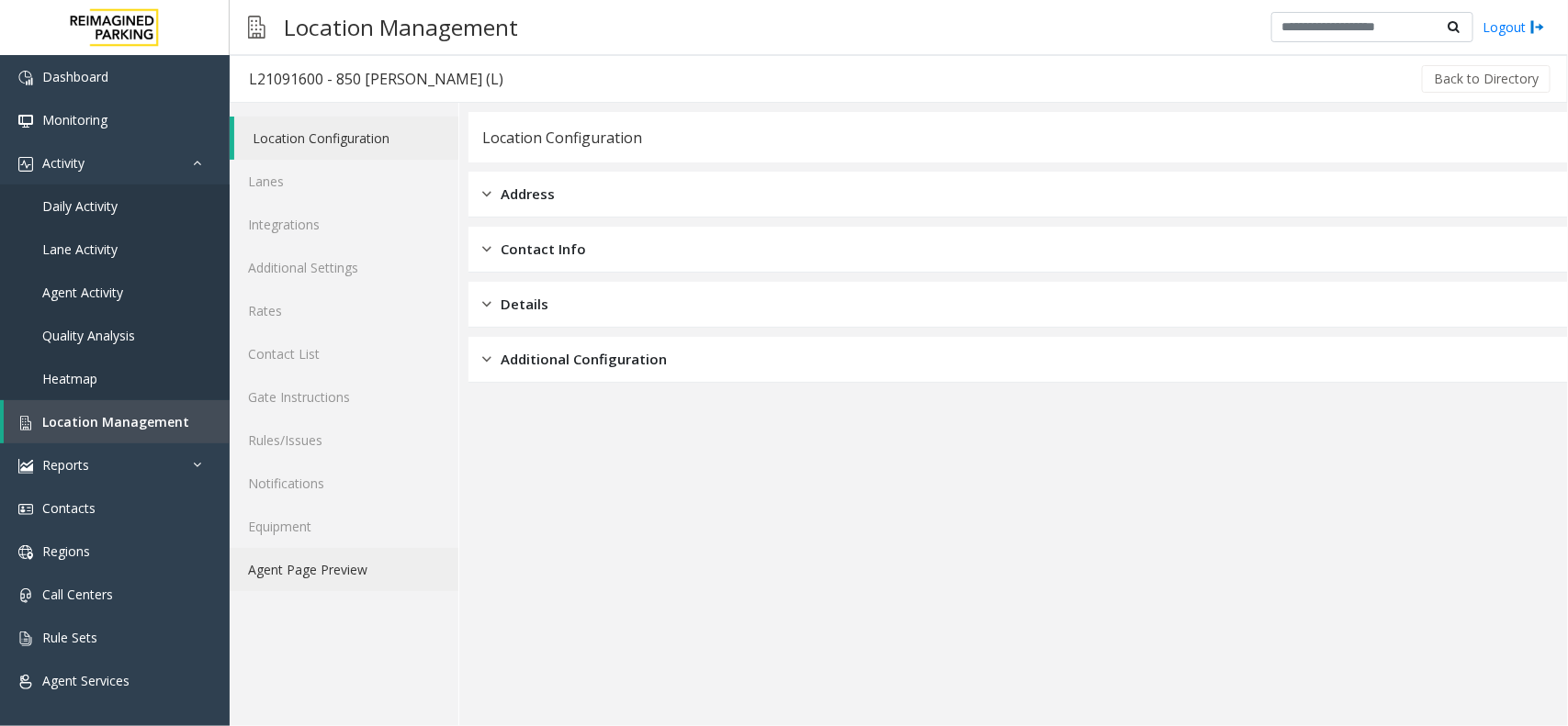
click at [275, 558] on link "Agent Page Preview" at bounding box center [344, 570] width 229 height 43
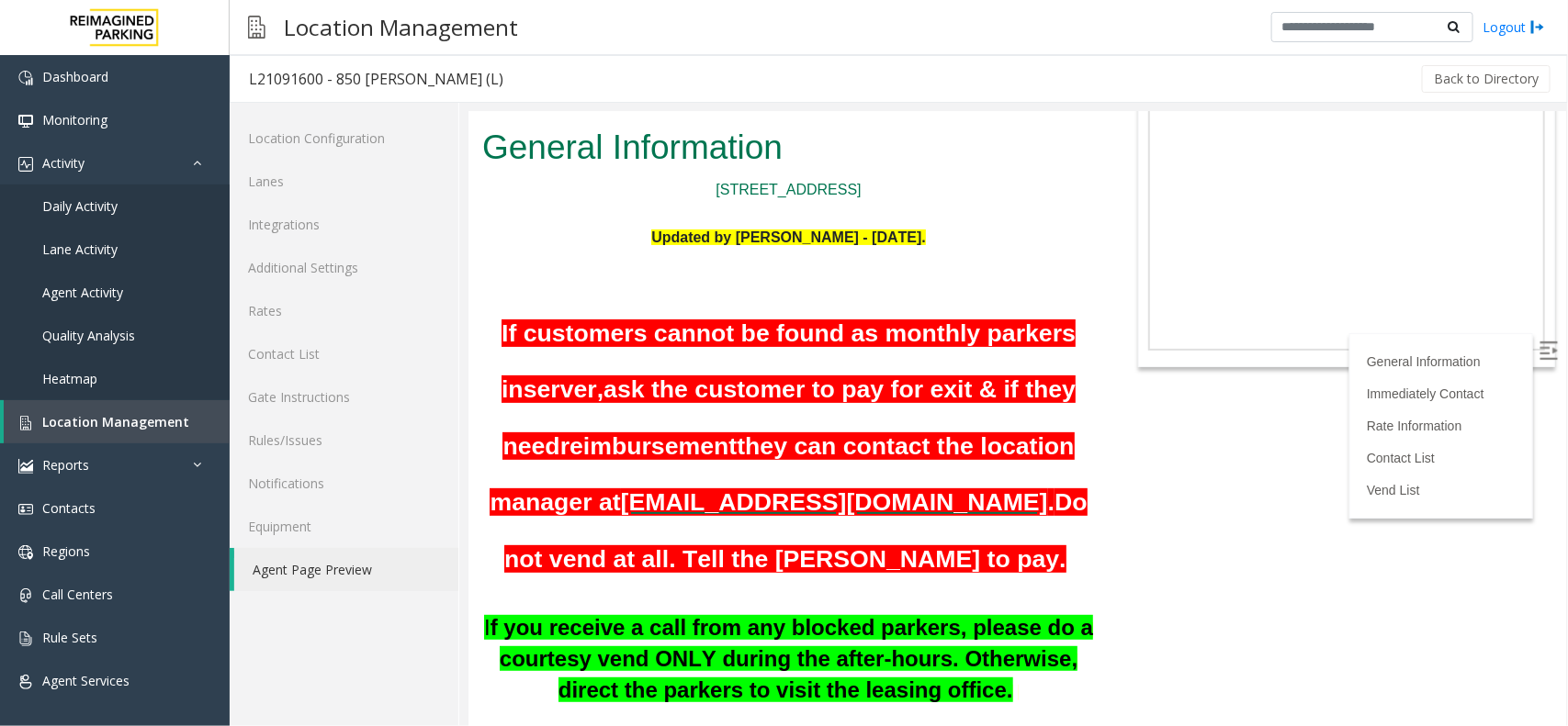
scroll to position [114, 0]
click at [1542, 340] on label at bounding box center [1549, 352] width 28 height 28
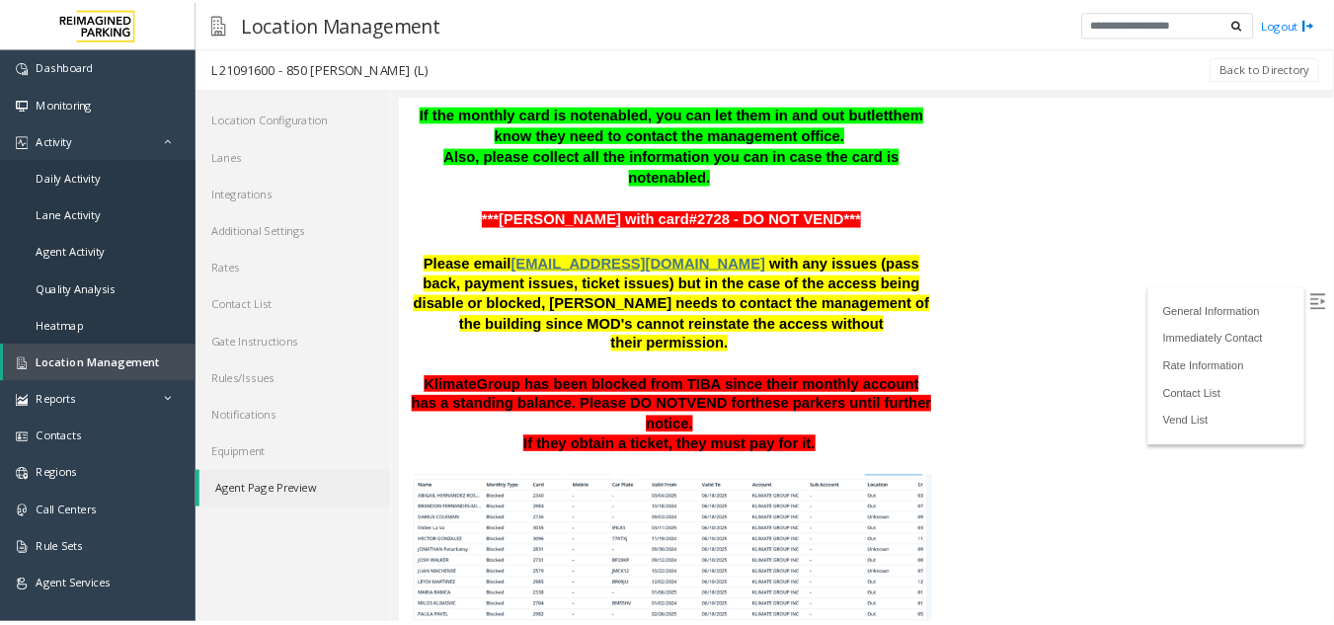
scroll to position [987, 0]
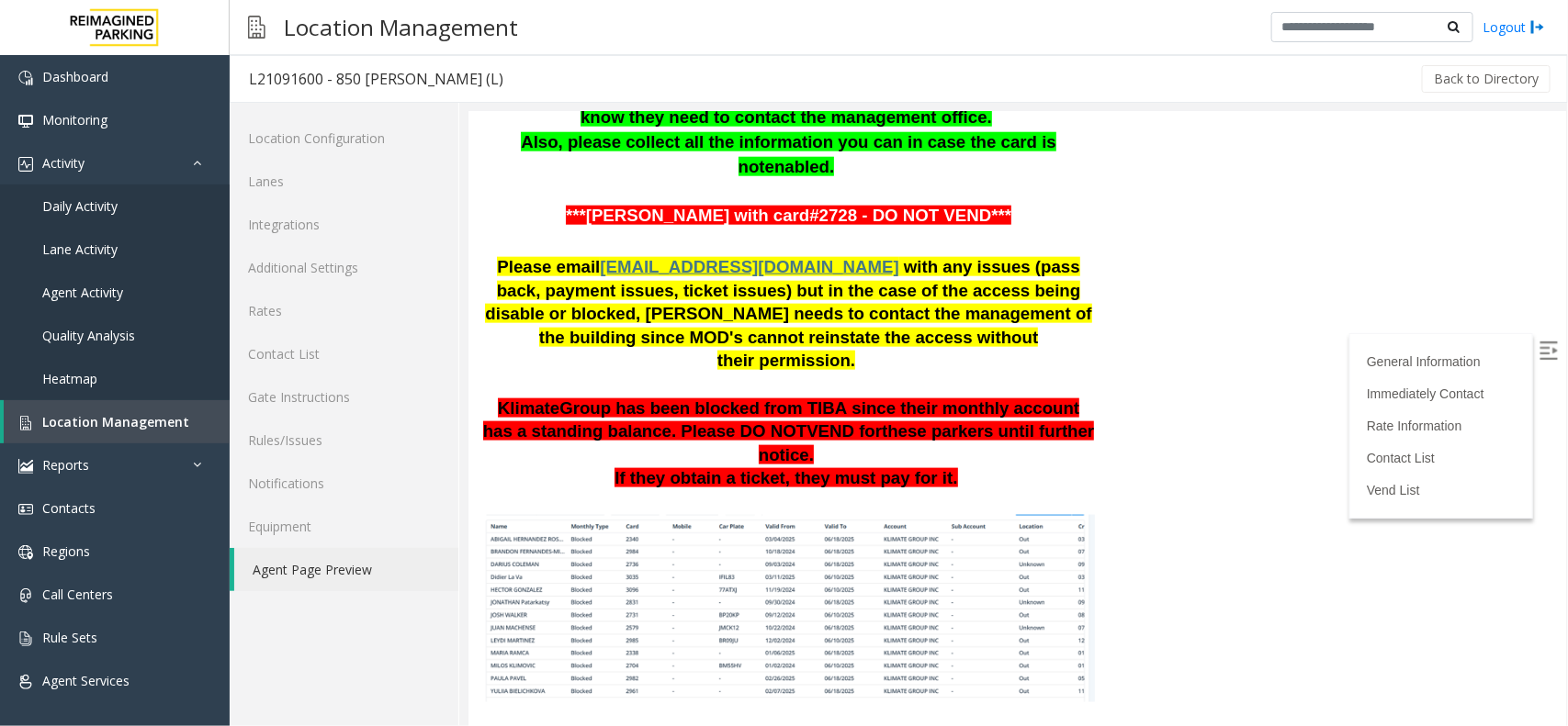
click at [896, 514] on img at bounding box center [787, 607] width 613 height 187
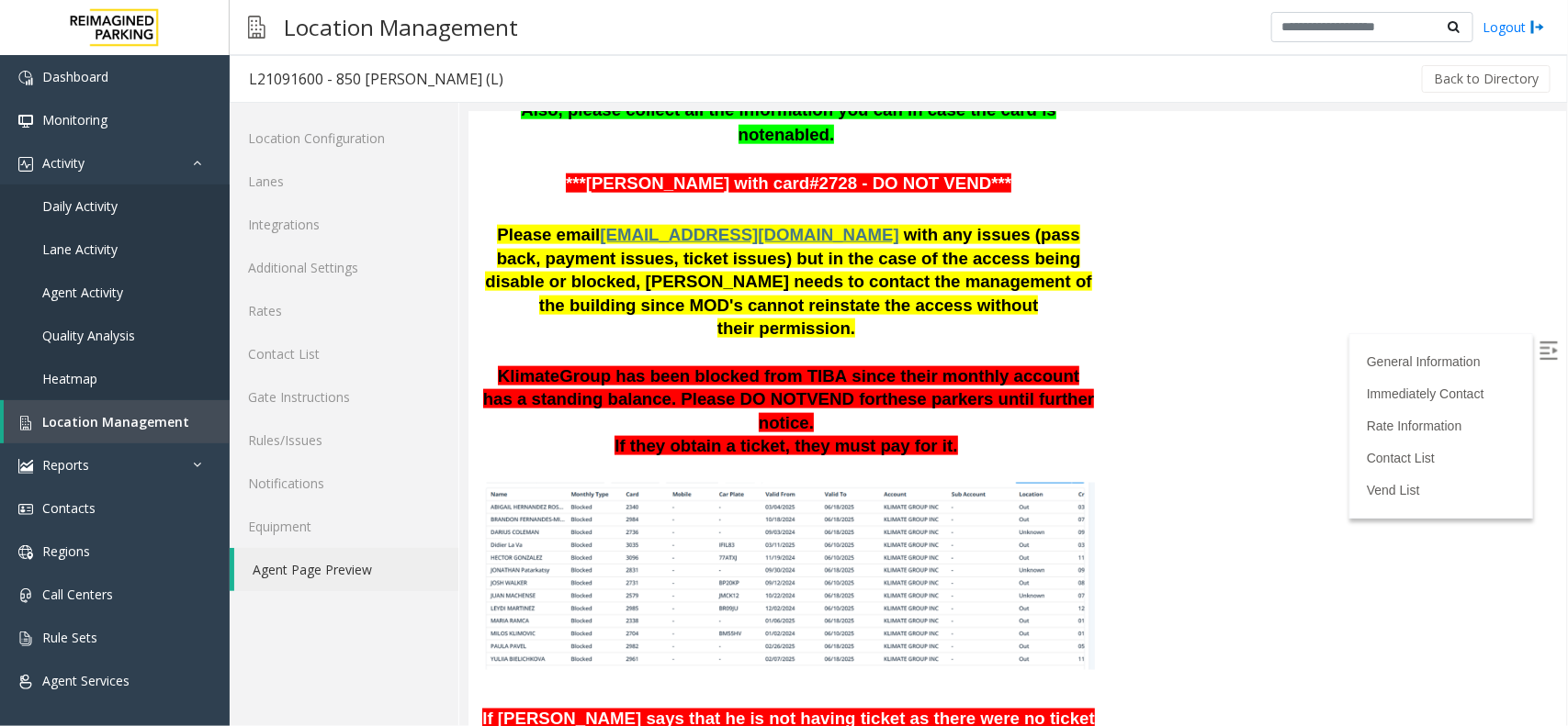
scroll to position [950, 0]
click at [166, 206] on link "Daily Activity" at bounding box center [114, 205] width 230 height 43
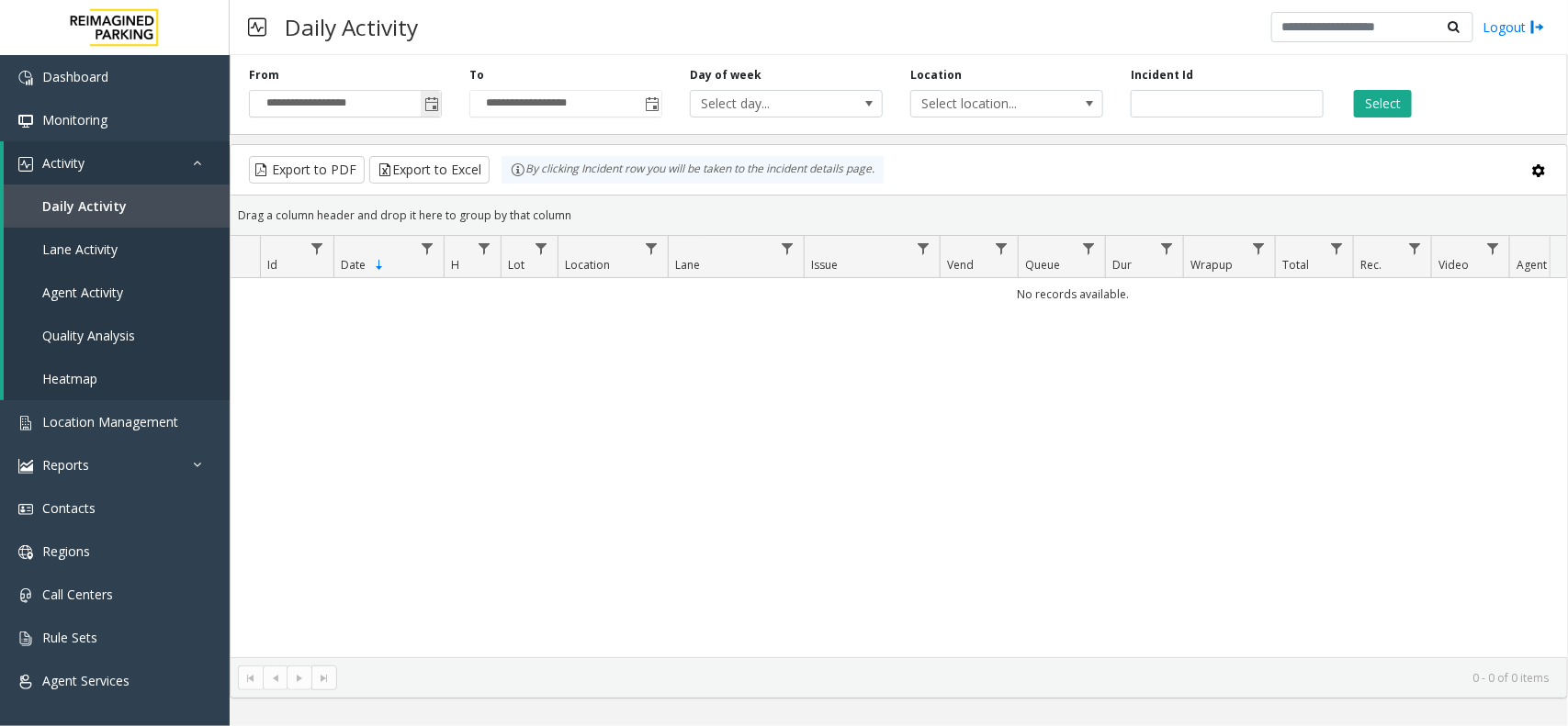
click at [429, 110] on span "Toggle popup" at bounding box center [432, 105] width 15 height 15
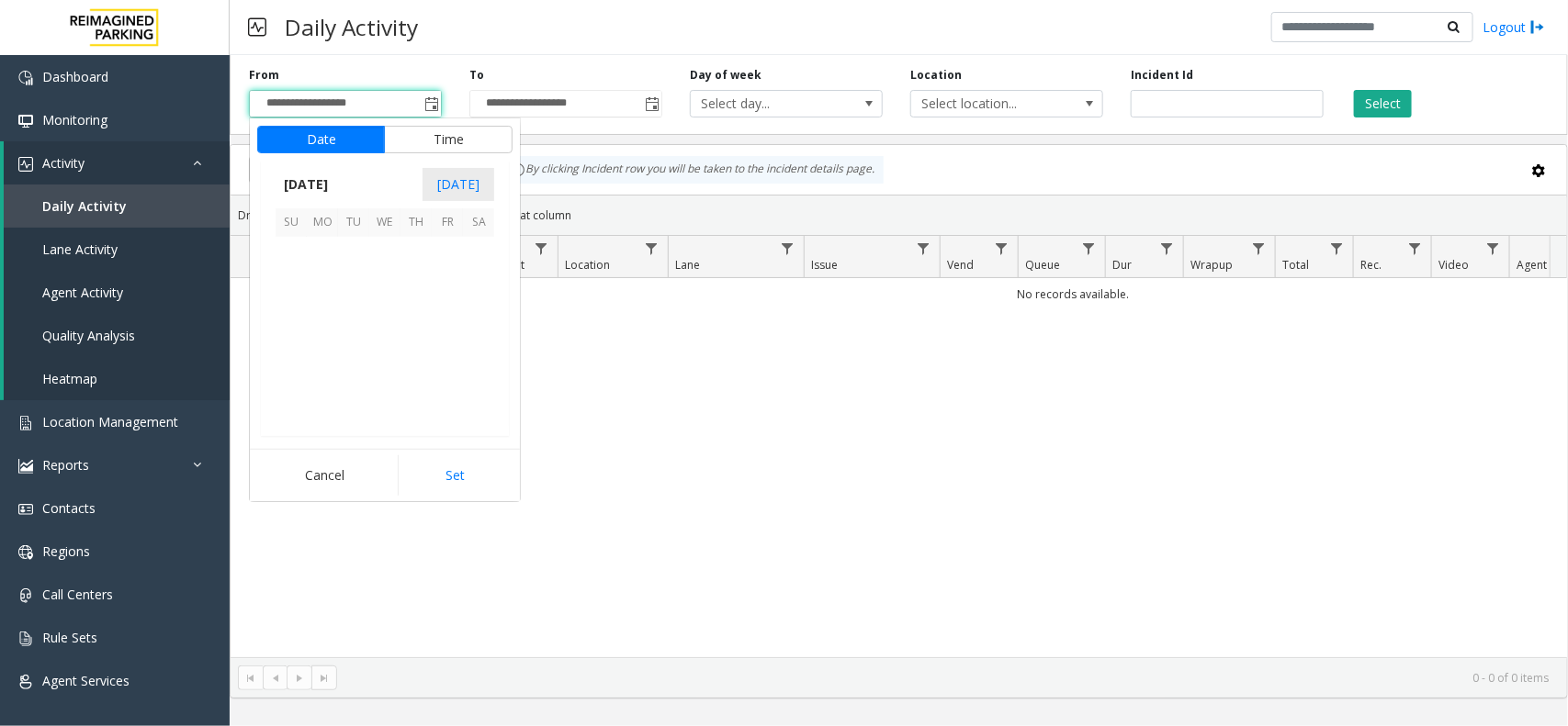
scroll to position [329084, 0]
click at [323, 313] on span "11" at bounding box center [323, 316] width 32 height 32
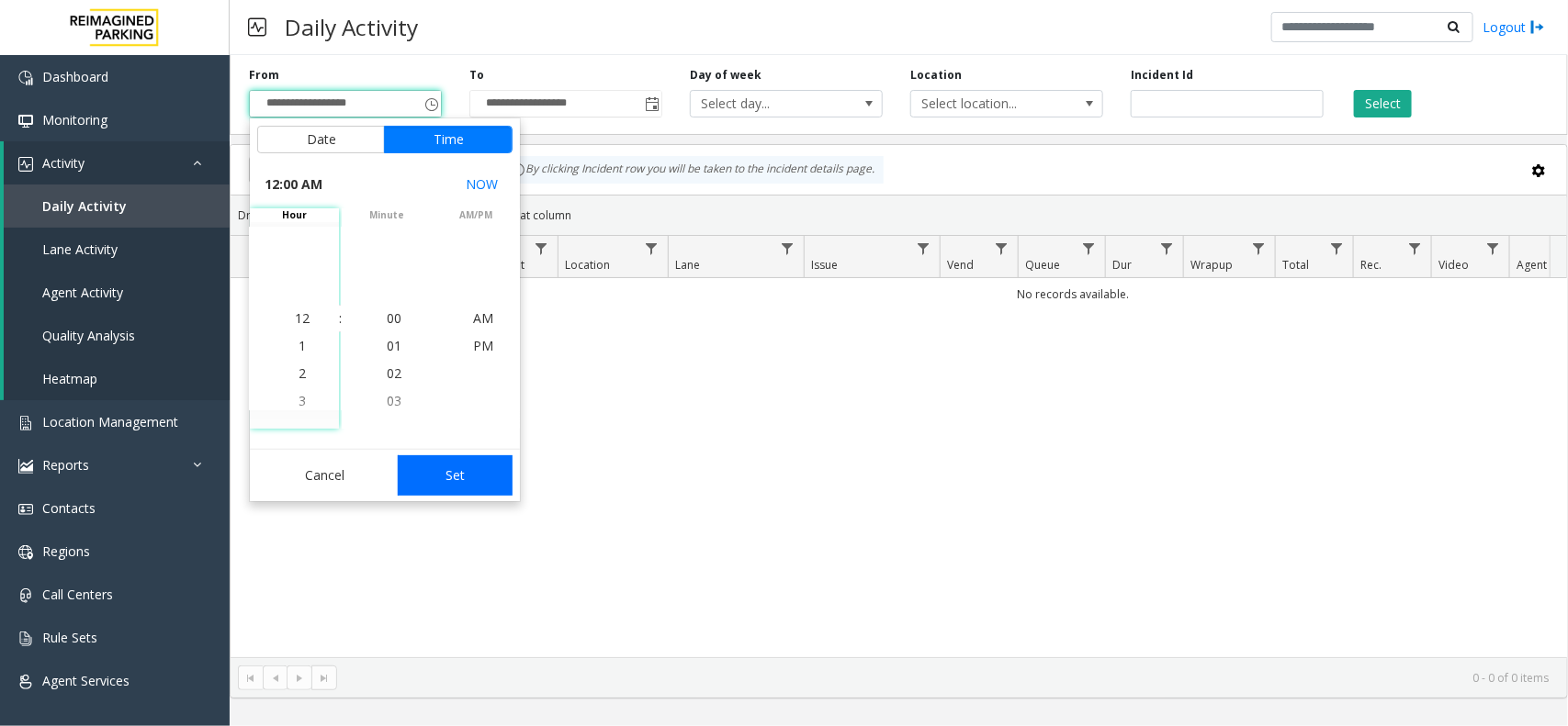
click at [465, 461] on button "Set" at bounding box center [456, 475] width 115 height 40
type input "**********"
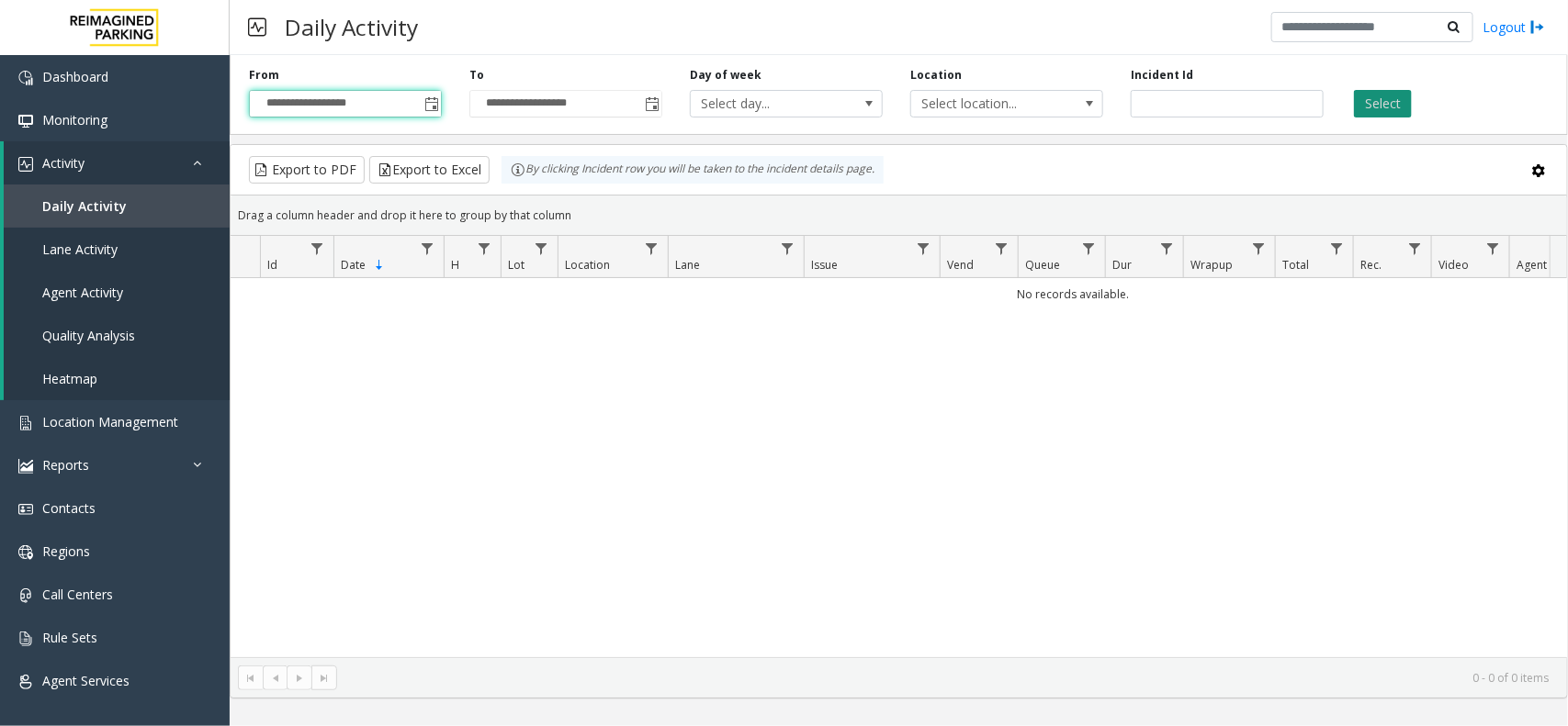
click at [1380, 99] on button "Select" at bounding box center [1383, 104] width 58 height 28
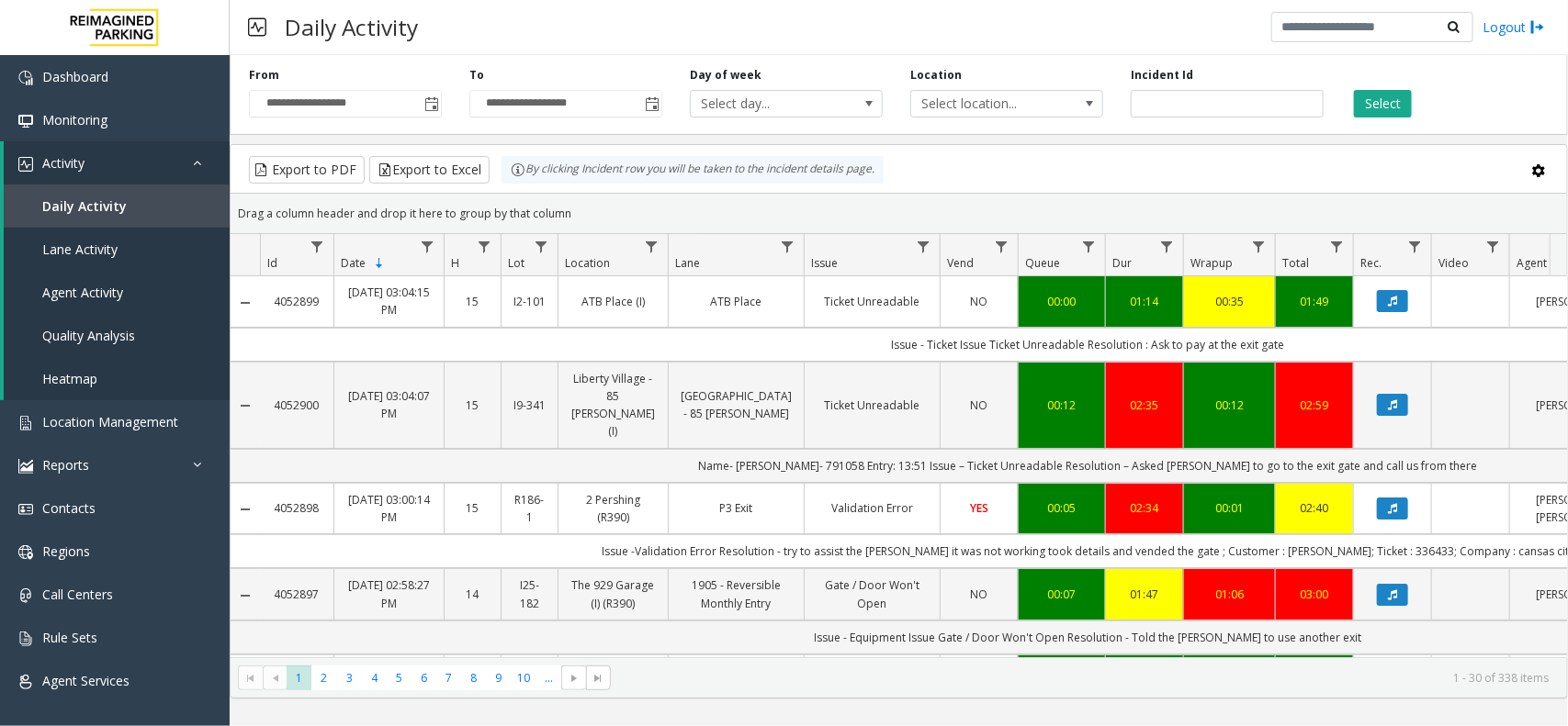
scroll to position [0, 193]
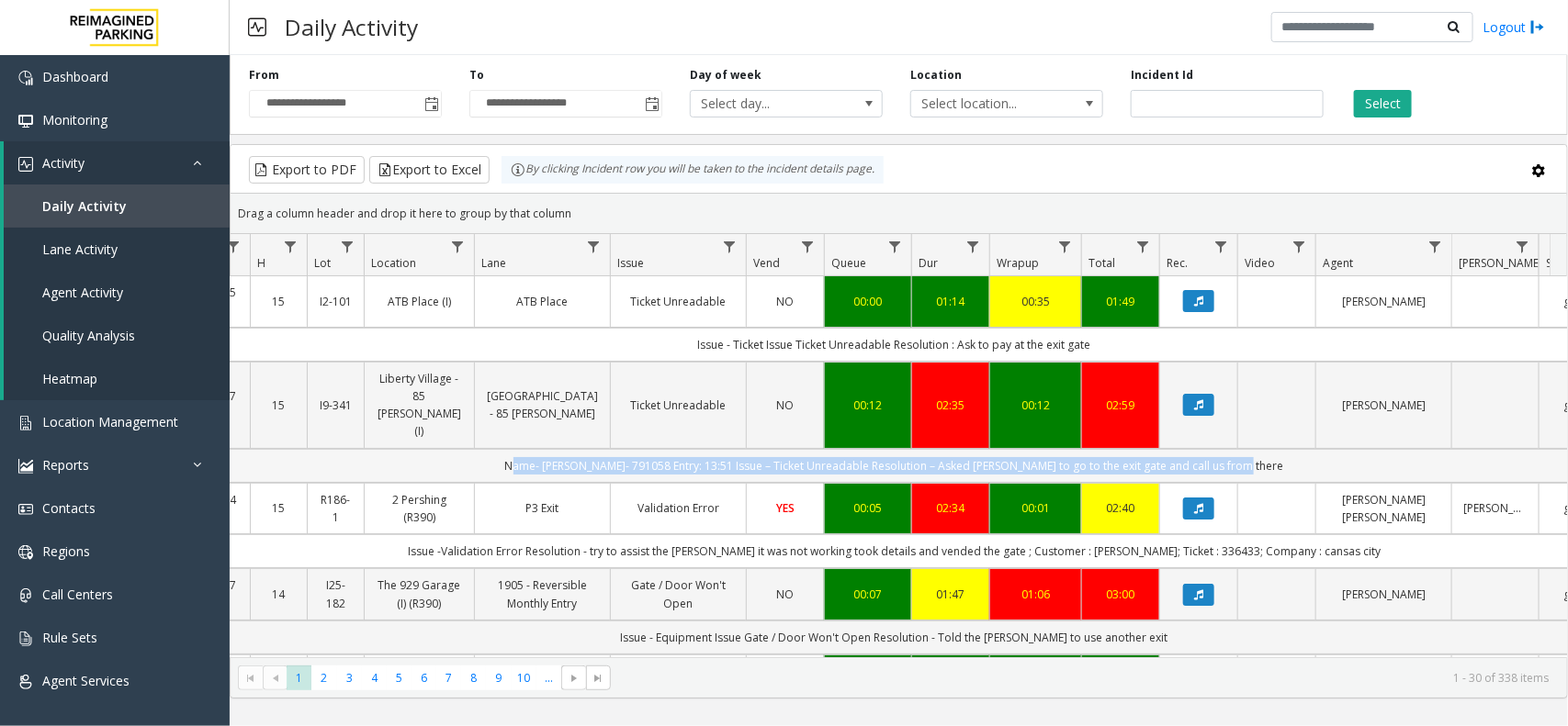
copy td "Name- KULRAJ Ticket- 791058 Entry: 13:51 Issue – Ticket Unreadable Resolution –…"
drag, startPoint x: 1255, startPoint y: 429, endPoint x: 542, endPoint y: 447, distance: 713.2
click at [542, 449] on td "Name- KULRAJ Ticket- 791058 Entry: 13:51 Issue – Ticket Unreadable Resolution –…" at bounding box center [894, 466] width 1655 height 34
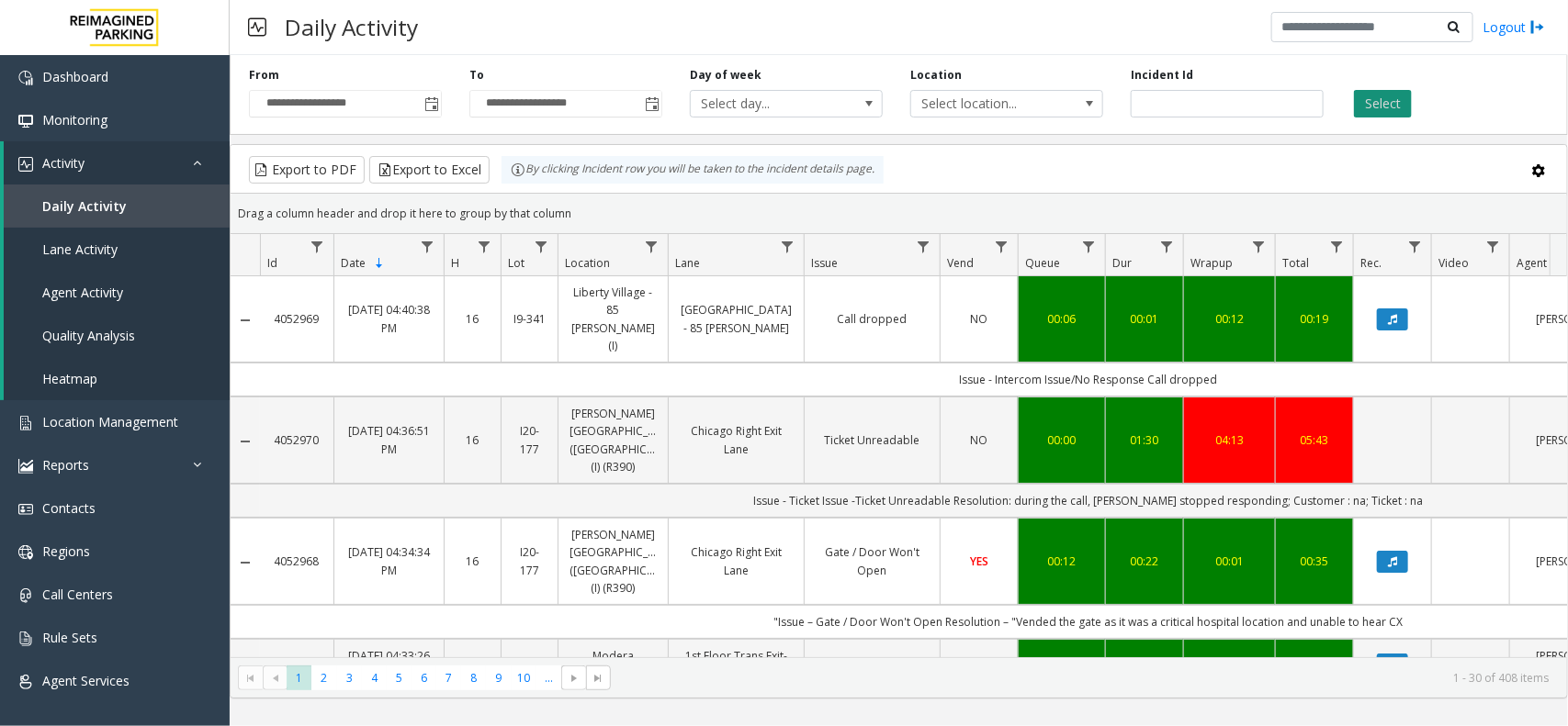
scroll to position [0, 193]
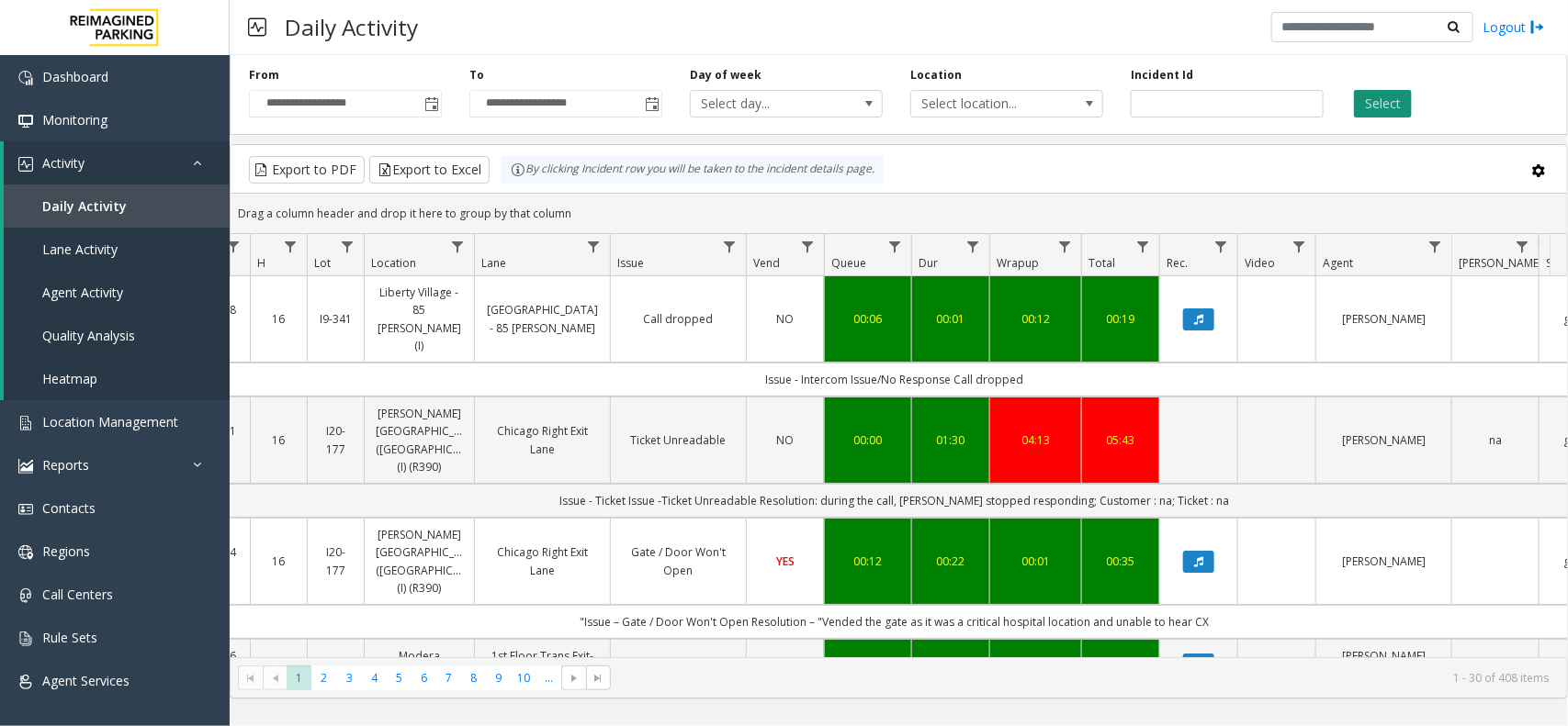
click at [1389, 95] on button "Select" at bounding box center [1383, 104] width 58 height 28
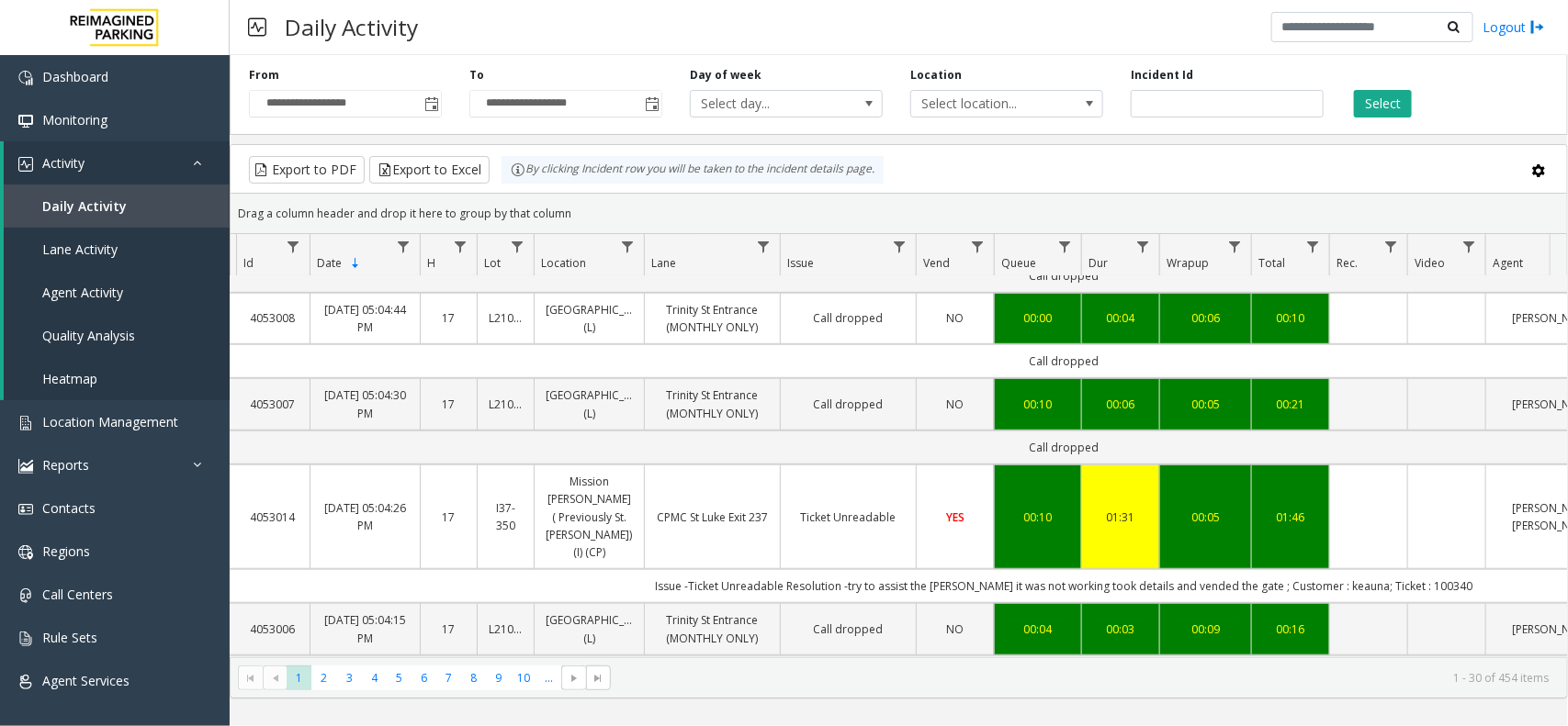
scroll to position [459, 24]
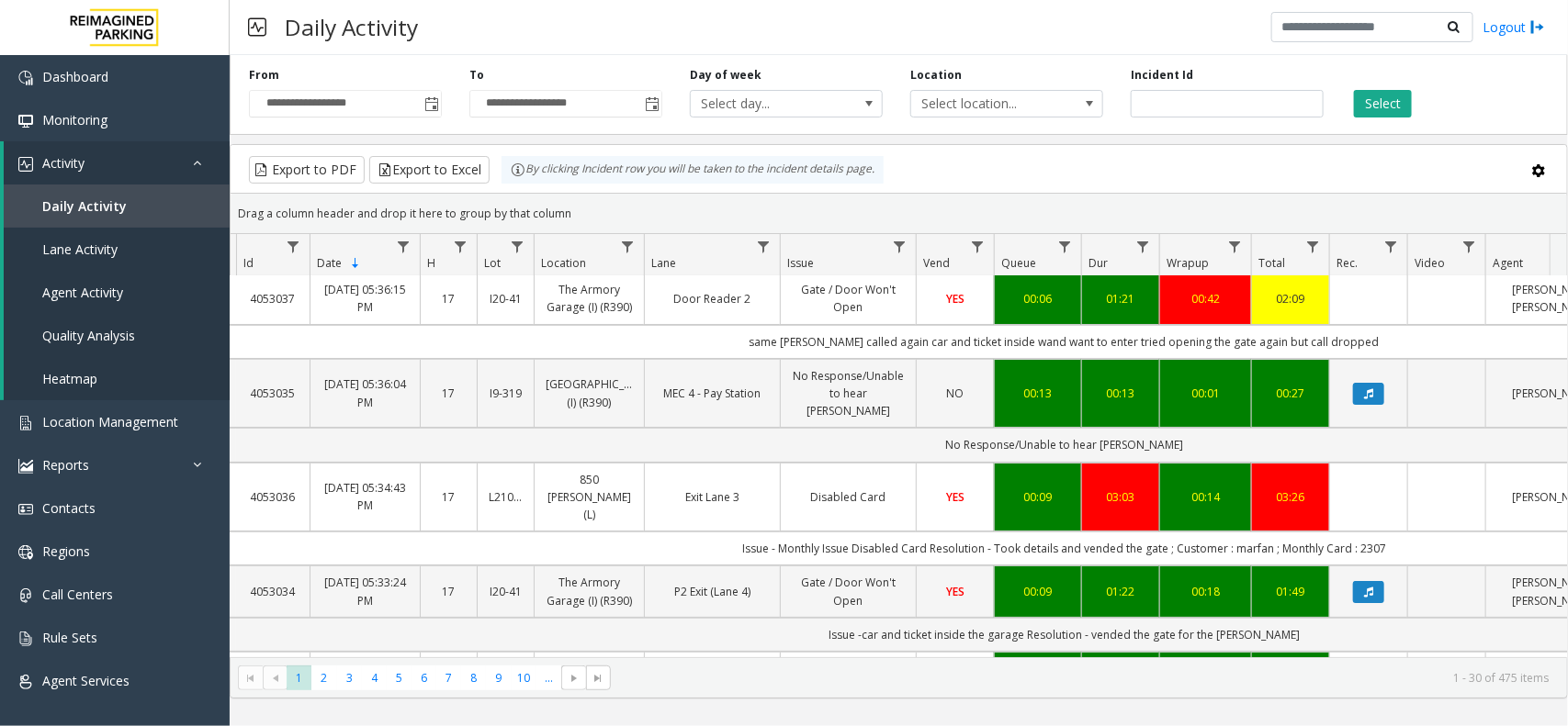
scroll to position [0, 24]
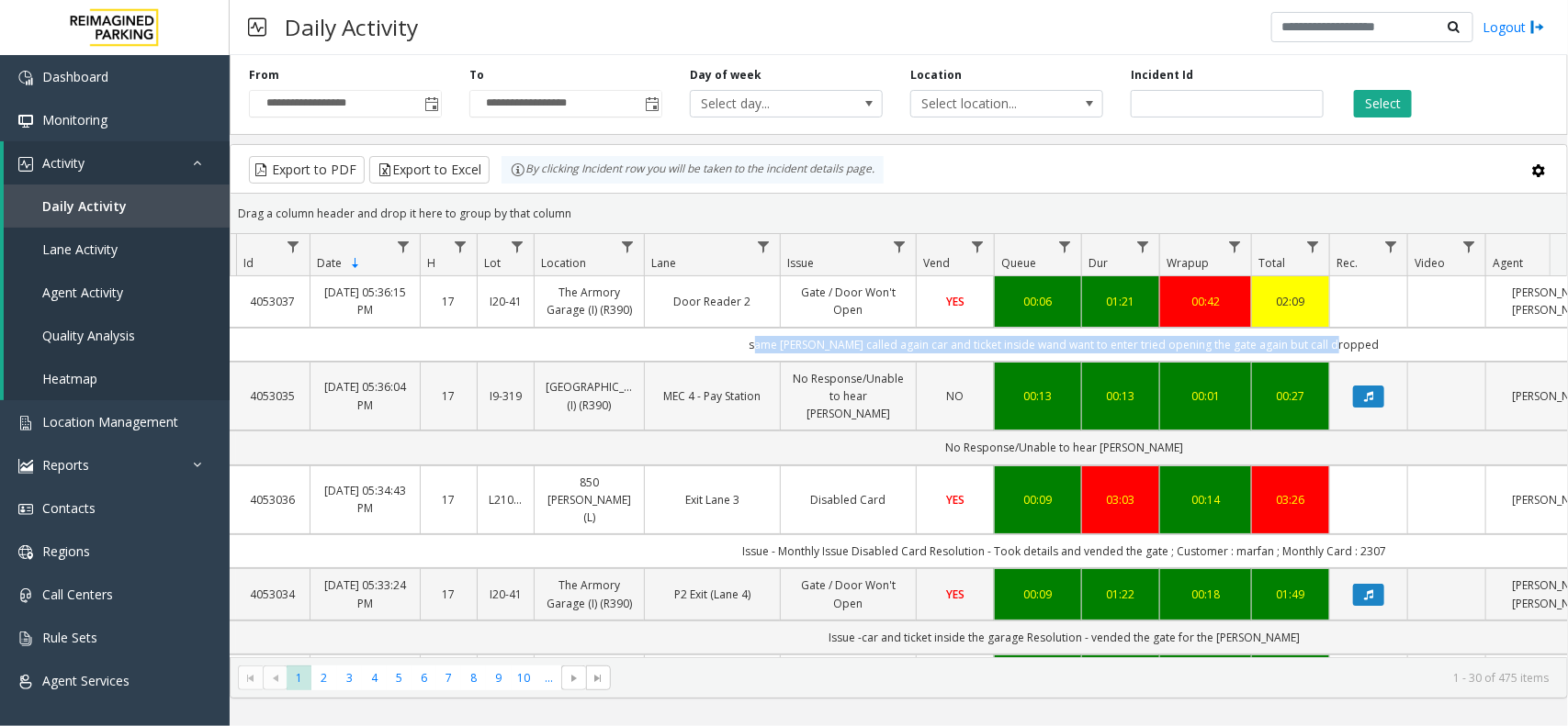
drag, startPoint x: 773, startPoint y: 342, endPoint x: 1358, endPoint y: 367, distance: 585.5
click at [1361, 354] on td "same [PERSON_NAME] called again car and ticket inside wand want to enter tried …" at bounding box center [1064, 345] width 1655 height 34
copy td "same [PERSON_NAME] called again car and ticket inside wand want to enter tried …"
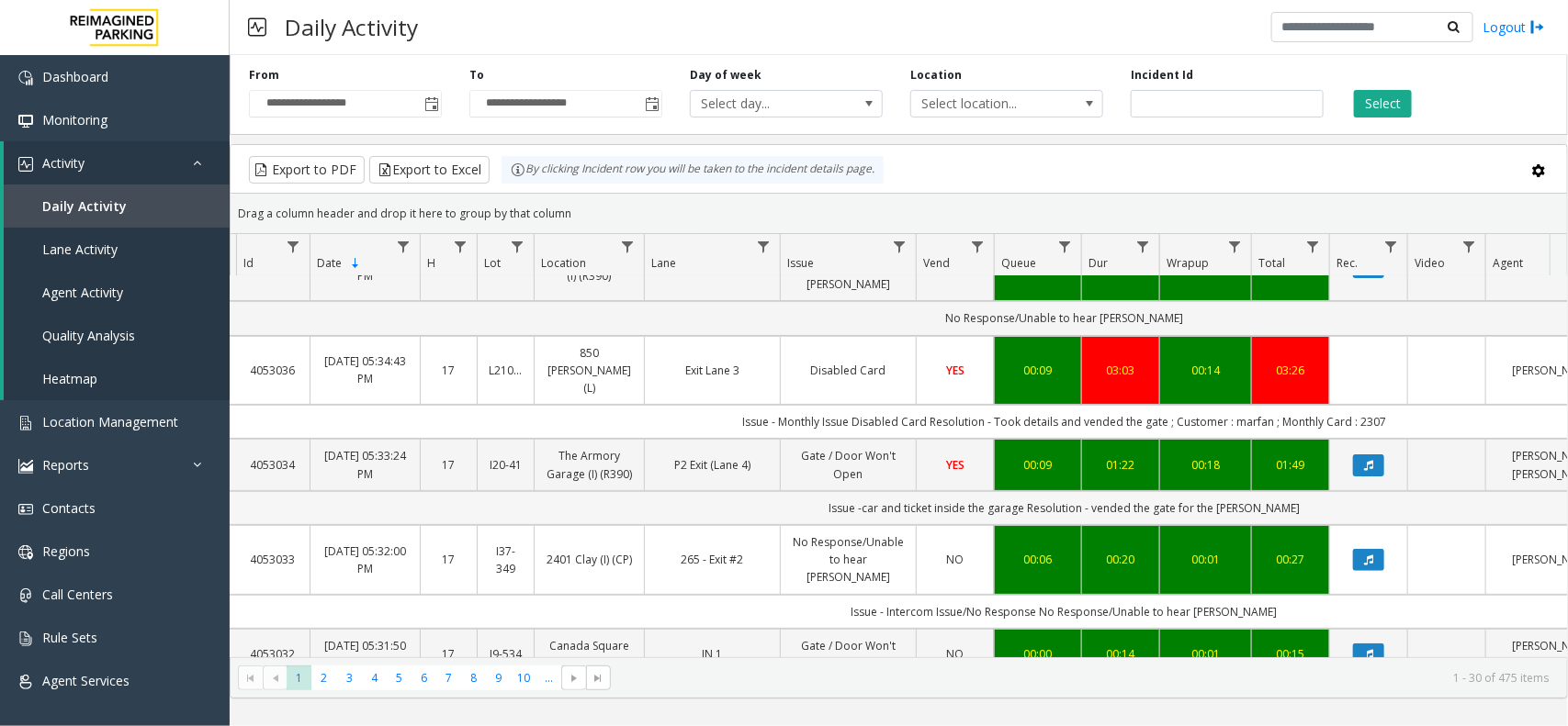
scroll to position [114, 24]
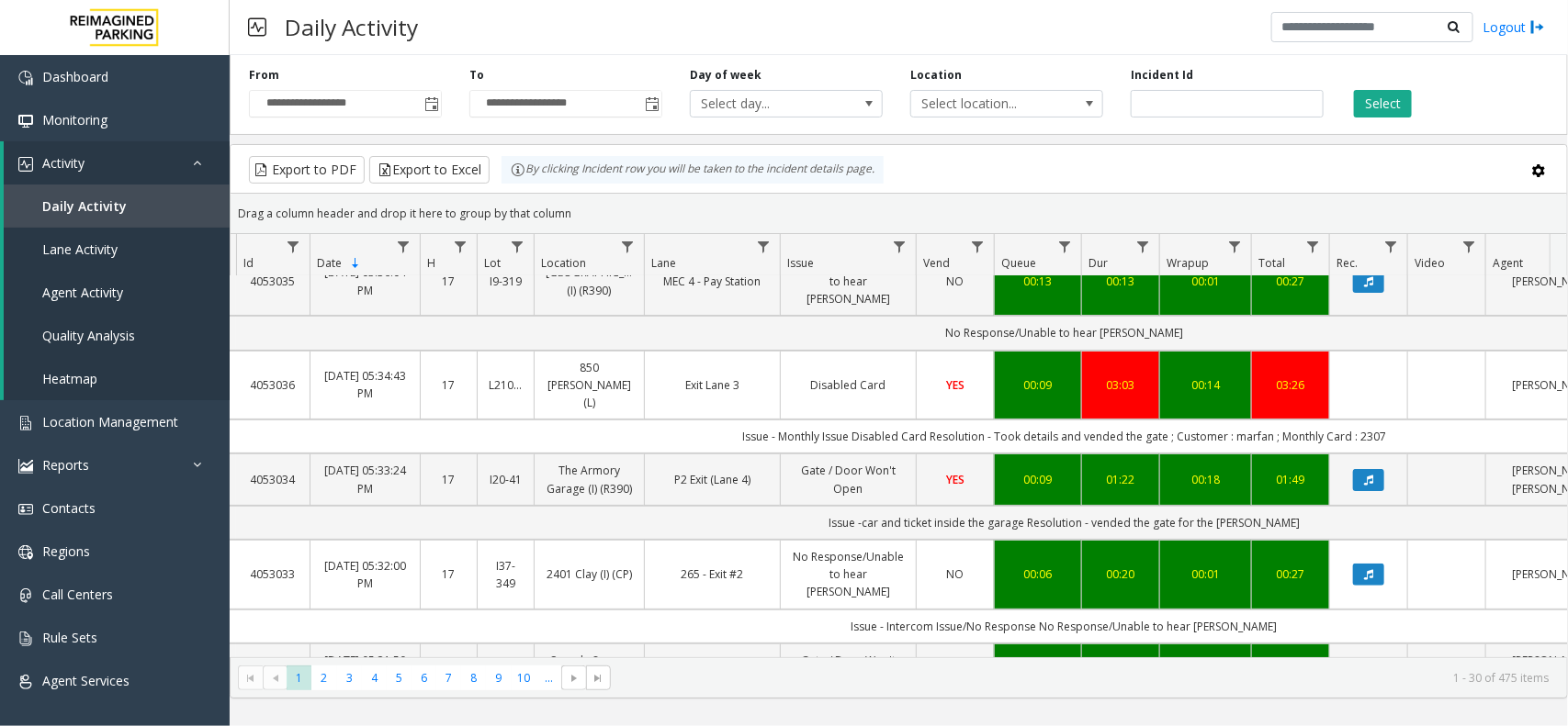
drag, startPoint x: 889, startPoint y: 510, endPoint x: 1316, endPoint y: 528, distance: 427.4
click at [1467, 86] on div "Select" at bounding box center [1447, 92] width 220 height 50
drag, startPoint x: 846, startPoint y: 506, endPoint x: 51, endPoint y: 455, distance: 796.6
click at [1315, 506] on td "Issue -car and ticket inside the garage Resolution - vended the gate for the [P…" at bounding box center [1064, 522] width 1655 height 34
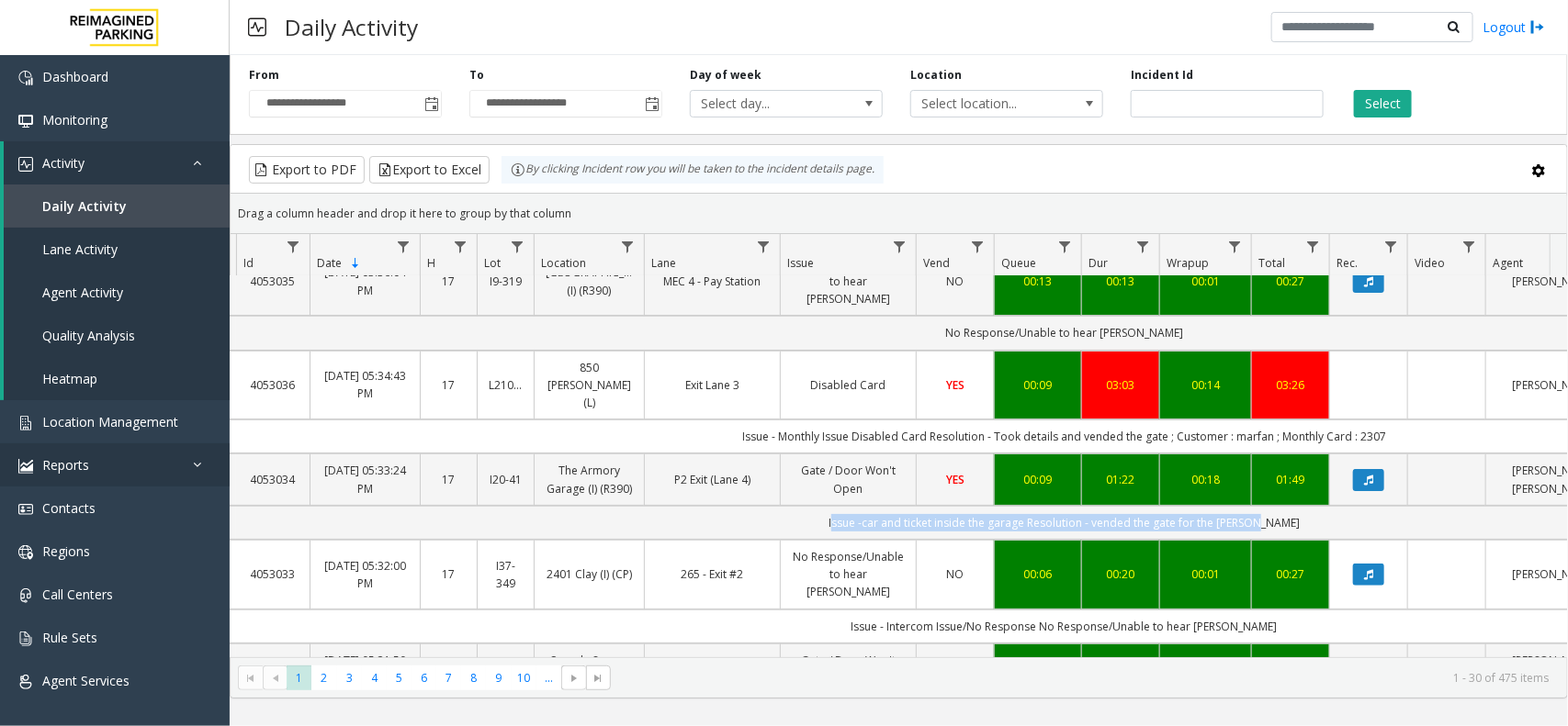
copy td "Issue -car and ticket inside the garage Resolution - vended the gate for the [P…"
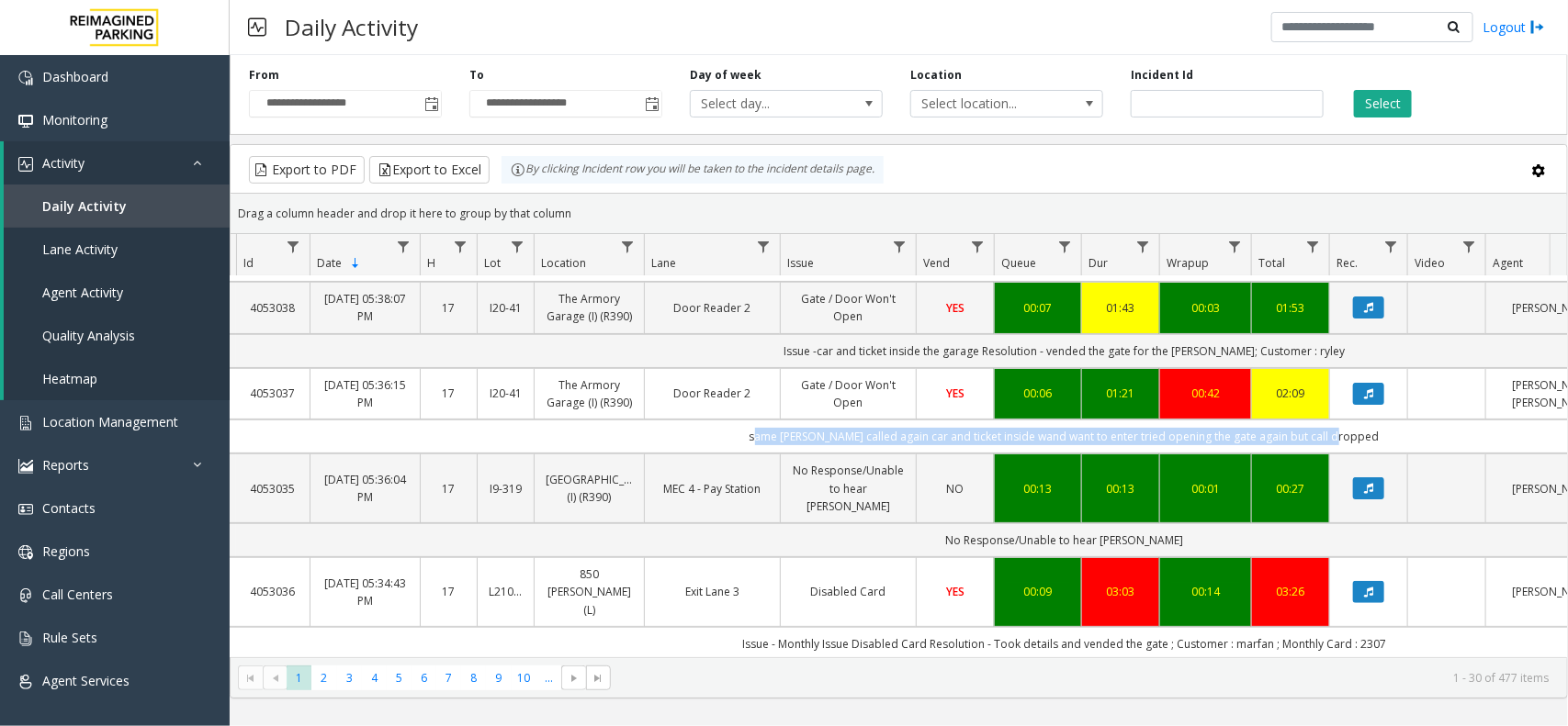
copy td "same [PERSON_NAME] called again car and ticket inside wand want to enter tried …"
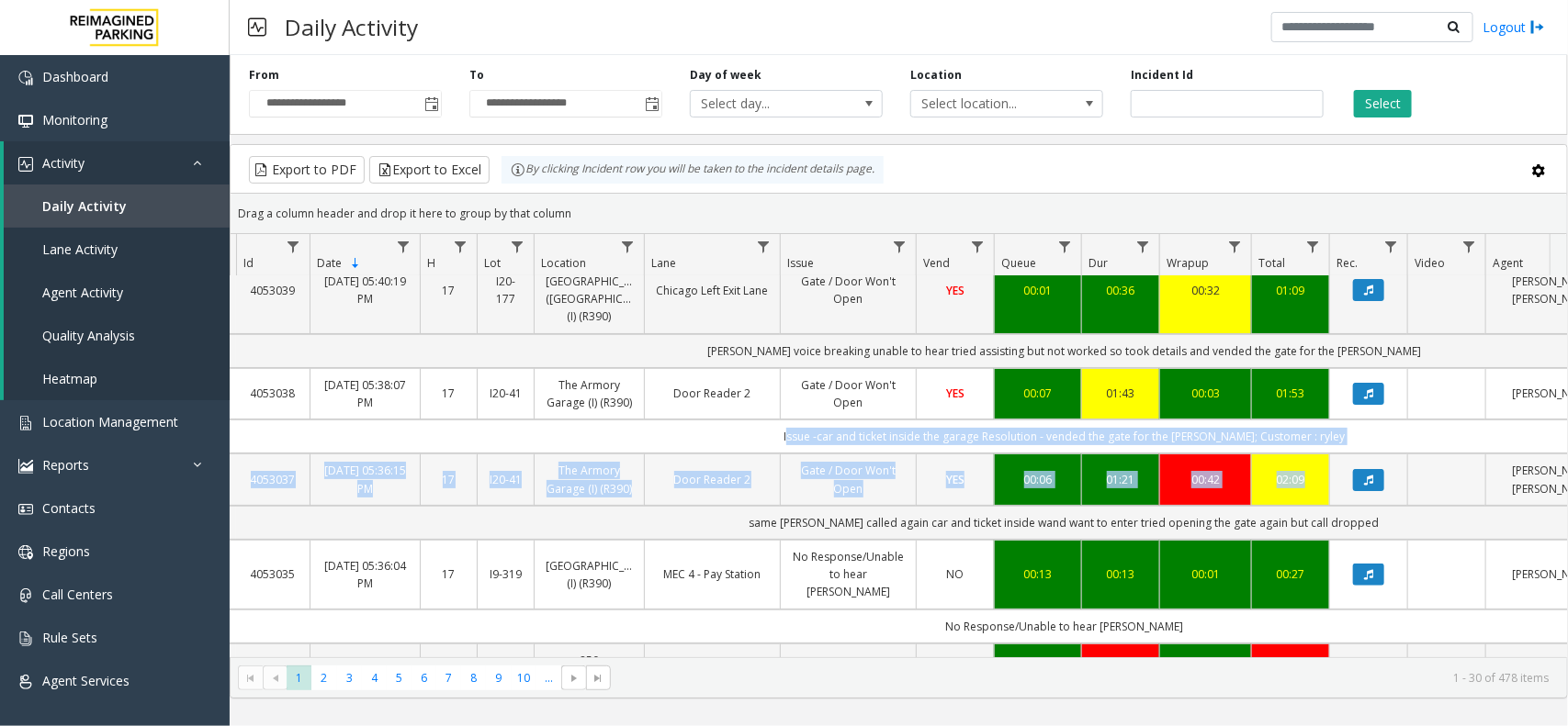
drag, startPoint x: 777, startPoint y: 419, endPoint x: 1350, endPoint y: 469, distance: 575.2
